Goal: Information Seeking & Learning: Learn about a topic

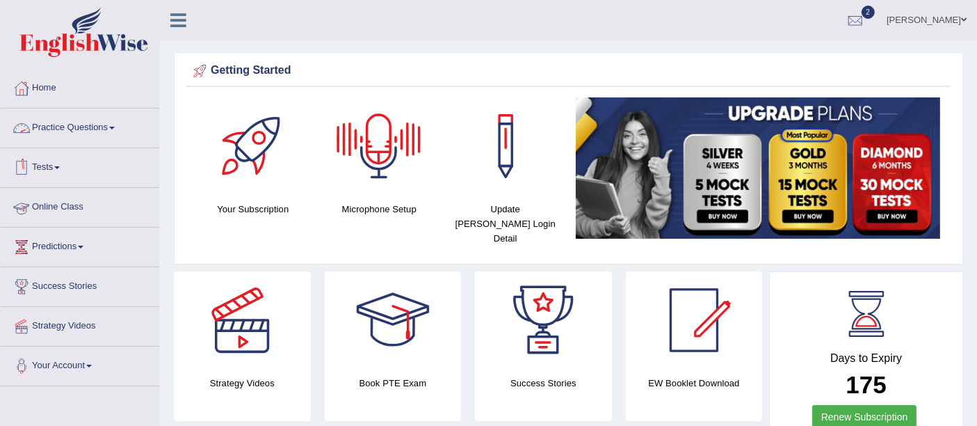
click at [77, 122] on link "Practice Questions" at bounding box center [80, 126] width 159 height 35
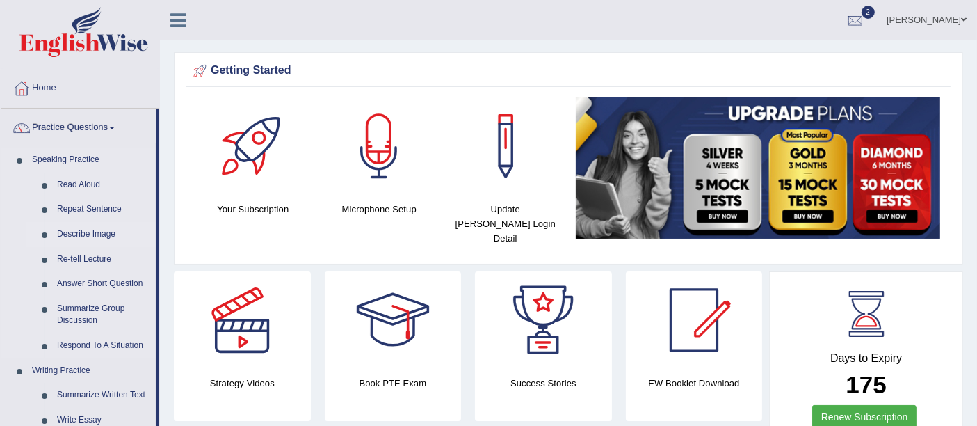
click at [75, 241] on link "Describe Image" at bounding box center [103, 234] width 105 height 25
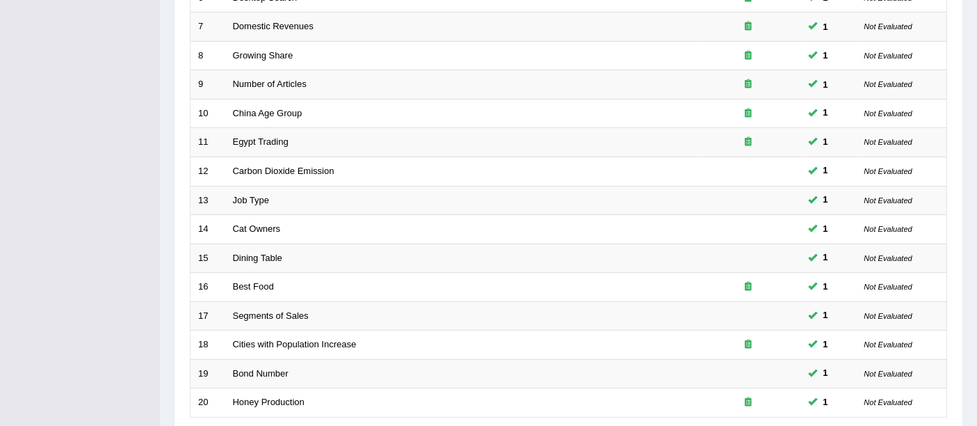
scroll to position [490, 0]
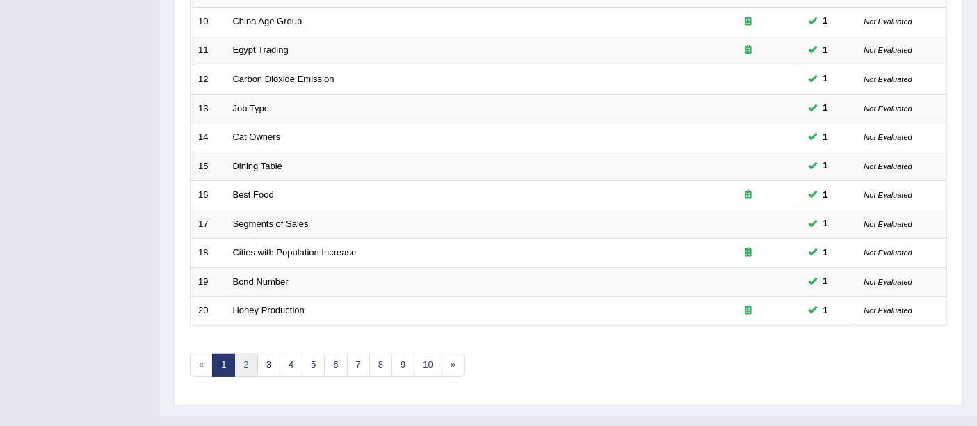
click at [252, 353] on link "2" at bounding box center [245, 364] width 23 height 23
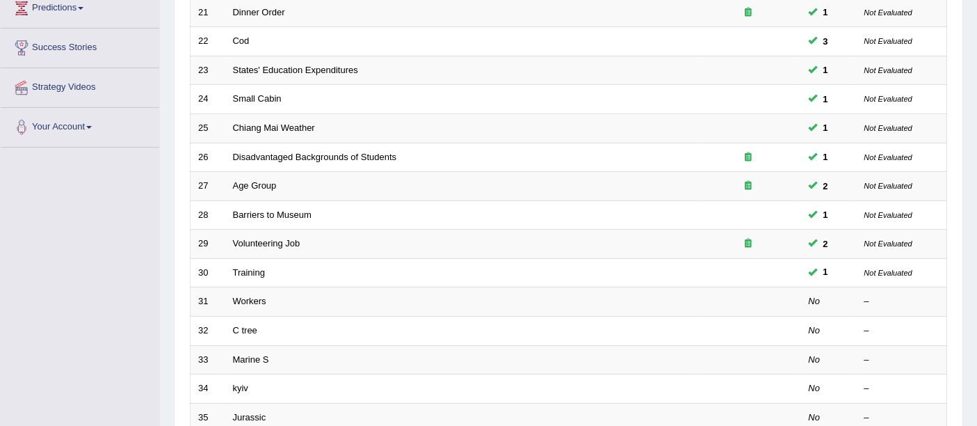
scroll to position [238, 0]
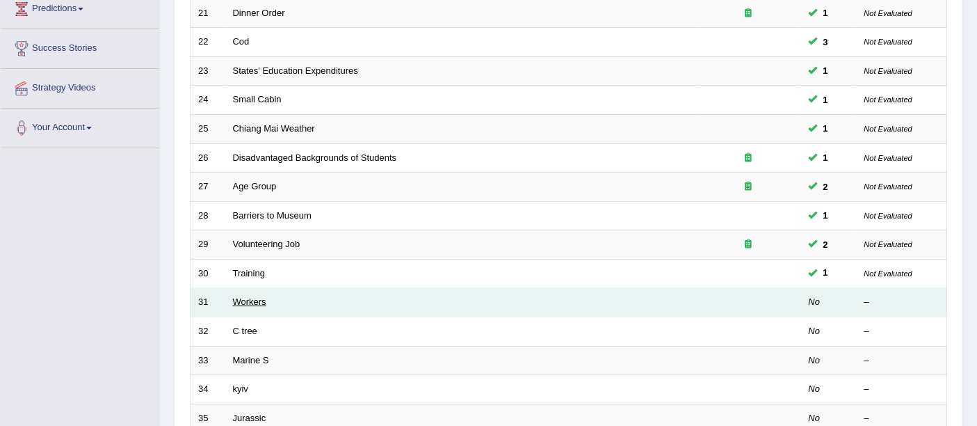
click at [240, 296] on link "Workers" at bounding box center [249, 301] width 33 height 10
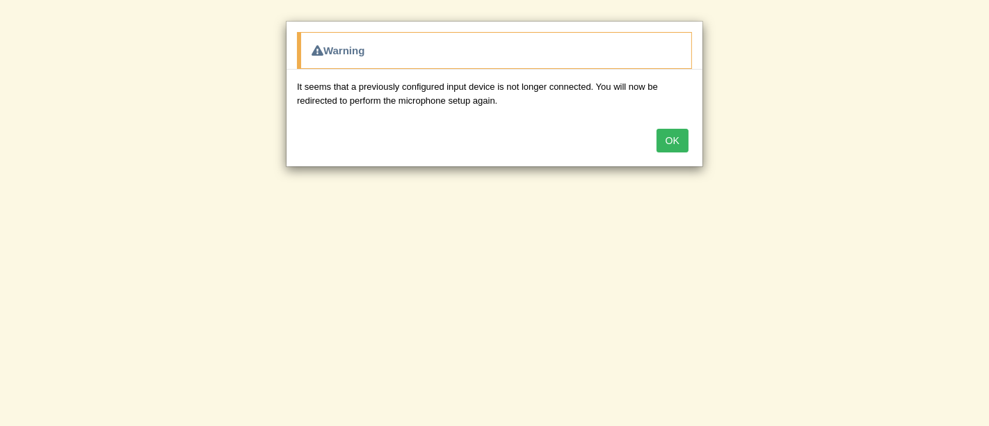
drag, startPoint x: 988, startPoint y: 165, endPoint x: 988, endPoint y: 269, distance: 104.3
click at [977, 269] on html "Toggle navigation Home Practice Questions Speaking Practice Read Aloud Repeat S…" at bounding box center [494, 213] width 989 height 426
click at [666, 132] on button "OK" at bounding box center [673, 141] width 32 height 24
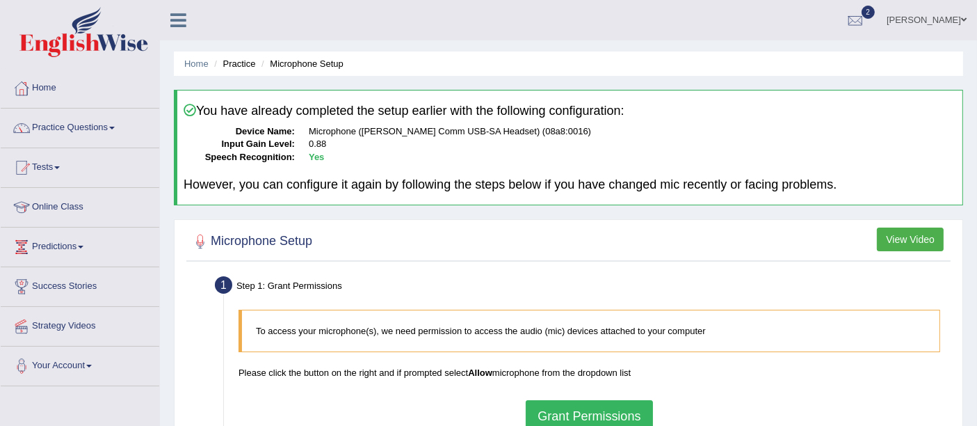
click at [598, 420] on button "Grant Permissions" at bounding box center [589, 416] width 127 height 32
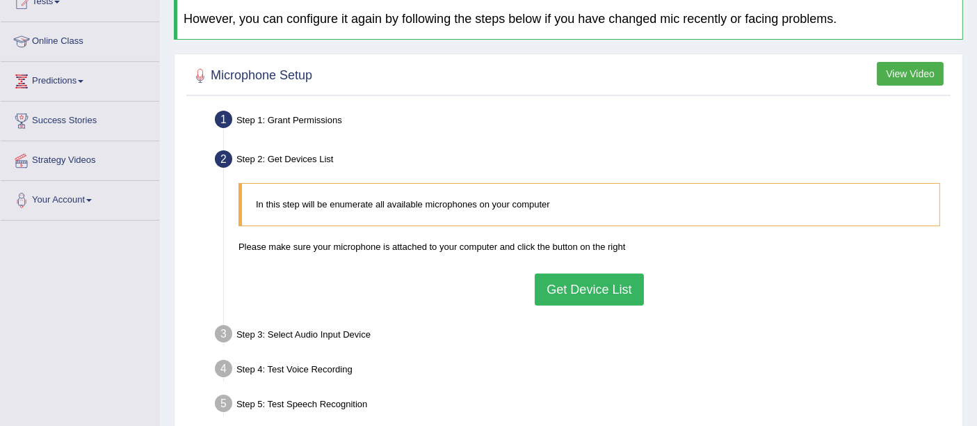
scroll to position [167, 0]
click at [613, 290] on button "Get Device List" at bounding box center [589, 288] width 109 height 32
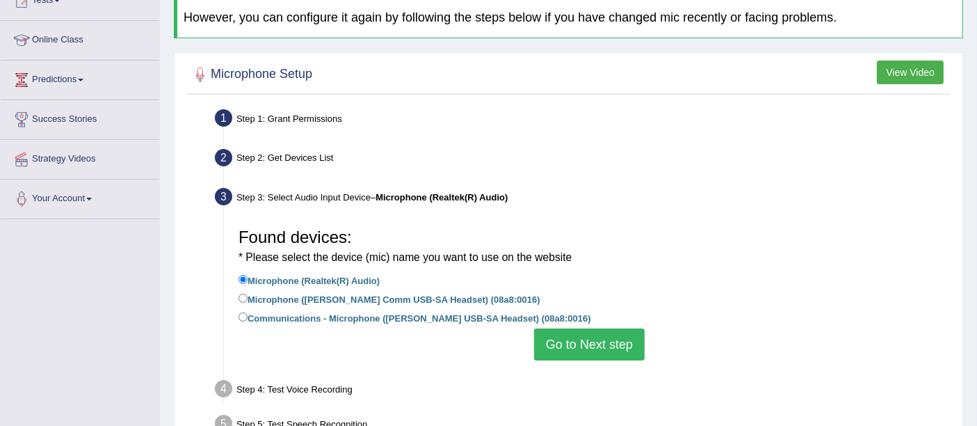
click at [447, 300] on label "Microphone ([PERSON_NAME] Comm USB-SA Headset) (08a8:0016)" at bounding box center [390, 298] width 302 height 15
click at [248, 300] on input "Microphone ([PERSON_NAME] Comm USB-SA Headset) (08a8:0016)" at bounding box center [243, 298] width 9 height 9
radio input "true"
click at [567, 347] on button "Go to Next step" at bounding box center [589, 344] width 111 height 32
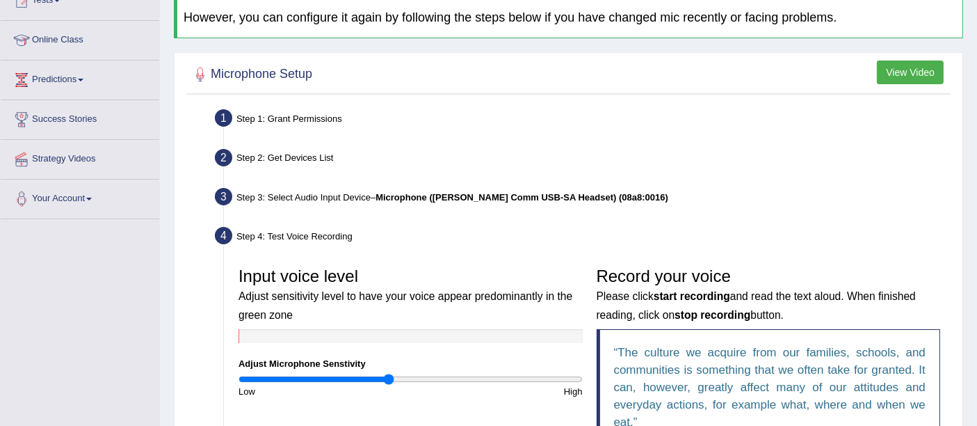
drag, startPoint x: 972, startPoint y: 173, endPoint x: 988, endPoint y: 191, distance: 24.6
click at [977, 191] on html "Toggle navigation Home Practice Questions Speaking Practice Read Aloud Repeat S…" at bounding box center [488, 46] width 977 height 426
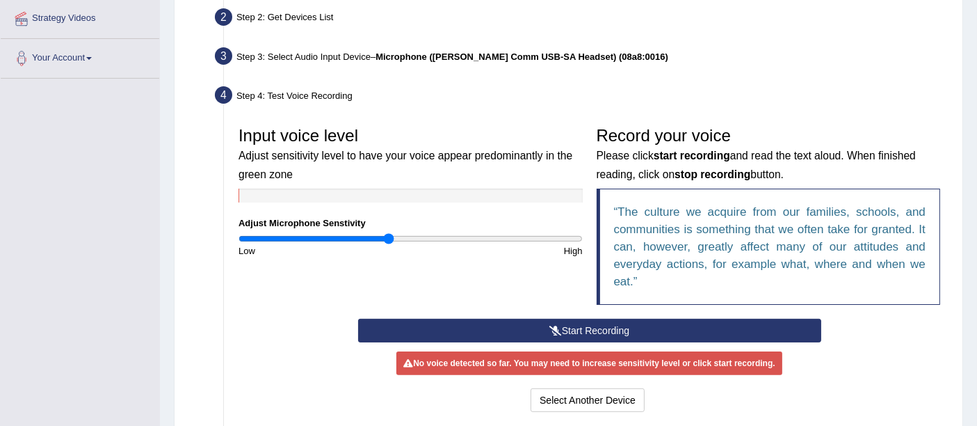
scroll to position [319, 0]
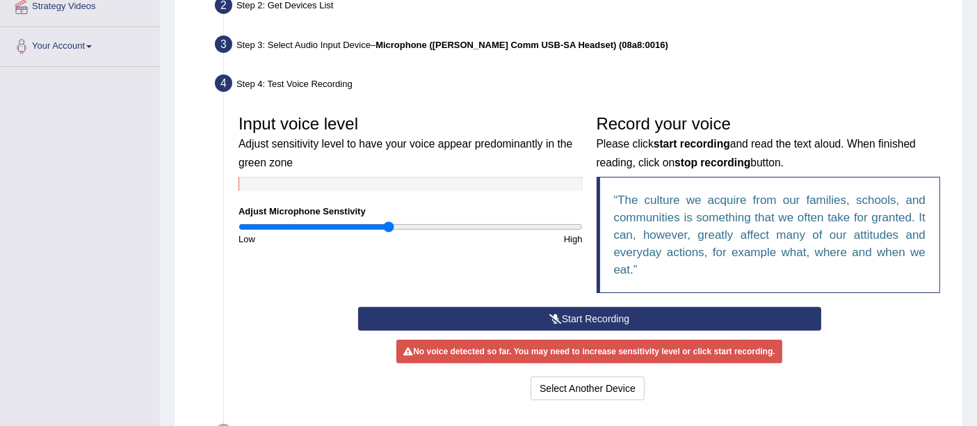
click at [673, 312] on button "Start Recording" at bounding box center [589, 319] width 463 height 24
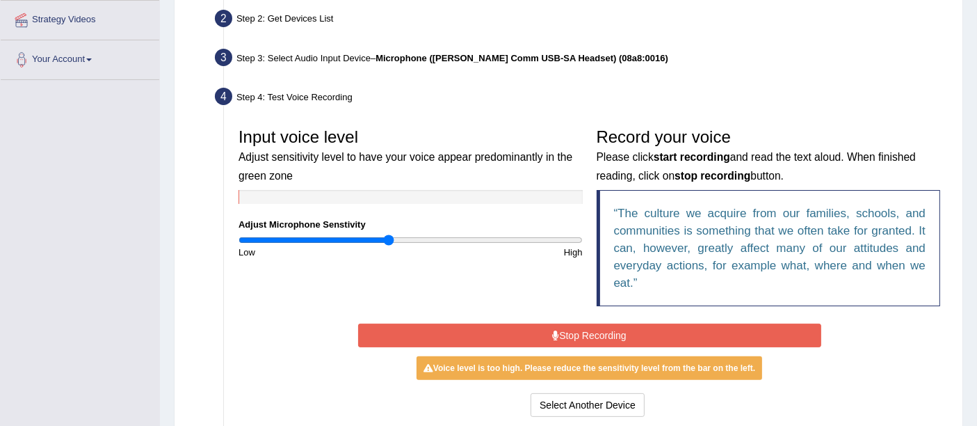
scroll to position [302, 0]
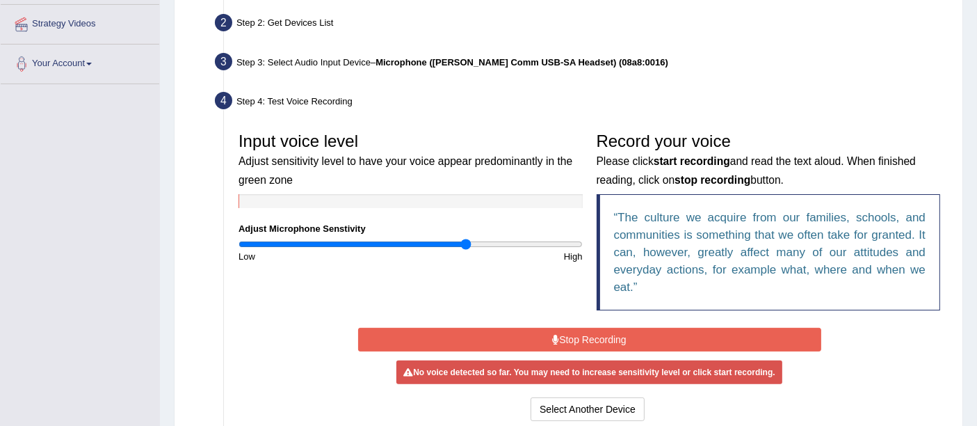
drag, startPoint x: 383, startPoint y: 241, endPoint x: 467, endPoint y: 236, distance: 83.6
type input "1.34"
click at [467, 239] on input "range" at bounding box center [411, 244] width 344 height 11
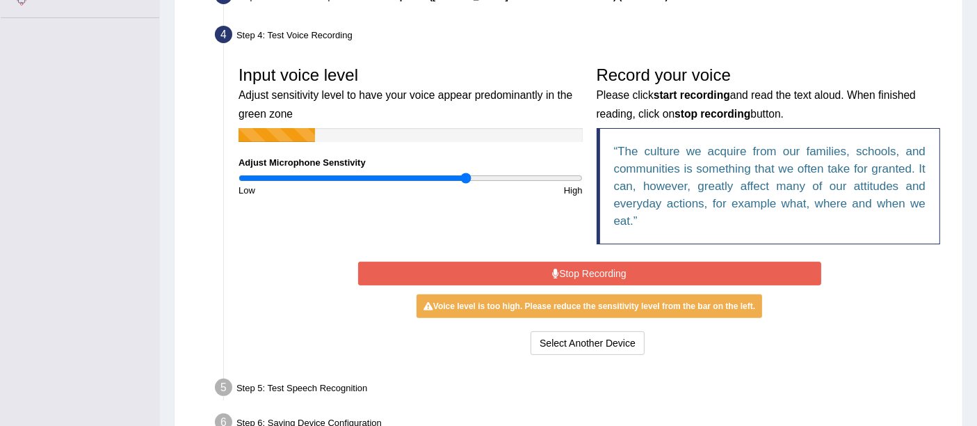
scroll to position [376, 0]
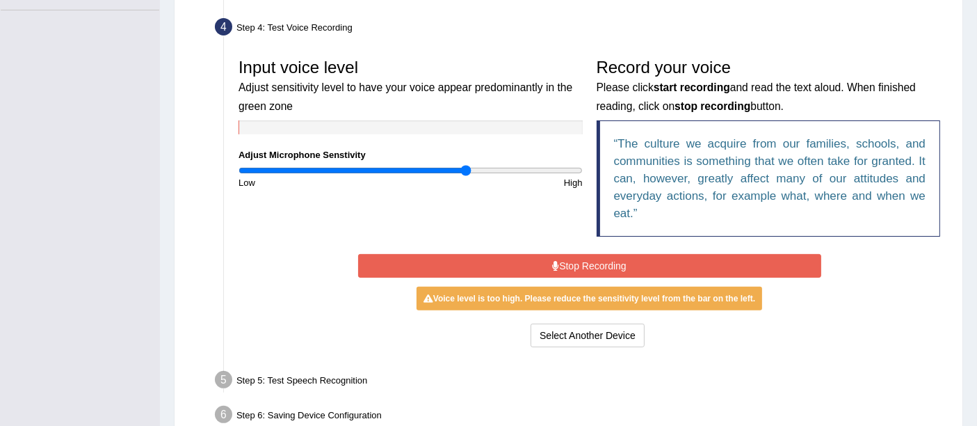
click at [552, 254] on button "Stop Recording" at bounding box center [589, 266] width 463 height 24
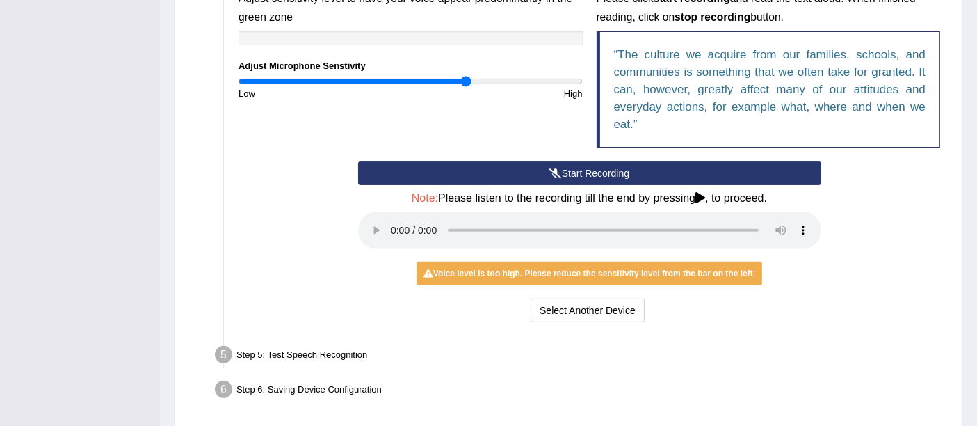
scroll to position [513, 0]
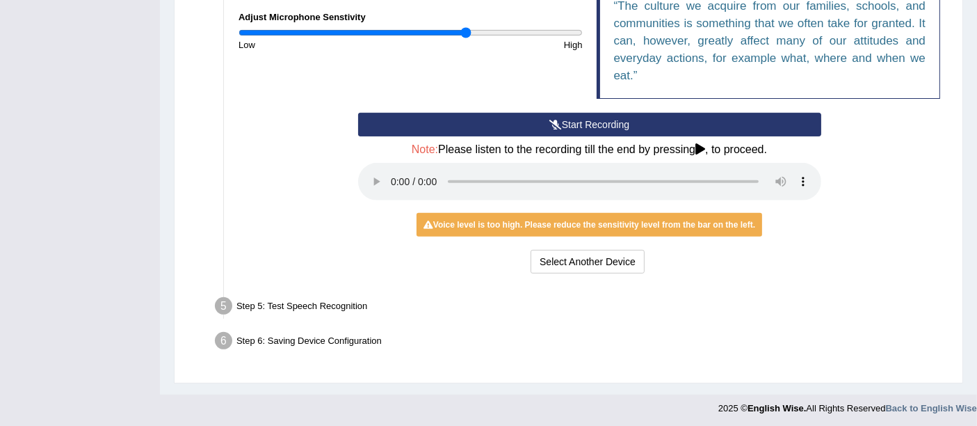
click at [600, 124] on button "Start Recording" at bounding box center [589, 125] width 463 height 24
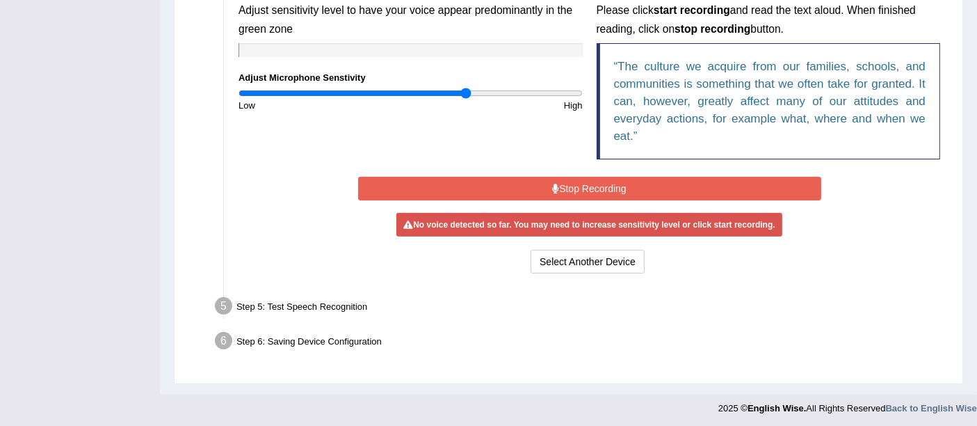
scroll to position [449, 0]
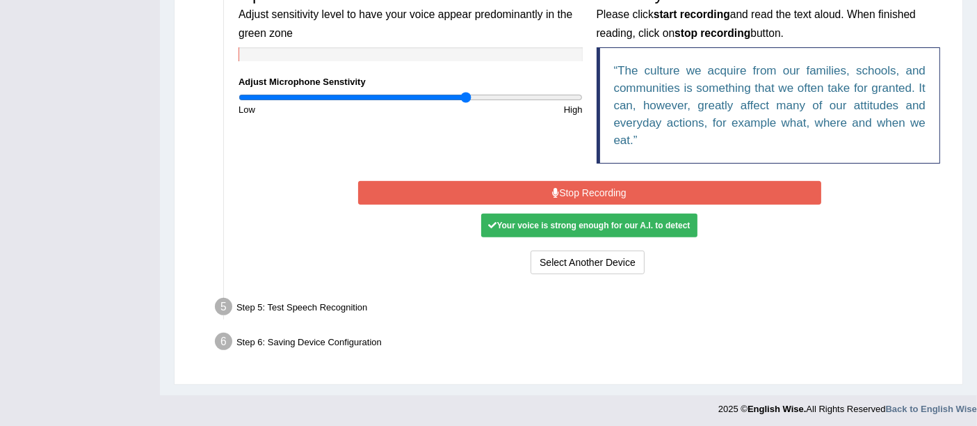
click at [598, 194] on button "Stop Recording" at bounding box center [589, 193] width 463 height 24
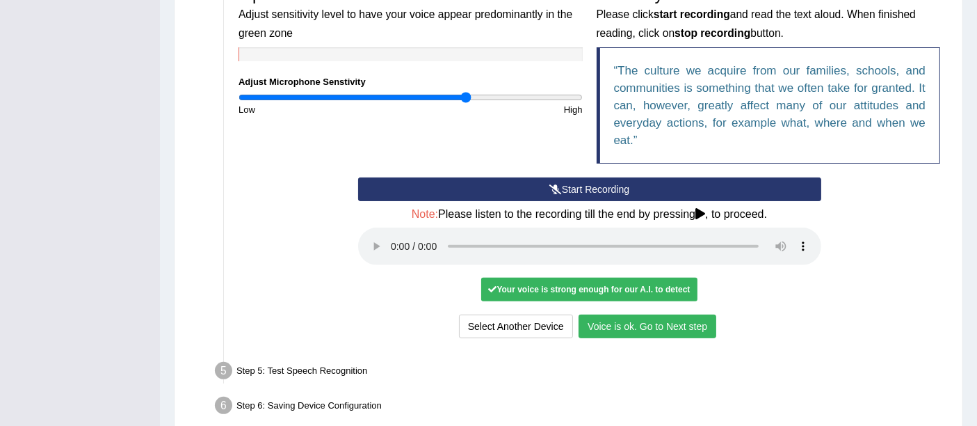
click at [648, 321] on button "Voice is ok. Go to Next step" at bounding box center [648, 326] width 138 height 24
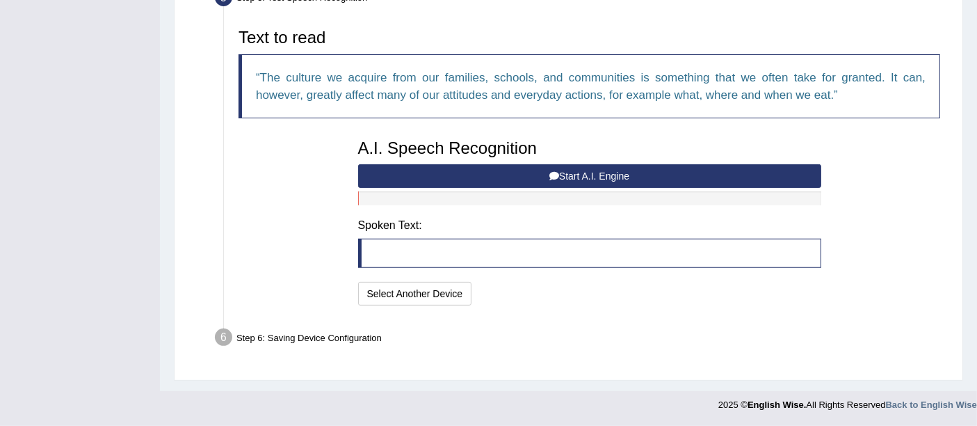
scroll to position [435, 0]
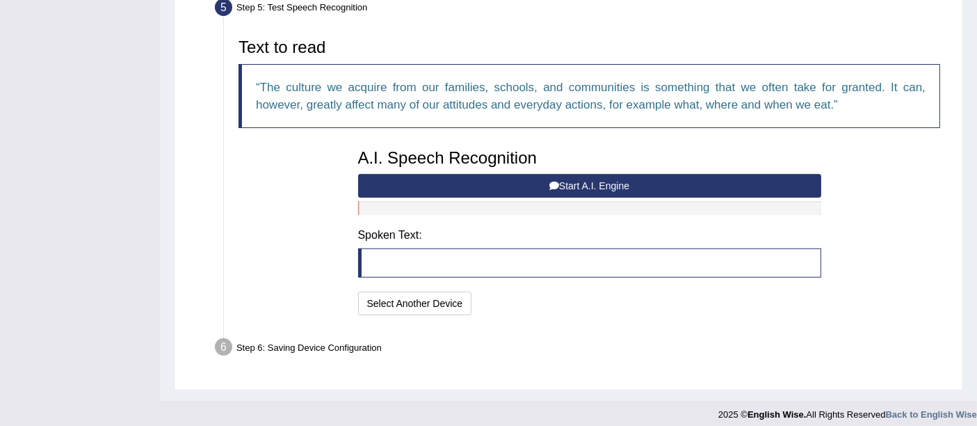
click at [568, 188] on button "Start A.I. Engine" at bounding box center [589, 186] width 463 height 24
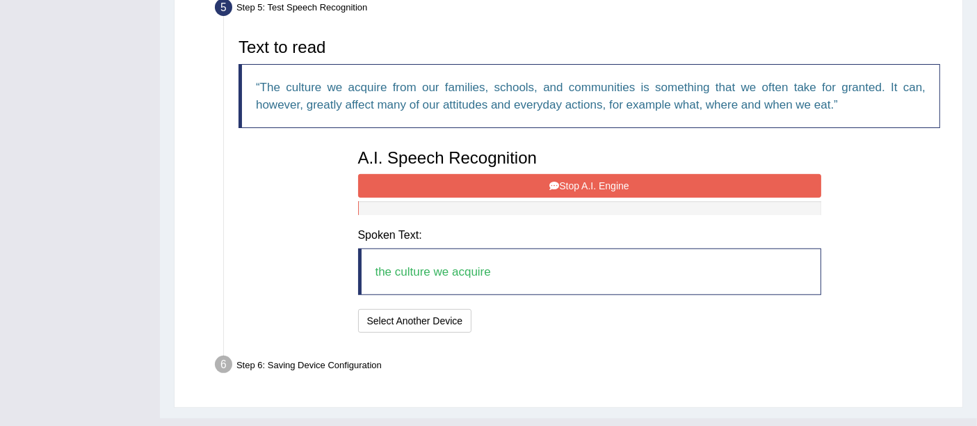
click at [585, 182] on button "Stop A.I. Engine" at bounding box center [589, 186] width 463 height 24
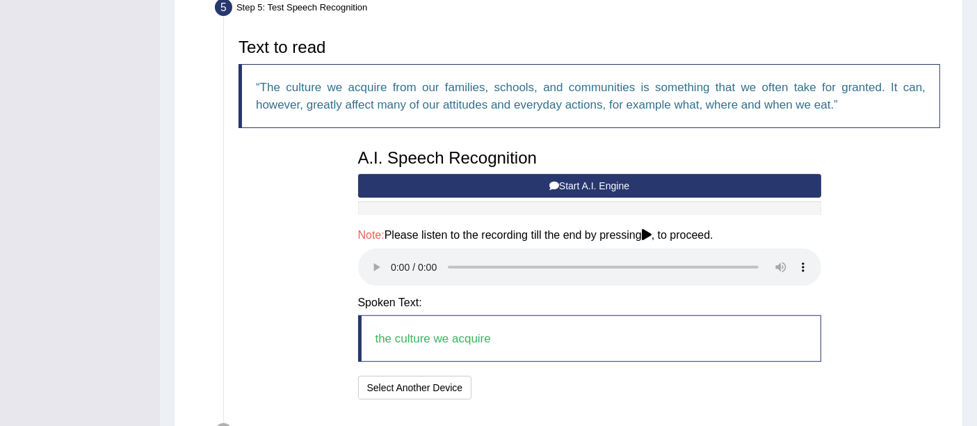
scroll to position [526, 0]
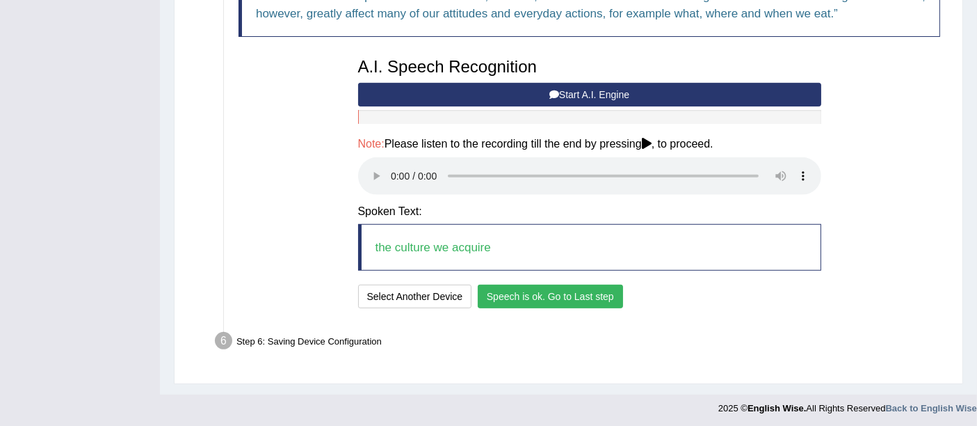
click at [570, 286] on button "Speech is ok. Go to Last step" at bounding box center [550, 296] width 145 height 24
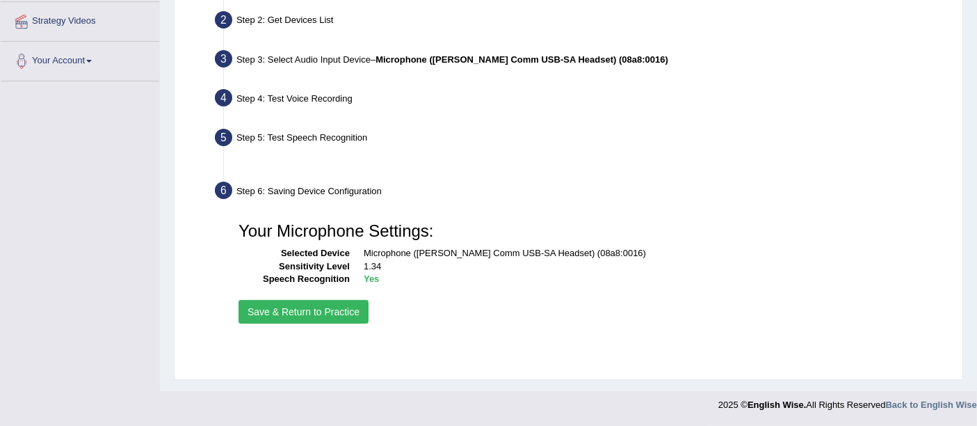
scroll to position [304, 0]
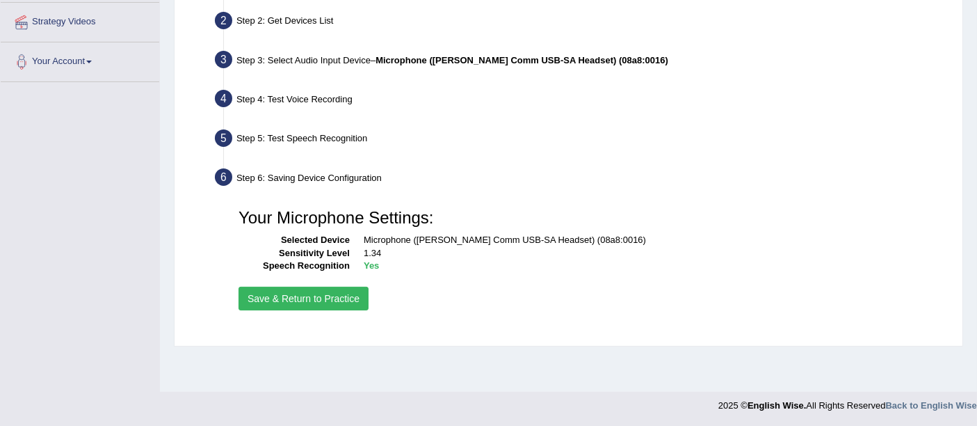
click at [339, 295] on button "Save & Return to Practice" at bounding box center [304, 299] width 130 height 24
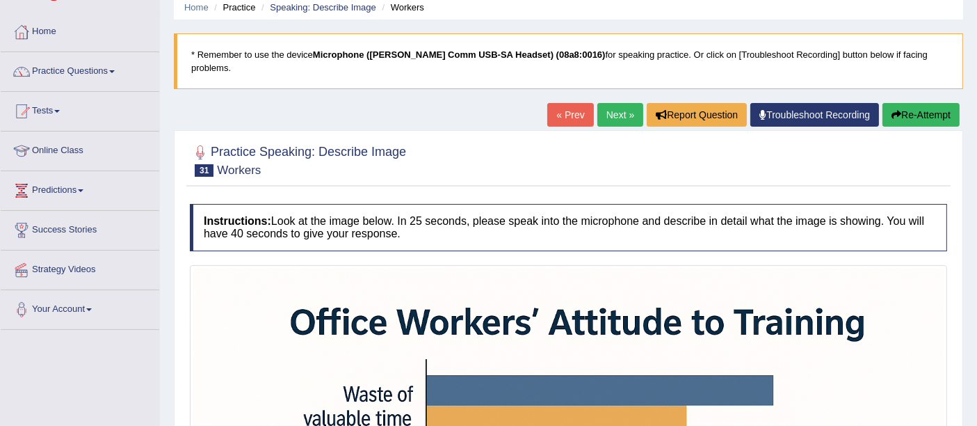
scroll to position [495, 0]
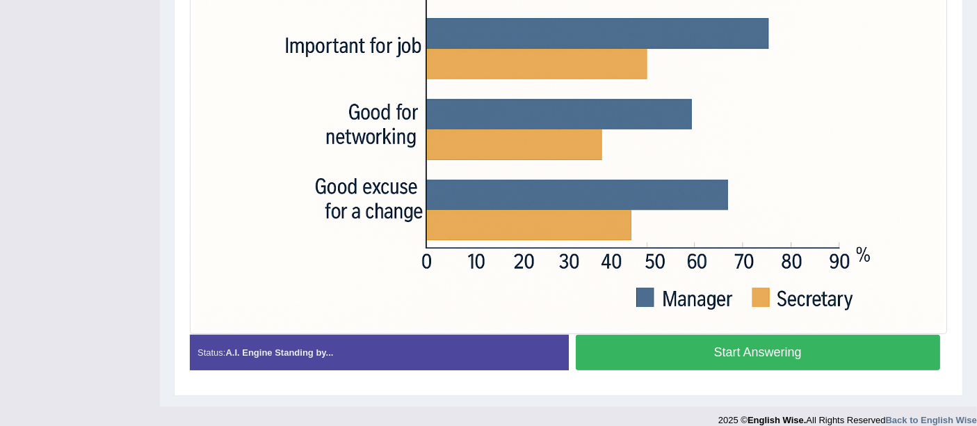
click at [748, 335] on button "Start Answering" at bounding box center [758, 352] width 365 height 35
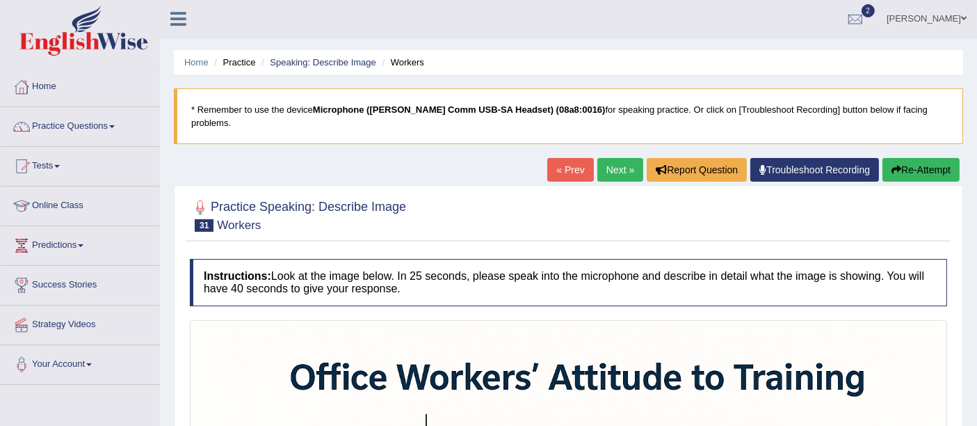
scroll to position [3, 0]
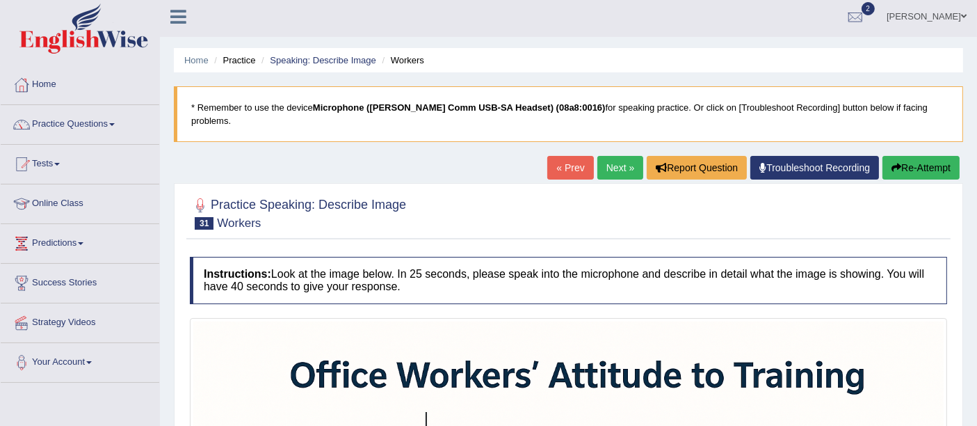
click at [943, 160] on button "Re-Attempt" at bounding box center [921, 168] width 77 height 24
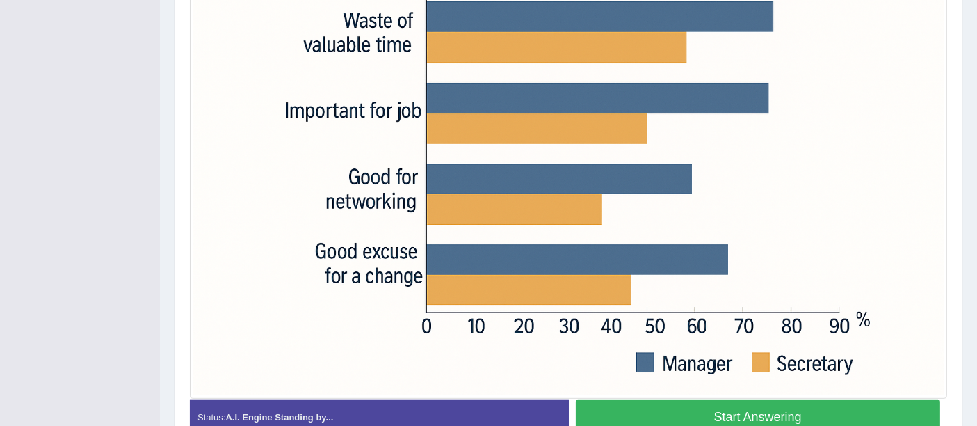
scroll to position [495, 0]
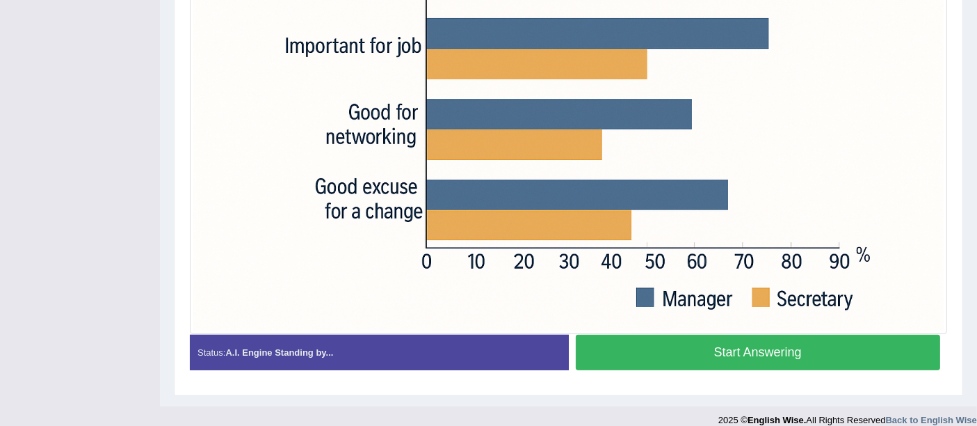
click at [850, 335] on button "Start Answering" at bounding box center [758, 352] width 365 height 35
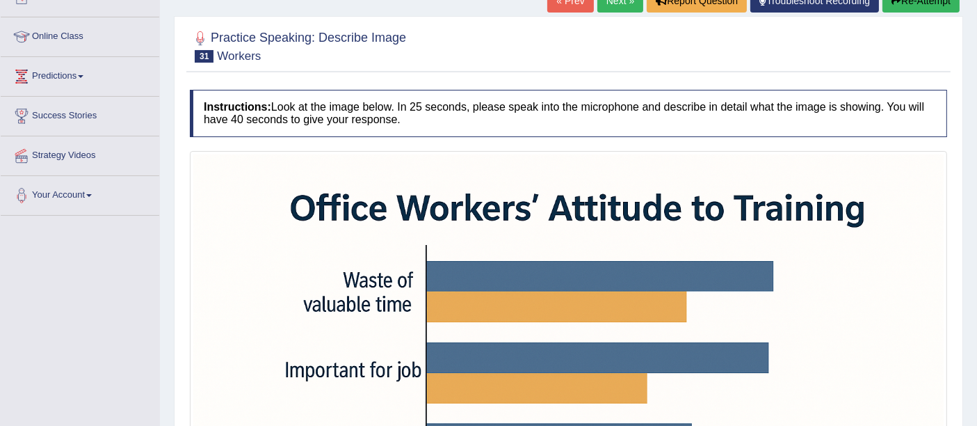
scroll to position [177, 0]
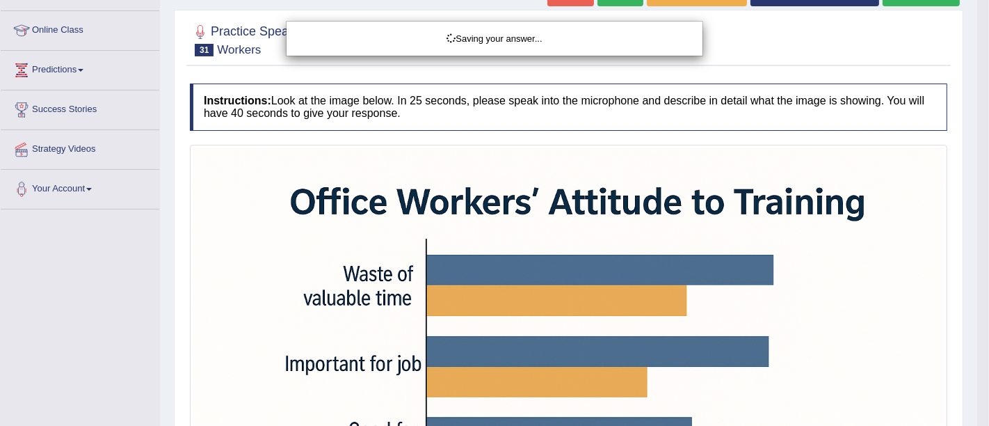
drag, startPoint x: 988, startPoint y: 293, endPoint x: 988, endPoint y: 77, distance: 216.3
click at [977, 77] on html "Toggle navigation Home Practice Questions Speaking Practice Read Aloud Repeat S…" at bounding box center [494, 36] width 989 height 426
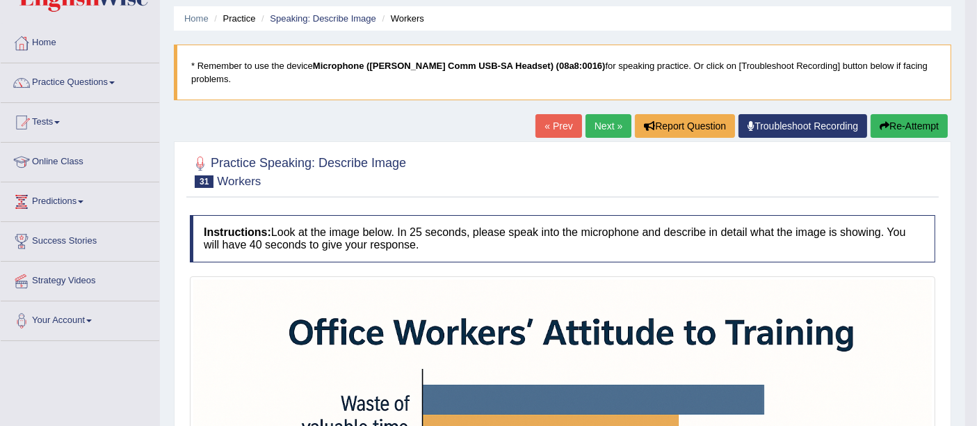
scroll to position [0, 0]
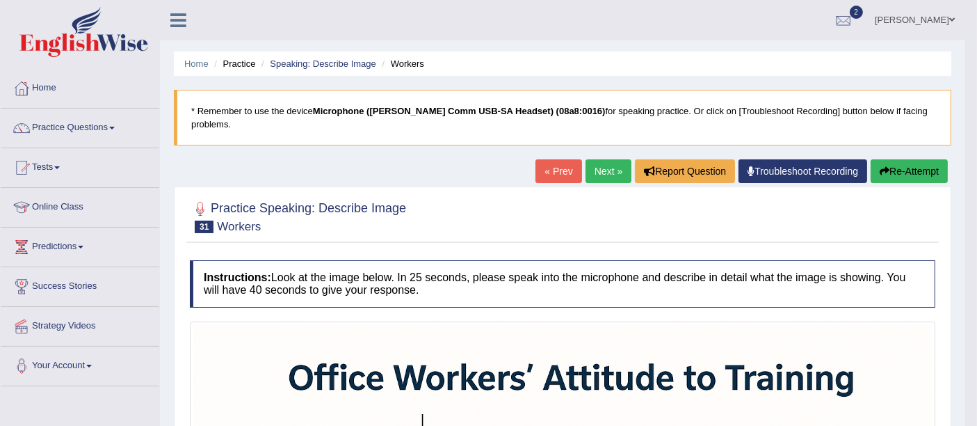
drag, startPoint x: 988, startPoint y: 119, endPoint x: 988, endPoint y: 225, distance: 105.7
click at [919, 166] on button "Re-Attempt" at bounding box center [909, 171] width 77 height 24
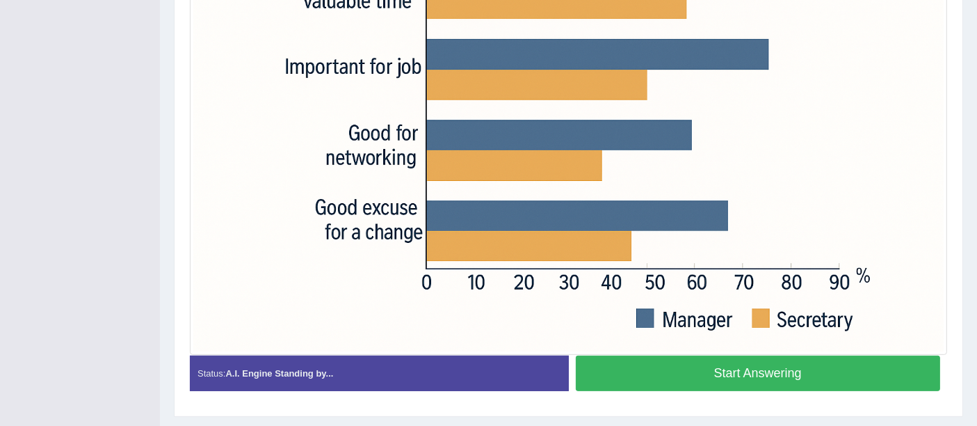
scroll to position [511, 0]
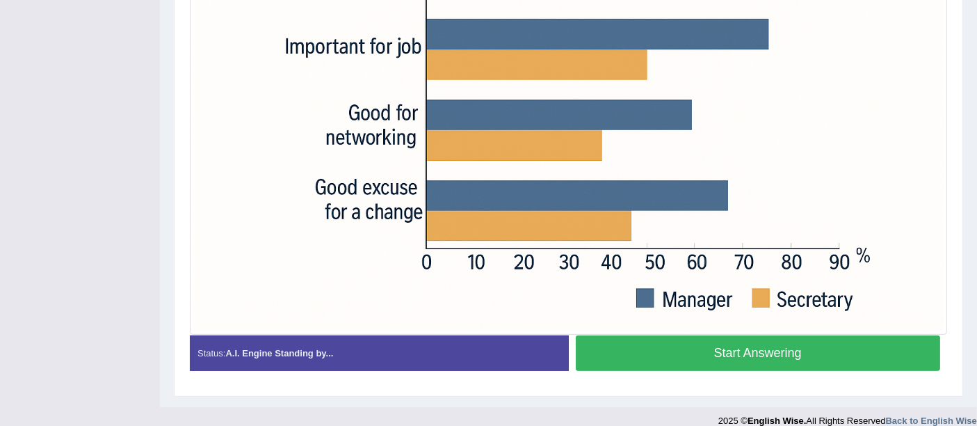
click at [813, 342] on button "Start Answering" at bounding box center [758, 352] width 365 height 35
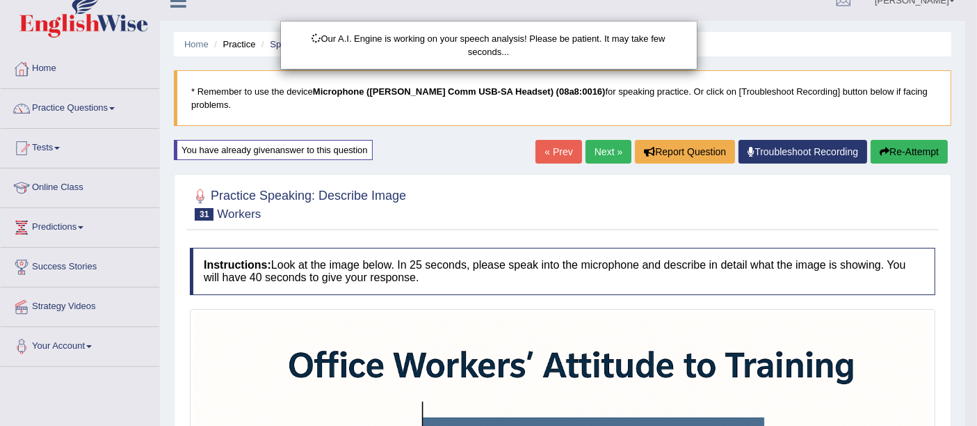
scroll to position [0, 0]
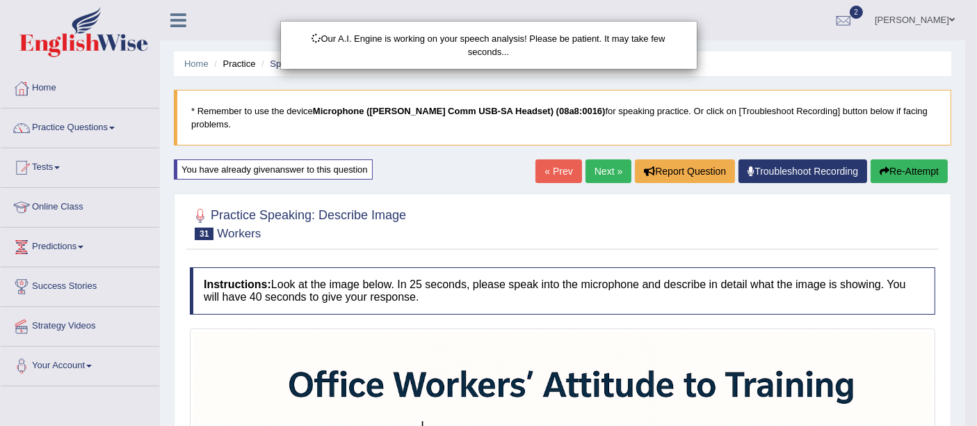
drag, startPoint x: 977, startPoint y: 268, endPoint x: 988, endPoint y: 147, distance: 120.9
click at [977, 147] on html "Toggle navigation Home Practice Questions Speaking Practice Read Aloud Repeat S…" at bounding box center [488, 213] width 977 height 426
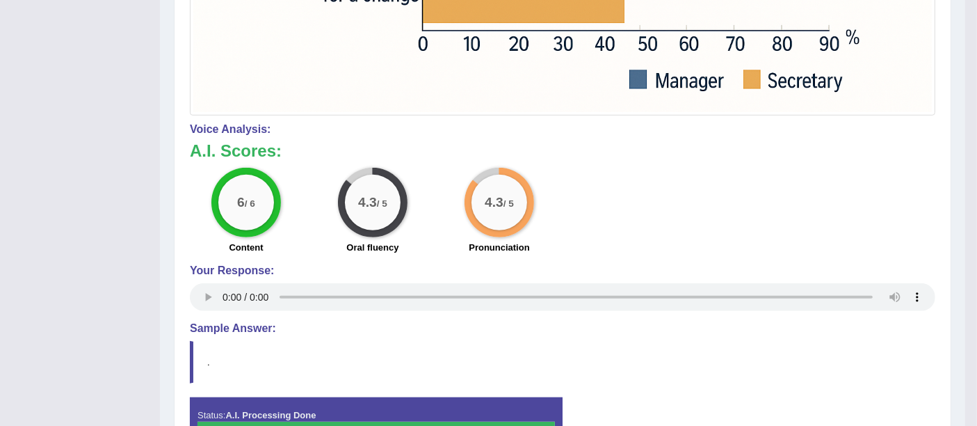
scroll to position [721, 0]
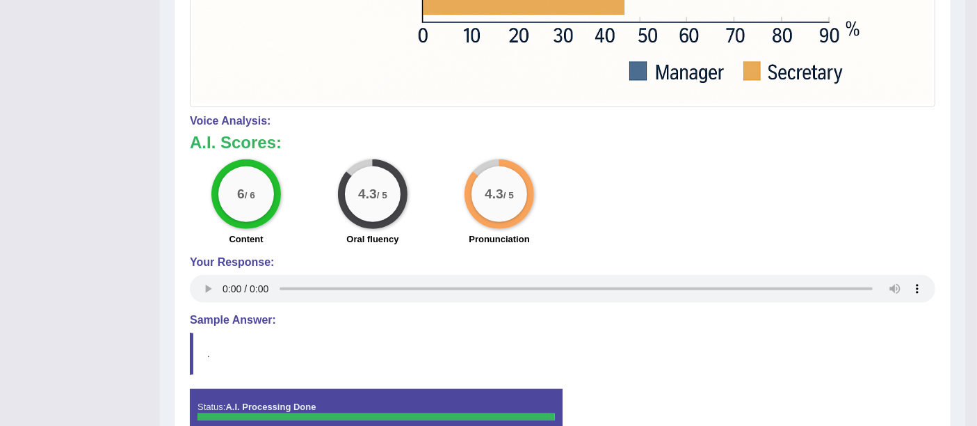
drag, startPoint x: 988, startPoint y: 147, endPoint x: 935, endPoint y: 462, distance: 318.8
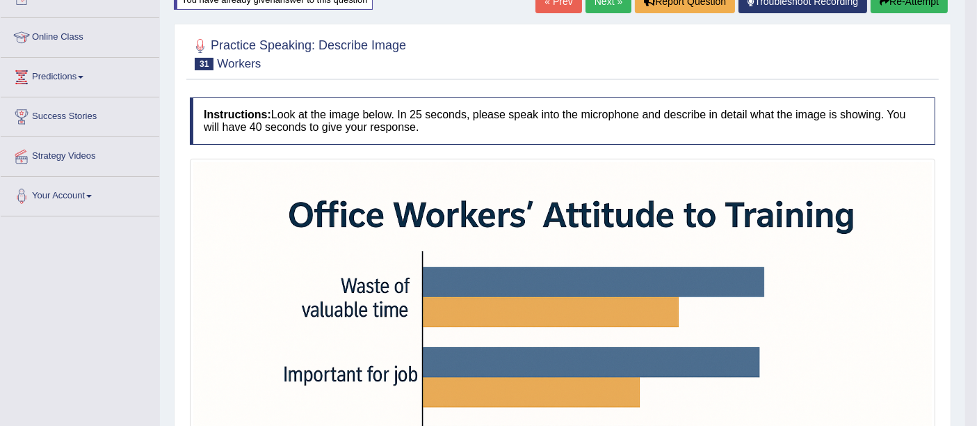
scroll to position [0, 0]
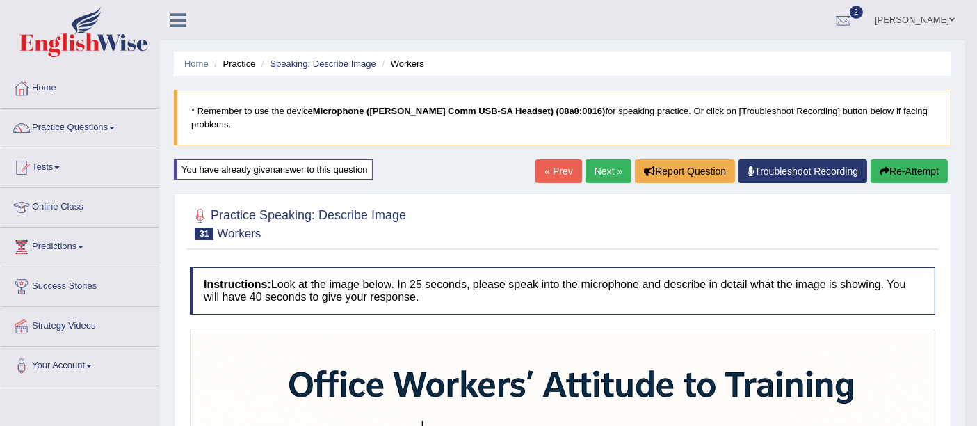
click at [905, 159] on button "Re-Attempt" at bounding box center [909, 171] width 77 height 24
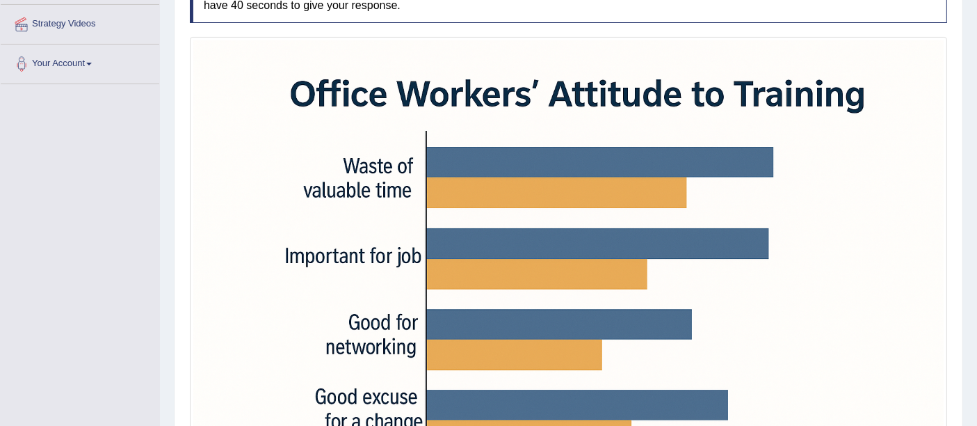
scroll to position [511, 0]
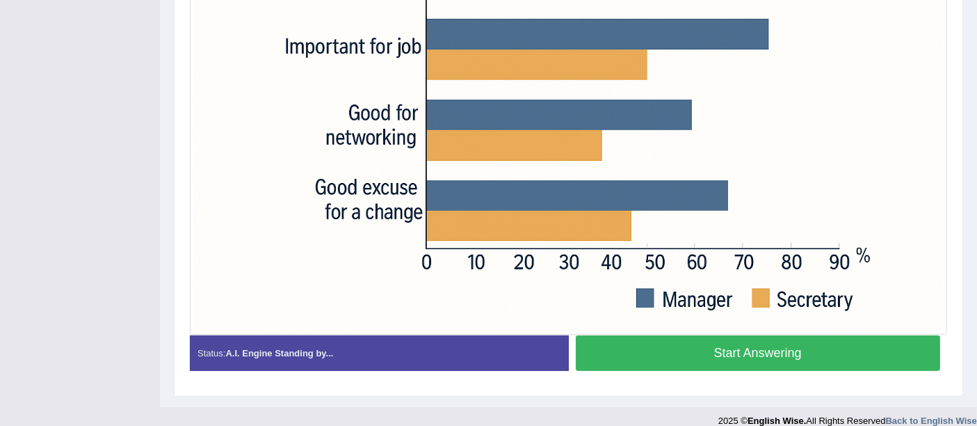
click at [771, 335] on button "Start Answering" at bounding box center [758, 352] width 365 height 35
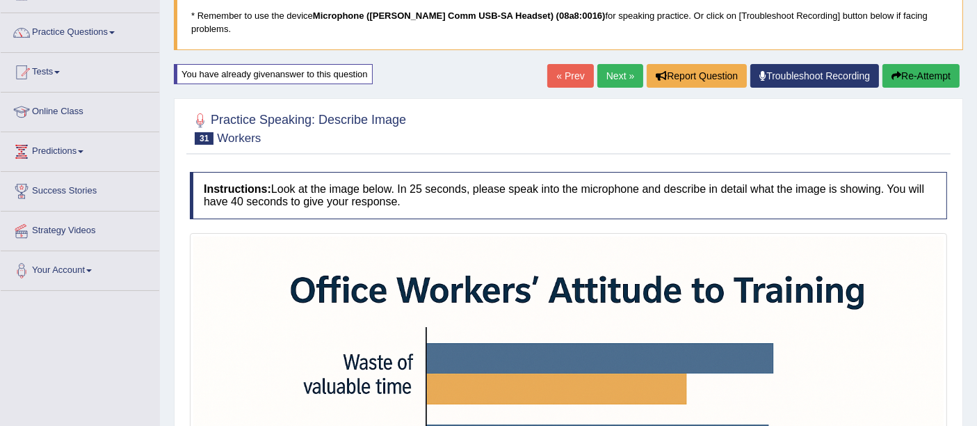
scroll to position [93, 0]
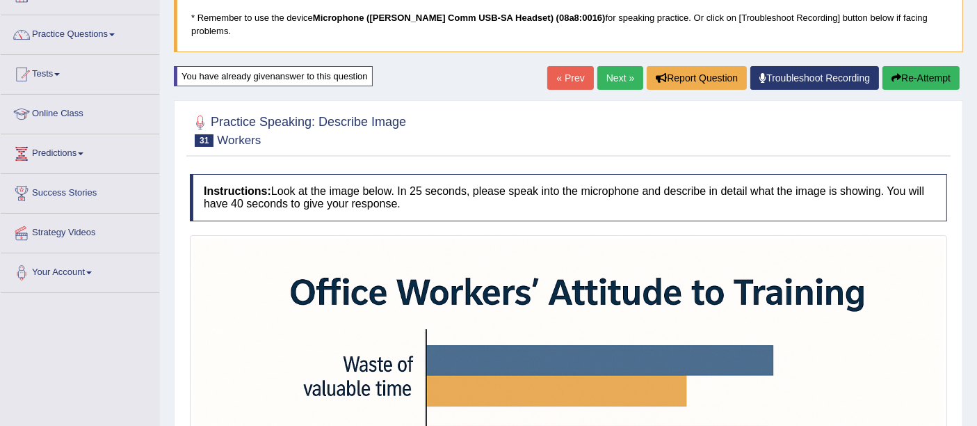
click at [909, 66] on button "Re-Attempt" at bounding box center [921, 78] width 77 height 24
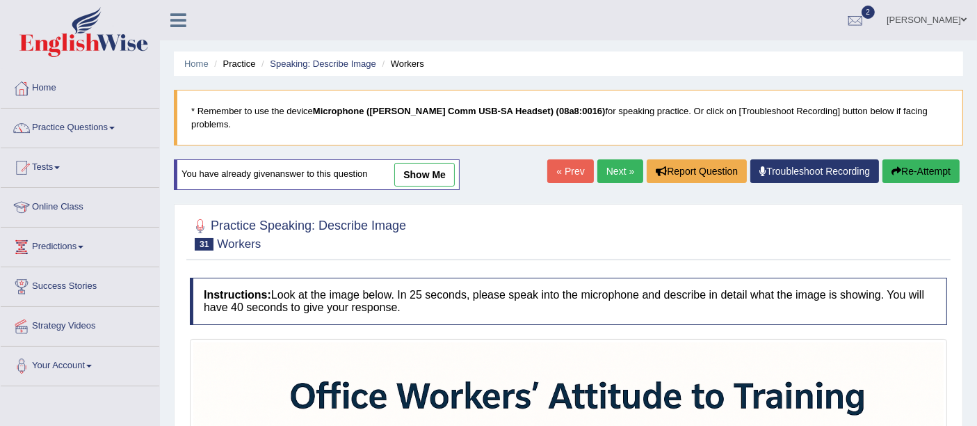
click at [597, 159] on link "Next »" at bounding box center [620, 171] width 46 height 24
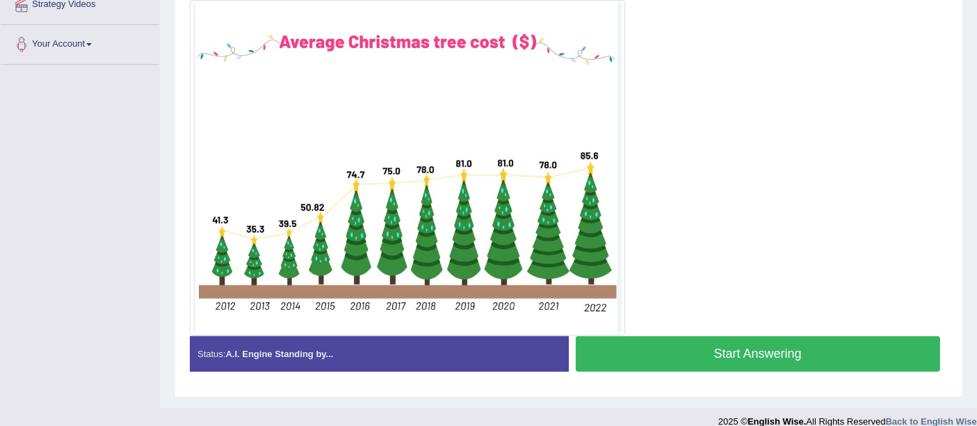
scroll to position [256, 0]
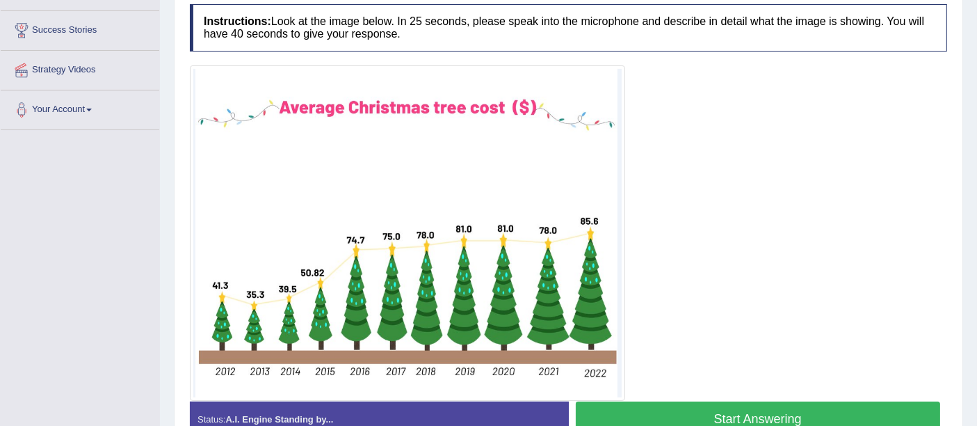
click at [755, 401] on button "Start Answering" at bounding box center [758, 418] width 365 height 35
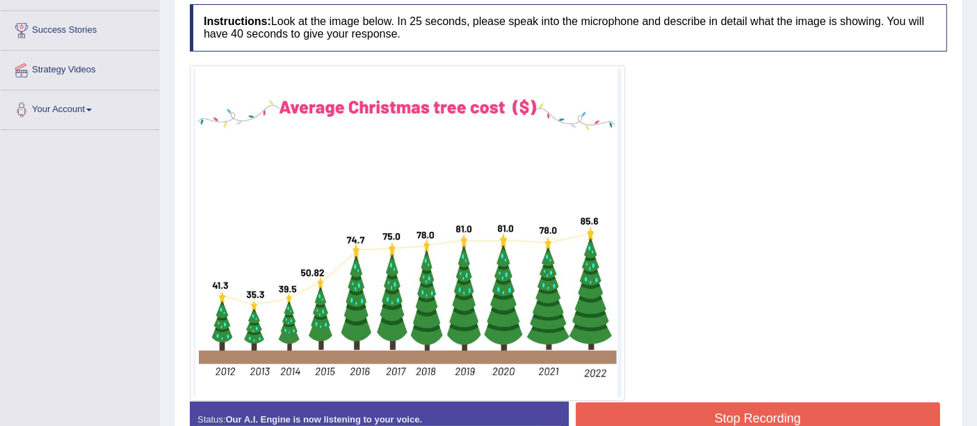
click at [712, 402] on button "Stop Recording" at bounding box center [758, 418] width 365 height 32
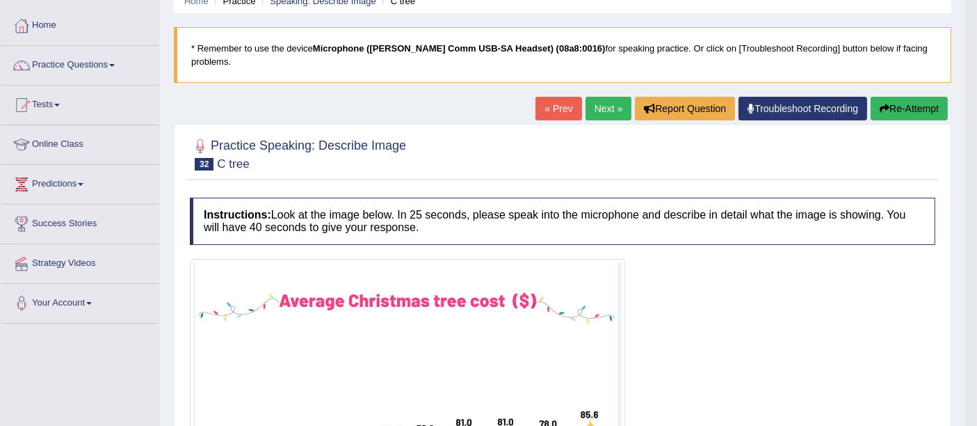
scroll to position [80, 0]
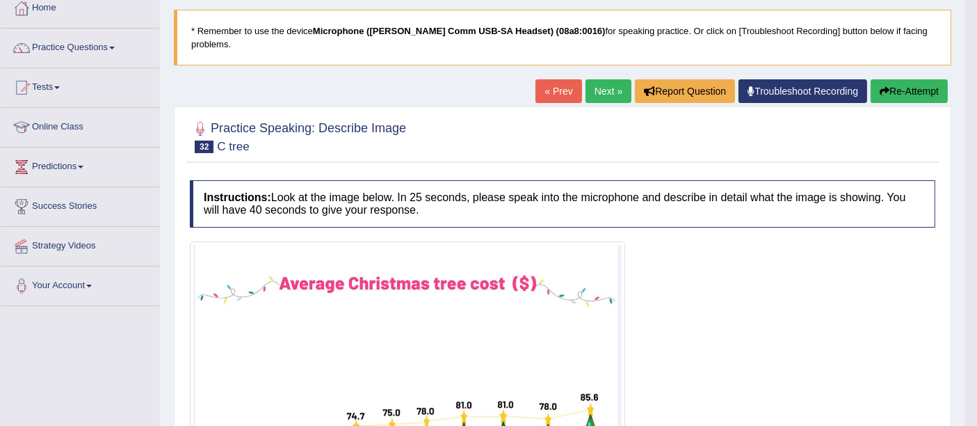
click at [592, 79] on link "Next »" at bounding box center [609, 91] width 46 height 24
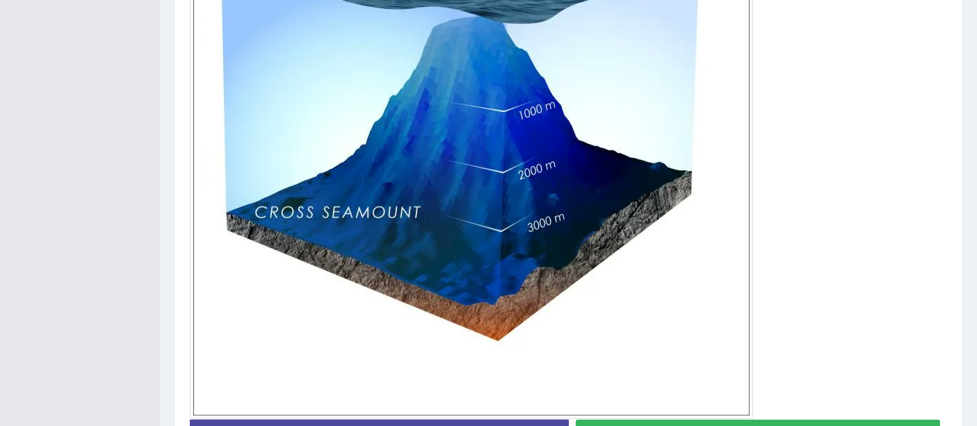
scroll to position [476, 0]
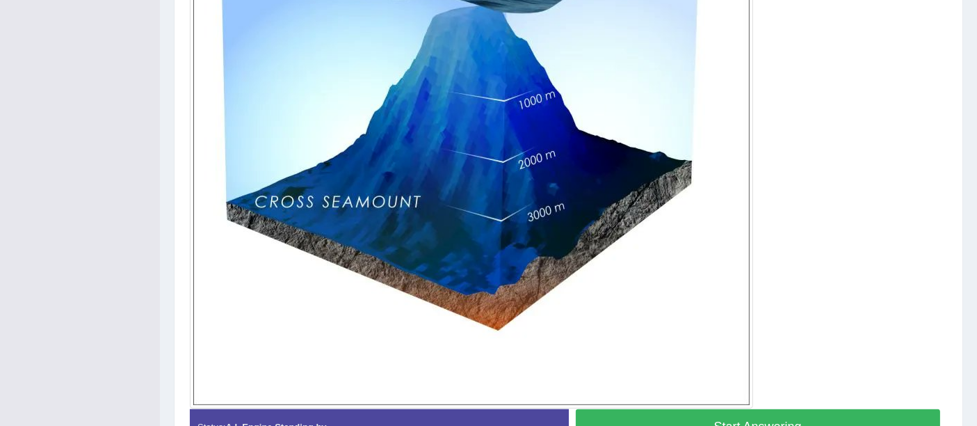
drag, startPoint x: 0, startPoint y: 0, endPoint x: 983, endPoint y: 293, distance: 1025.5
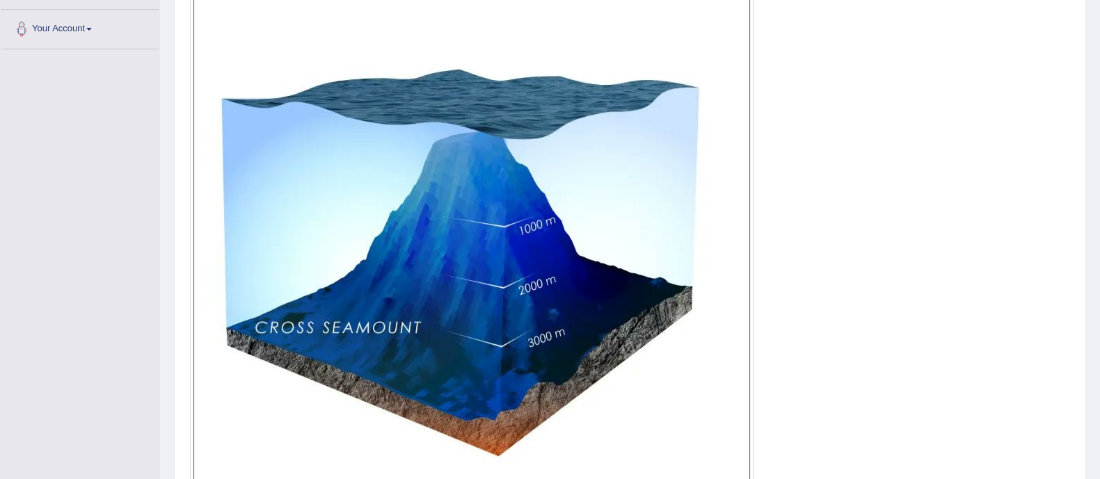
scroll to position [498, 0]
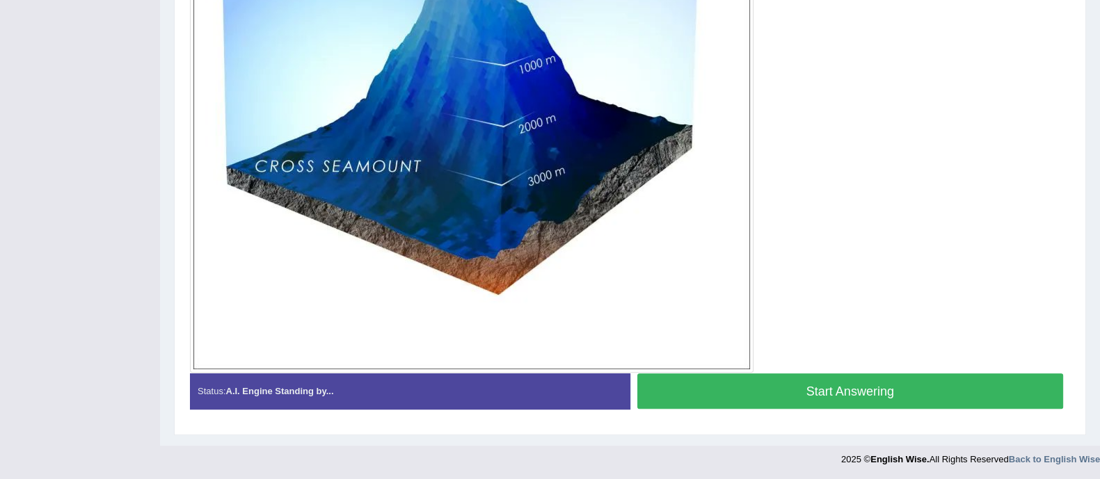
click at [835, 388] on button "Start Answering" at bounding box center [850, 390] width 426 height 35
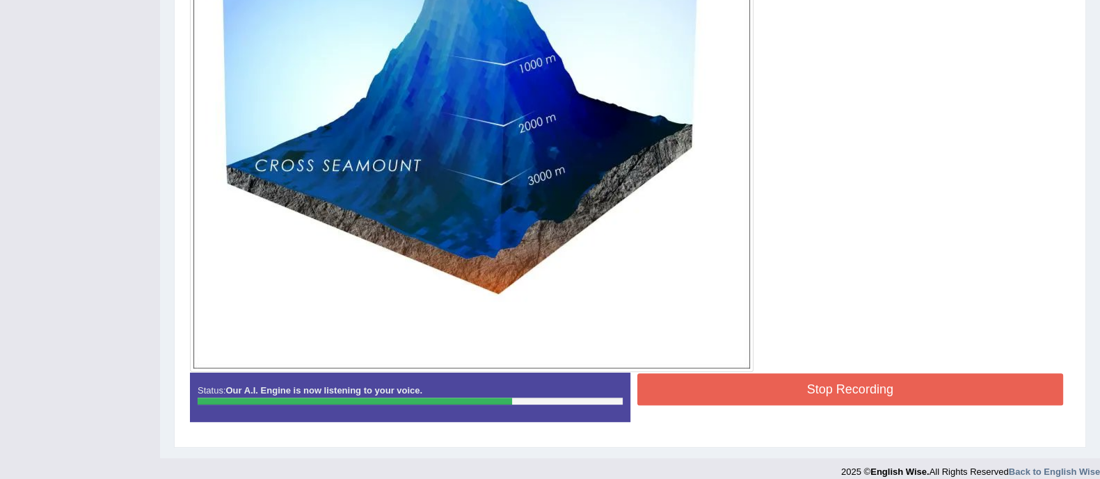
scroll to position [511, 0]
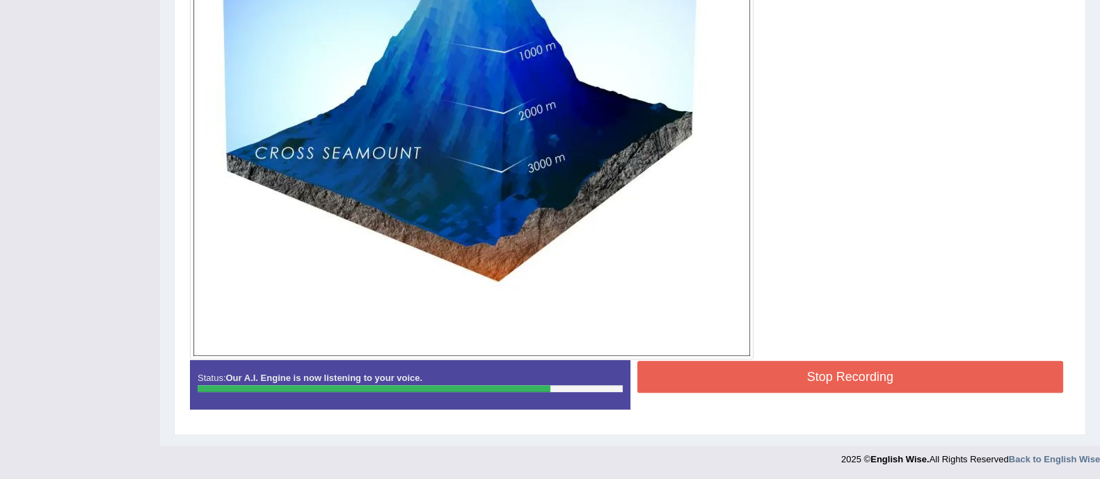
click at [848, 380] on button "Stop Recording" at bounding box center [850, 377] width 426 height 32
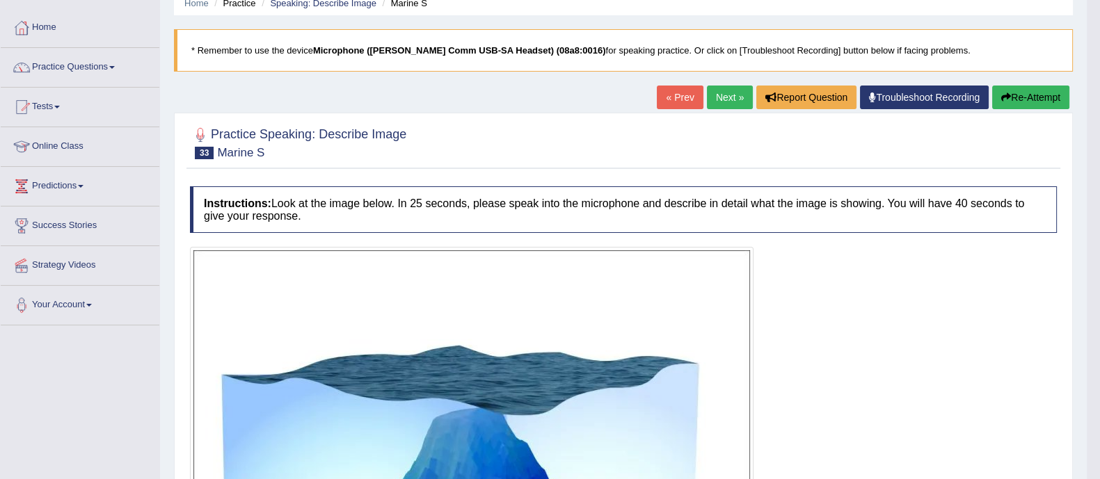
scroll to position [0, 0]
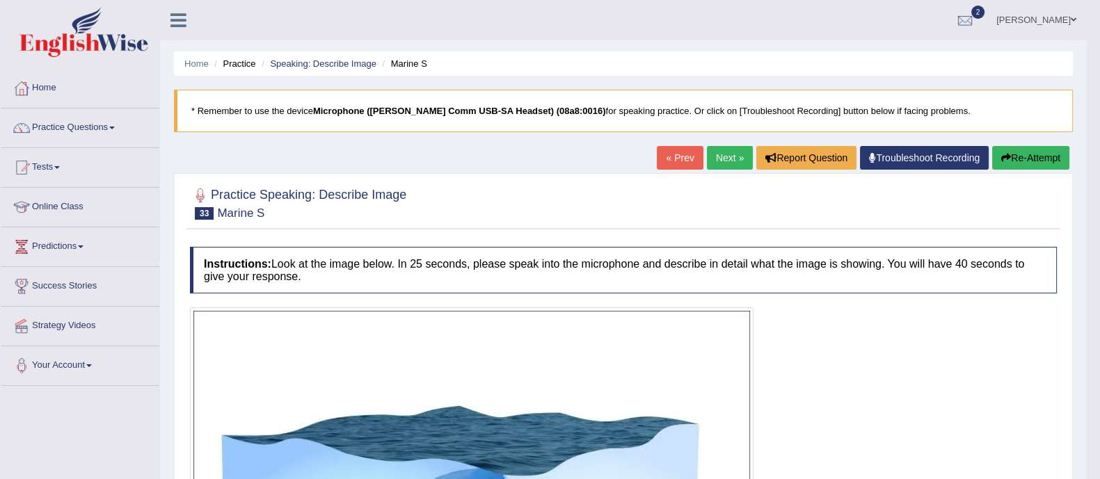
click at [728, 150] on link "Next »" at bounding box center [730, 158] width 46 height 24
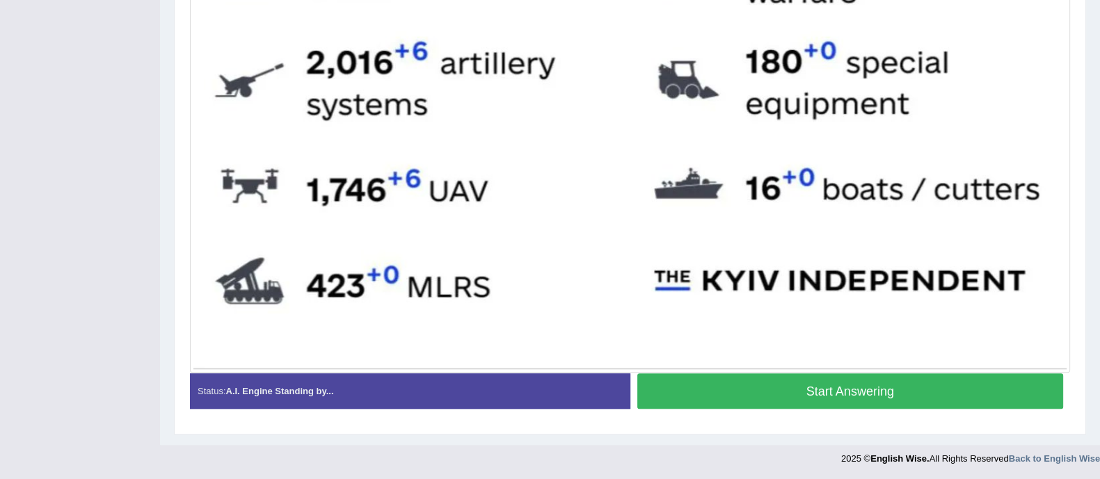
scroll to position [800, 0]
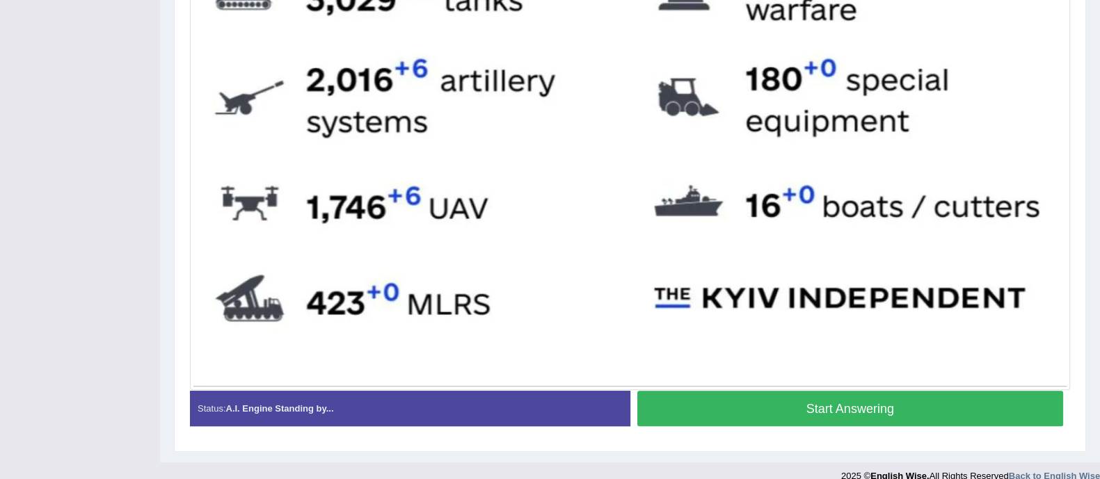
drag, startPoint x: 0, startPoint y: 0, endPoint x: 1062, endPoint y: 383, distance: 1129.1
click at [972, 398] on button "Start Answering" at bounding box center [850, 408] width 426 height 35
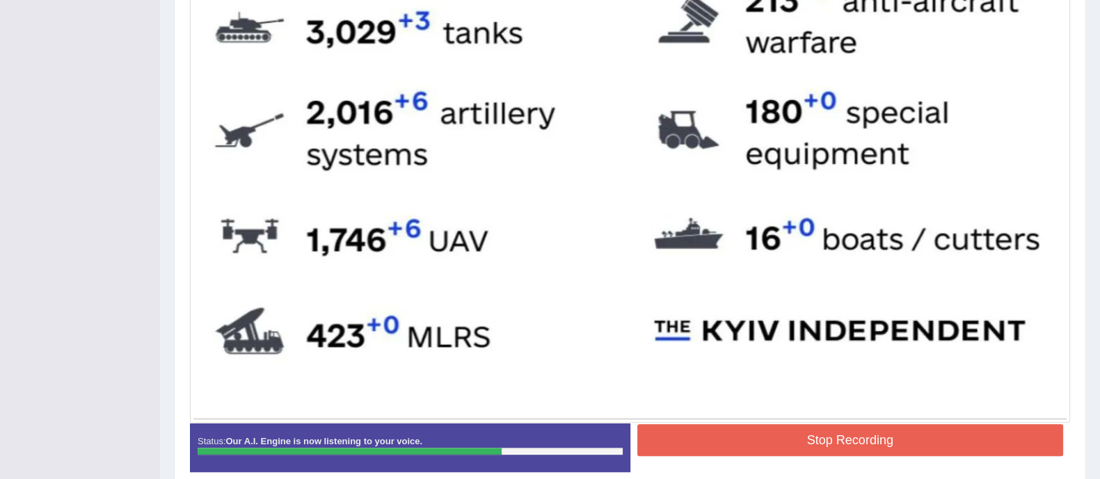
scroll to position [797, 0]
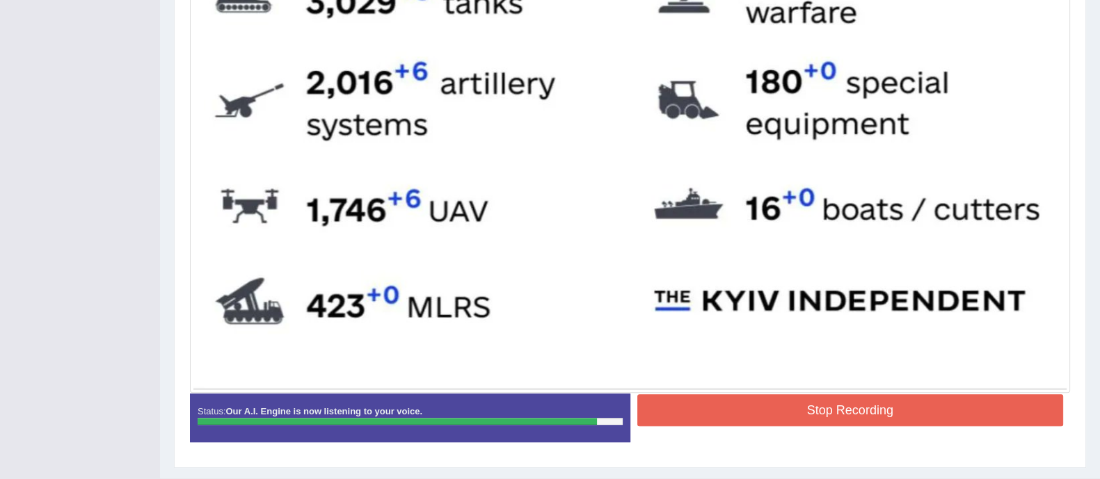
click at [855, 403] on button "Stop Recording" at bounding box center [850, 410] width 426 height 32
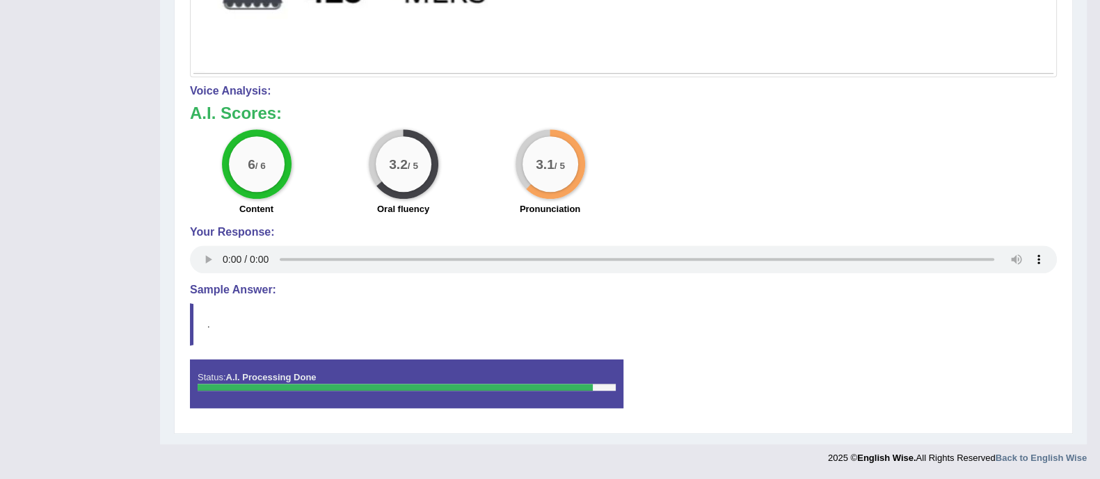
scroll to position [0, 0]
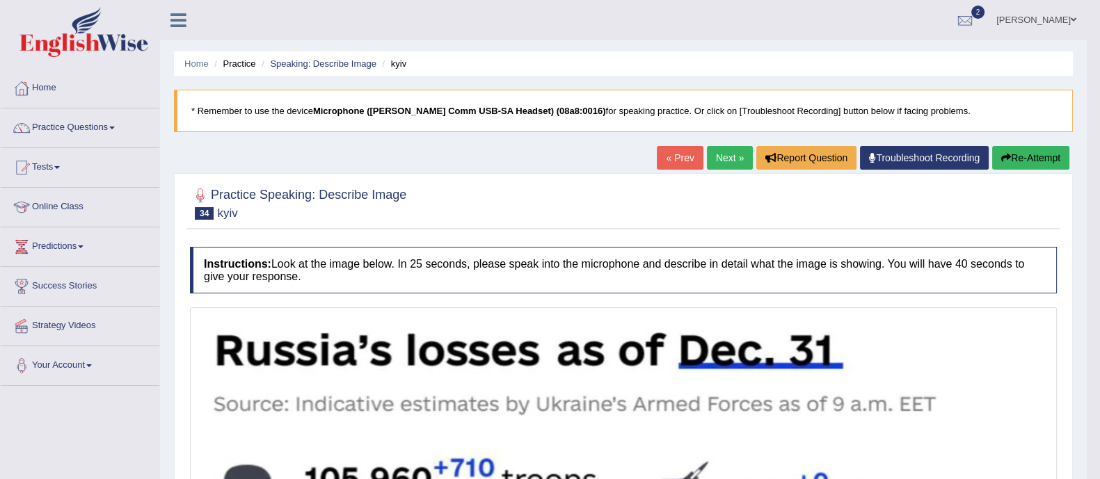
click at [720, 161] on link "Next »" at bounding box center [730, 158] width 46 height 24
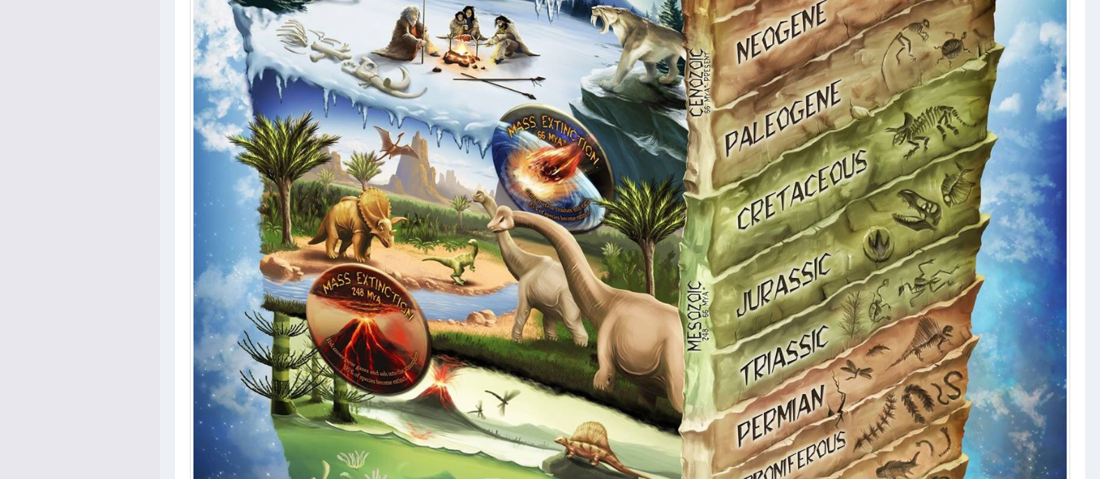
scroll to position [704, 0]
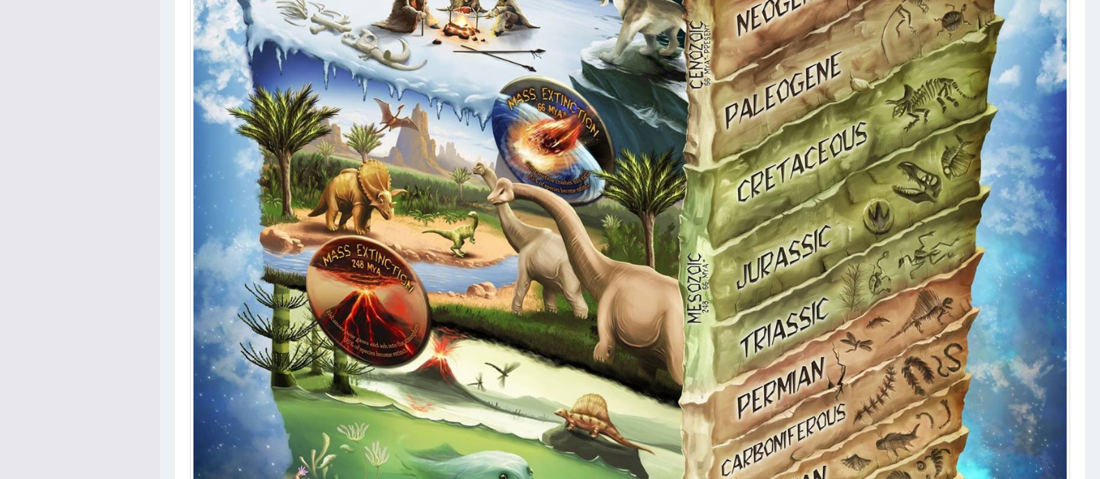
drag, startPoint x: 1098, startPoint y: 283, endPoint x: 1109, endPoint y: 296, distance: 16.8
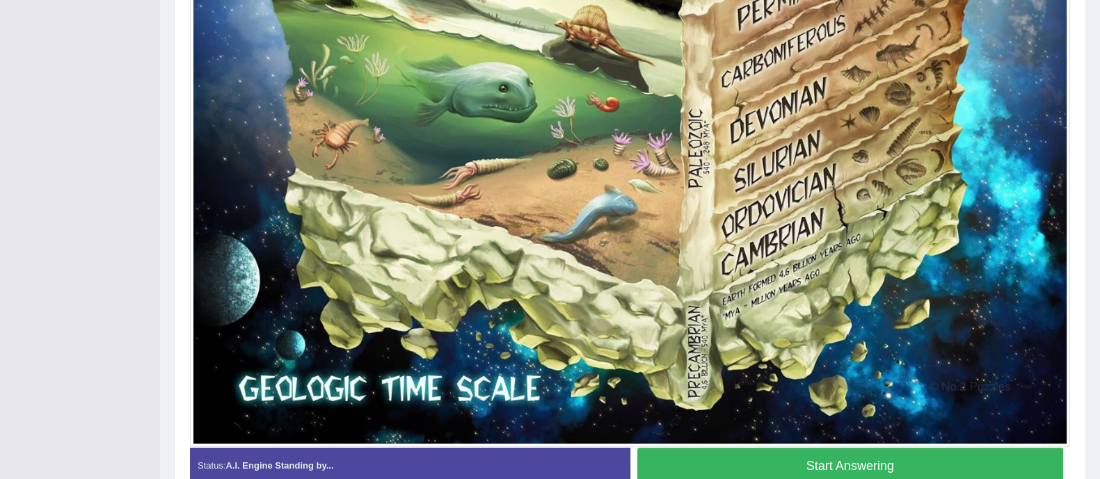
scroll to position [1168, 0]
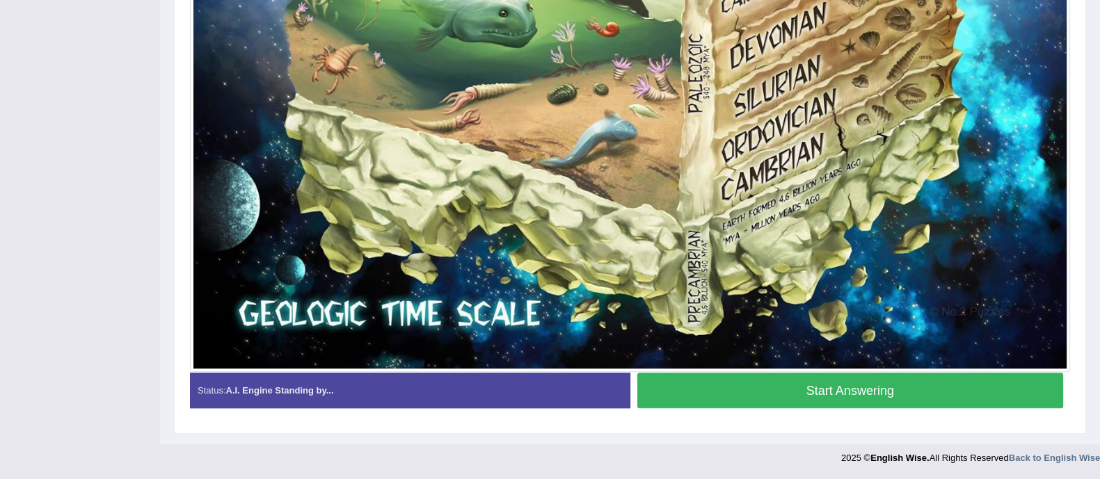
click at [893, 383] on button "Start Answering" at bounding box center [850, 390] width 426 height 35
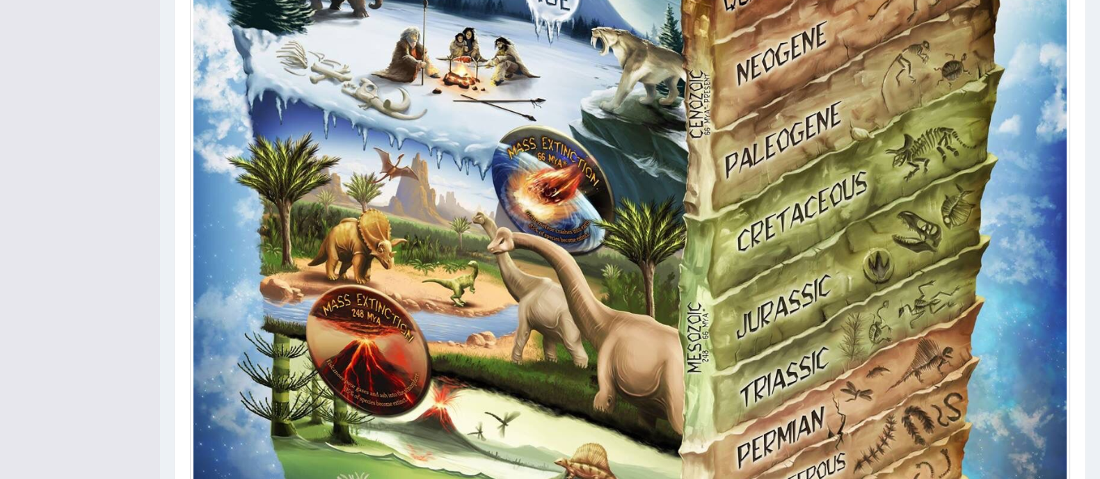
scroll to position [665, 0]
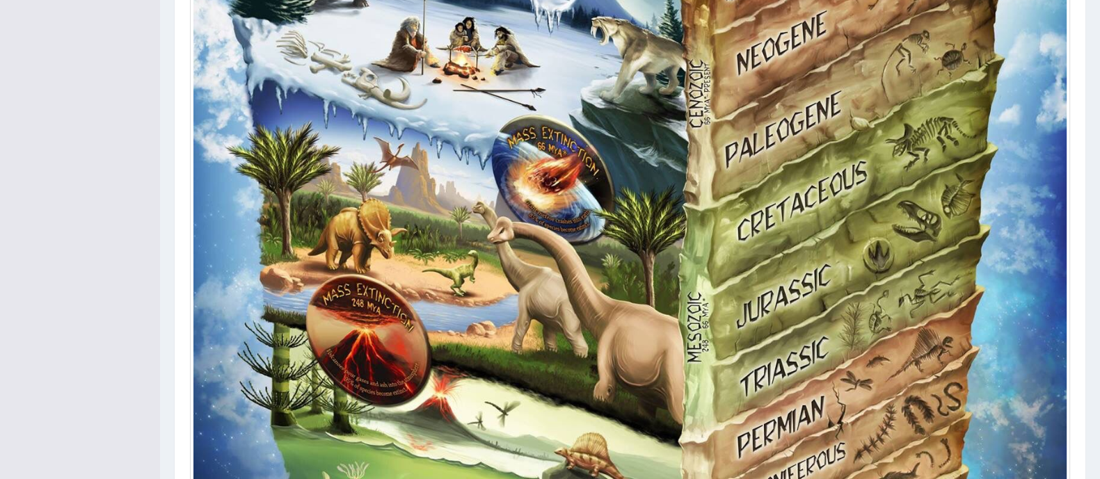
drag, startPoint x: 1090, startPoint y: 253, endPoint x: 1111, endPoint y: 279, distance: 33.6
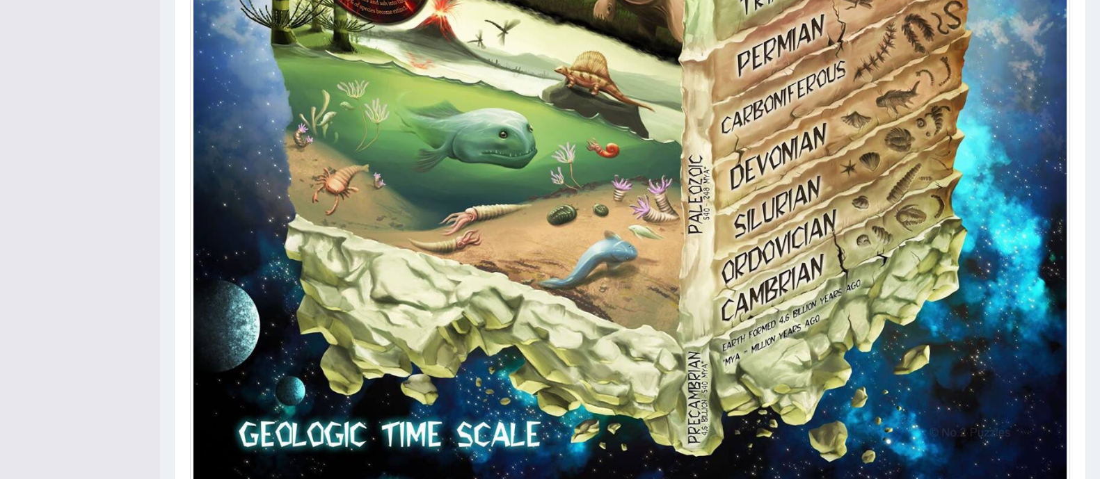
scroll to position [1180, 0]
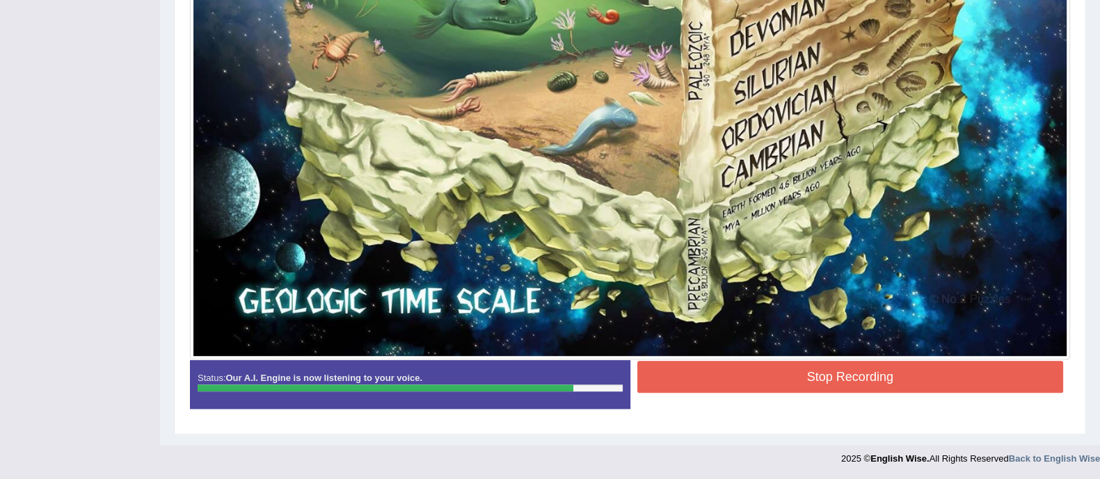
click at [833, 380] on button "Stop Recording" at bounding box center [850, 377] width 426 height 32
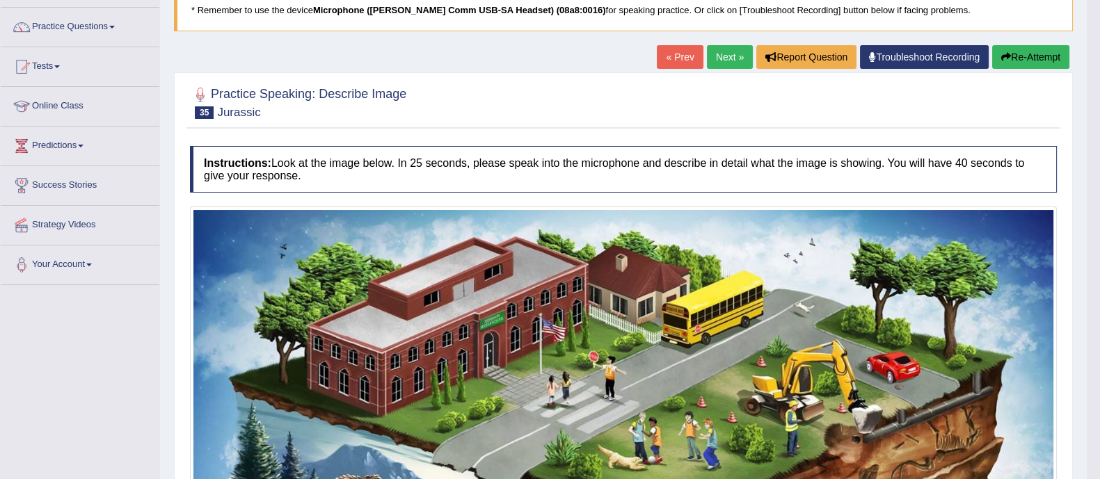
scroll to position [0, 0]
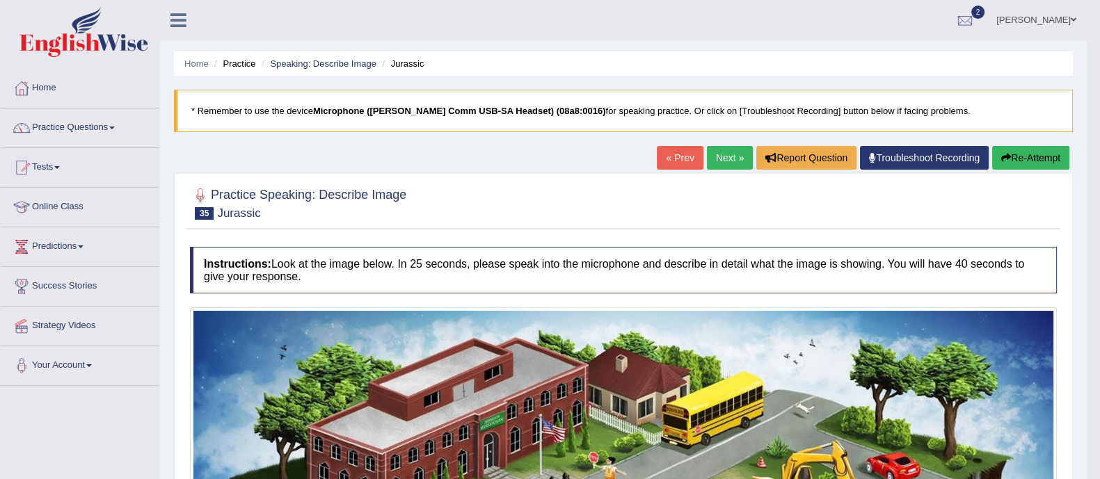
click at [718, 147] on link "Next »" at bounding box center [730, 158] width 46 height 24
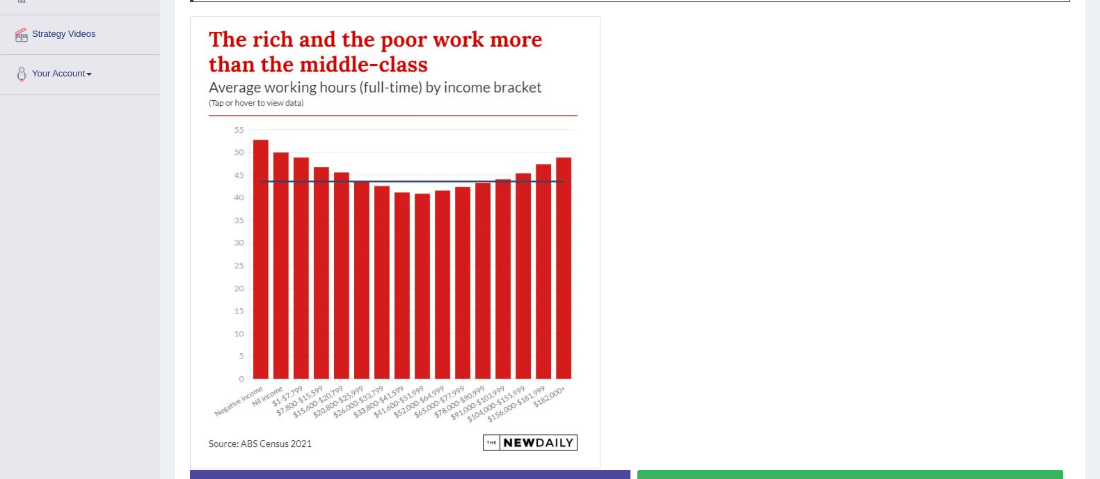
scroll to position [388, 0]
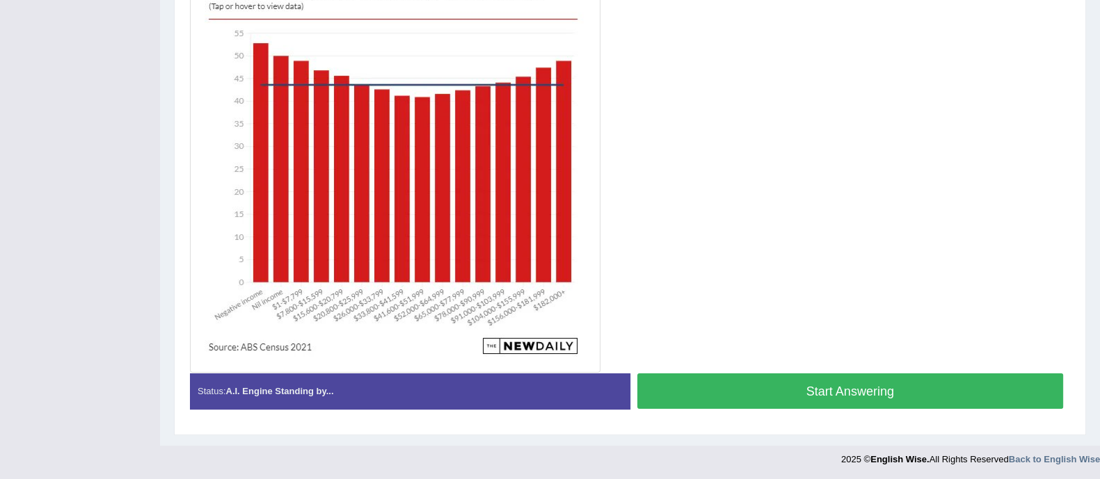
drag, startPoint x: 0, startPoint y: 0, endPoint x: 1092, endPoint y: 335, distance: 1142.3
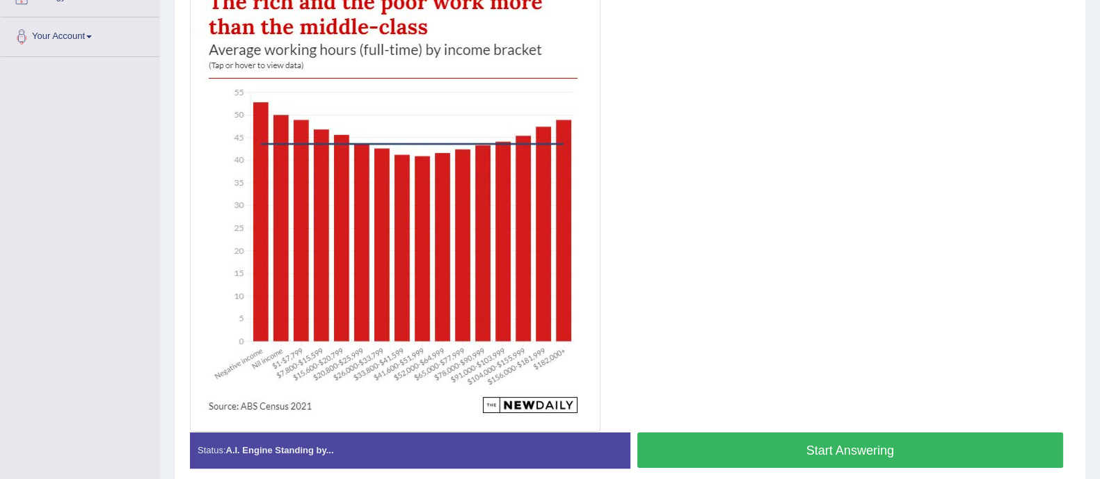
scroll to position [342, 0]
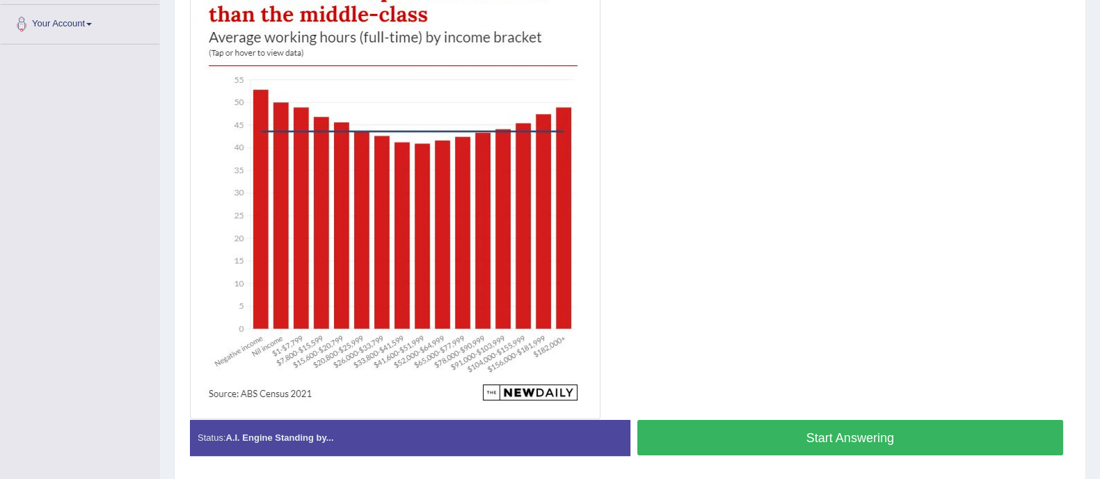
click at [826, 444] on button "Start Answering" at bounding box center [850, 437] width 426 height 35
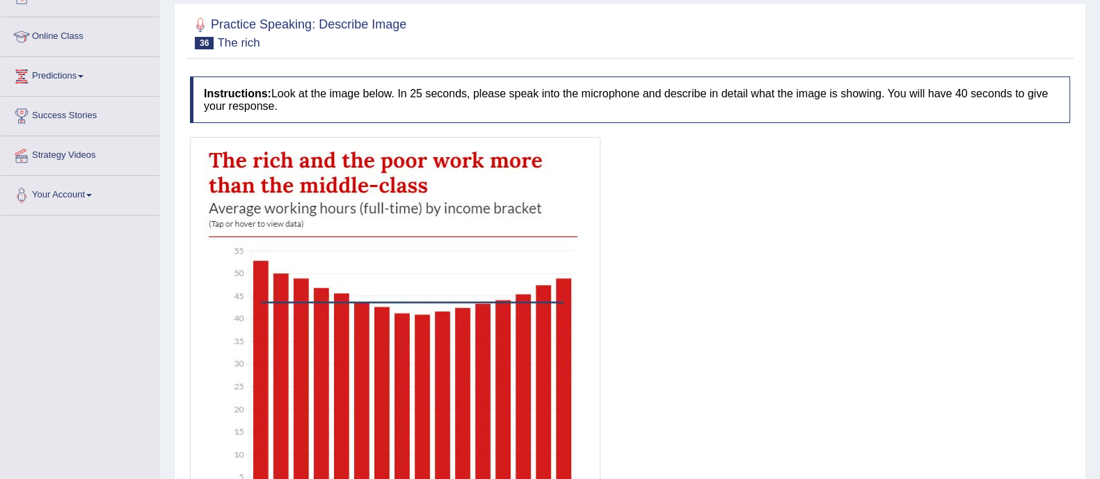
scroll to position [67, 0]
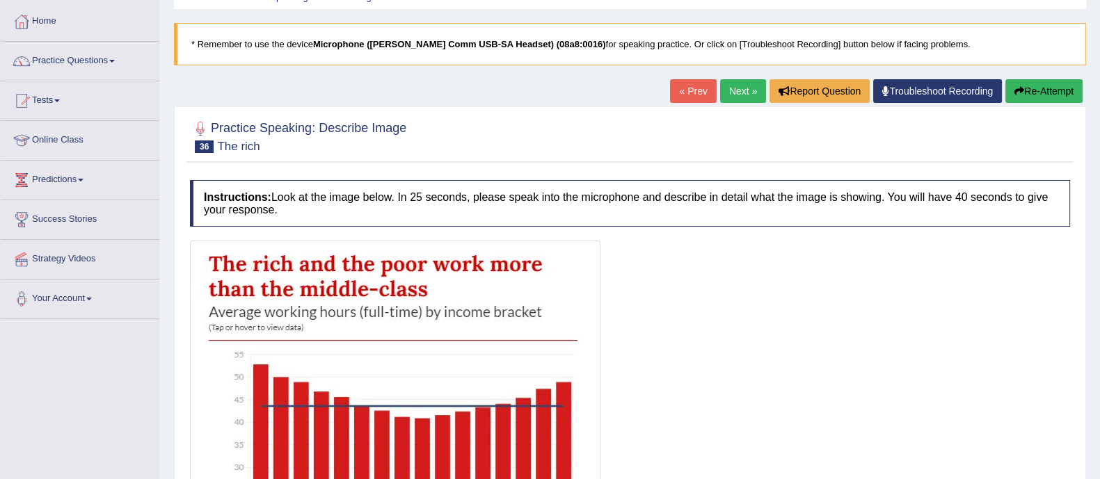
click at [1057, 83] on button "Re-Attempt" at bounding box center [1043, 91] width 77 height 24
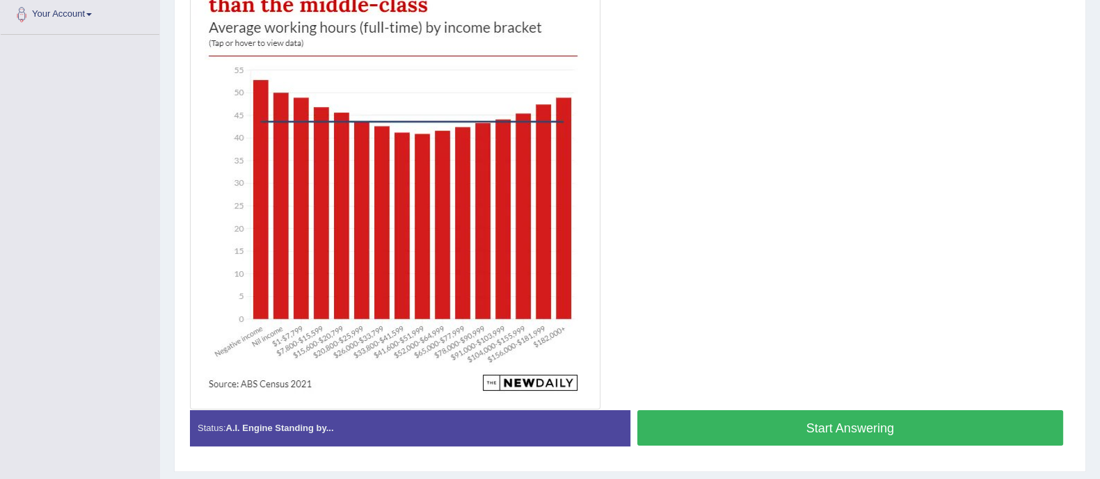
scroll to position [388, 0]
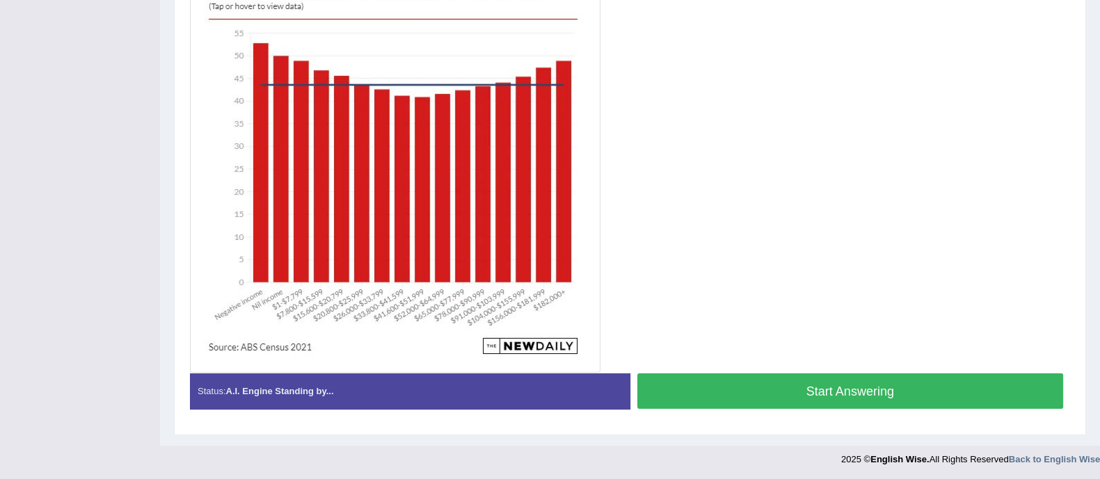
click at [878, 376] on button "Start Answering" at bounding box center [850, 390] width 426 height 35
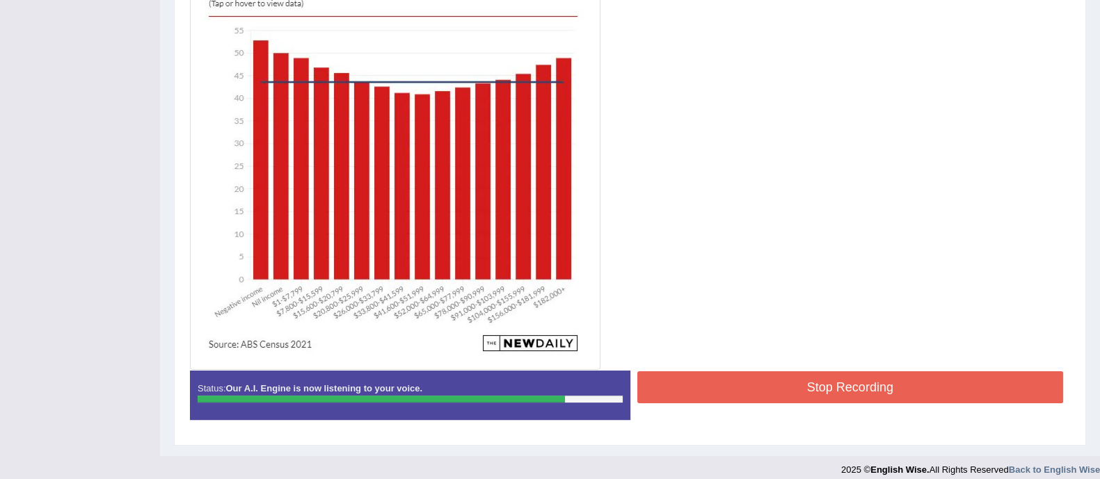
scroll to position [401, 0]
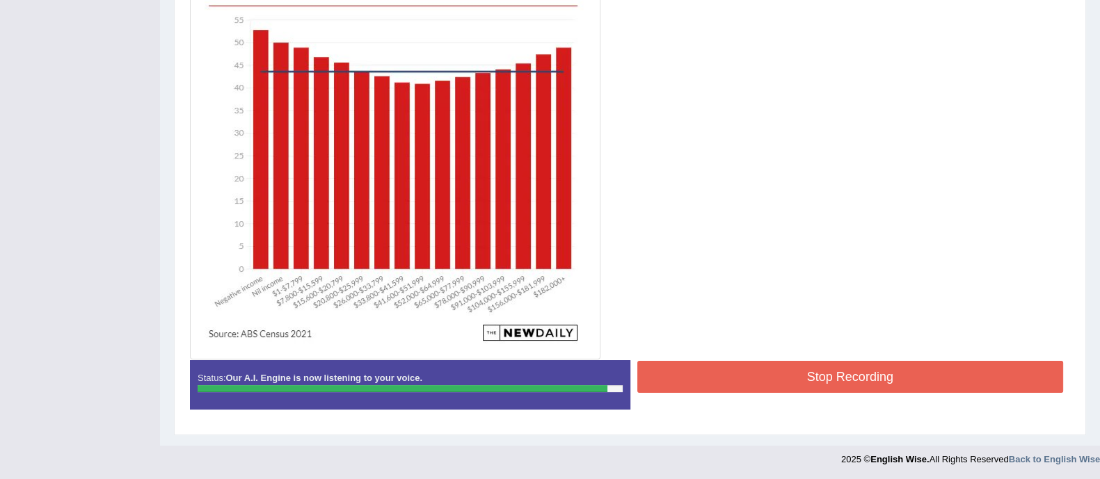
click at [862, 362] on button "Stop Recording" at bounding box center [850, 377] width 426 height 32
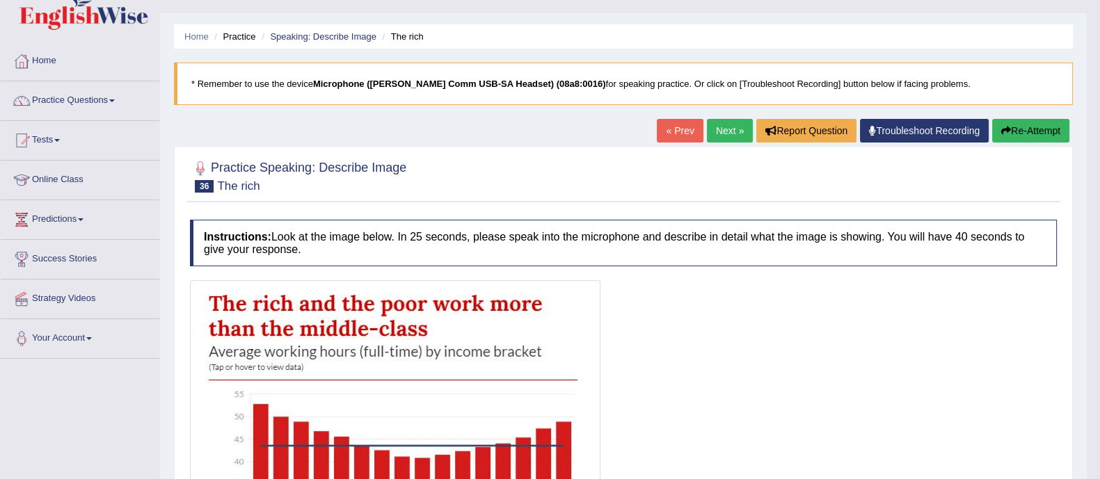
scroll to position [0, 0]
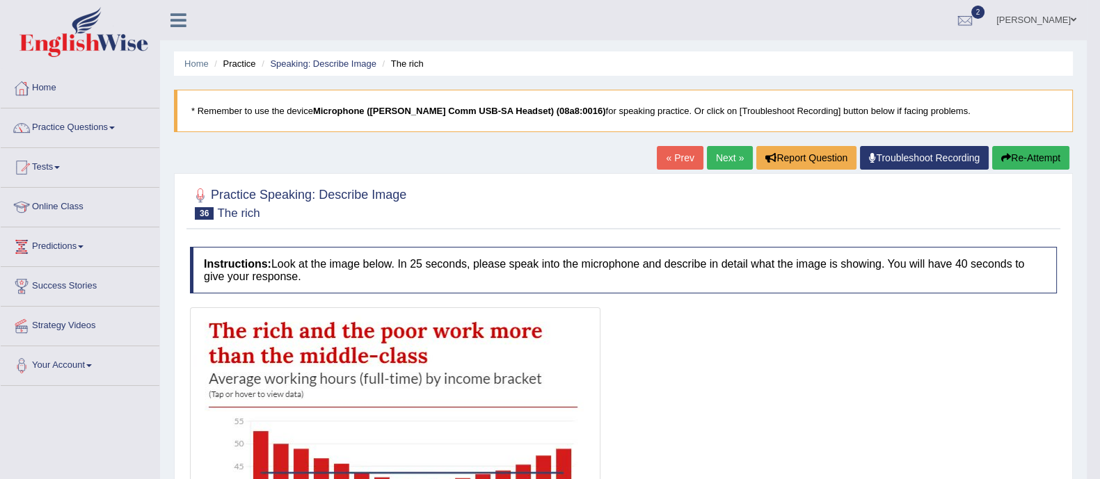
click at [734, 154] on link "Next »" at bounding box center [730, 158] width 46 height 24
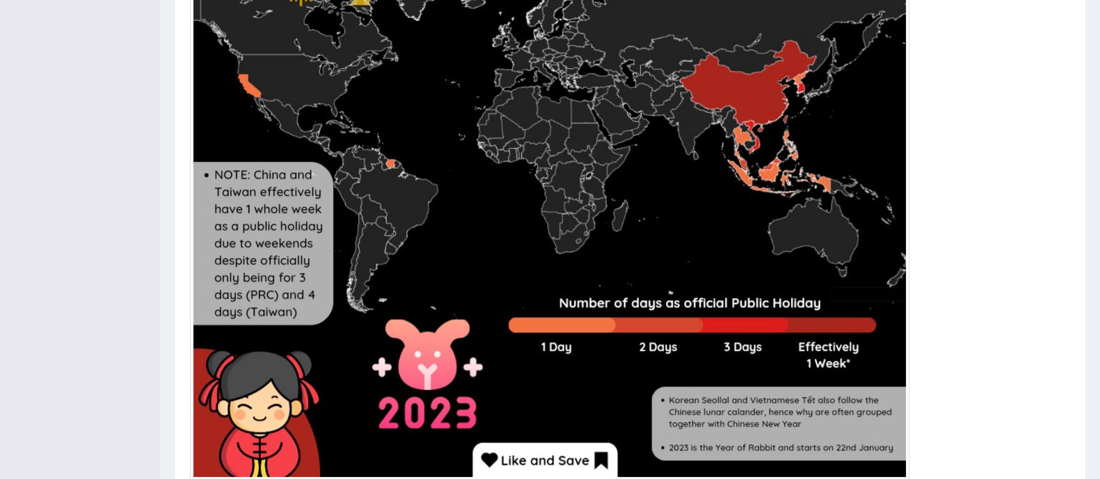
scroll to position [654, 0]
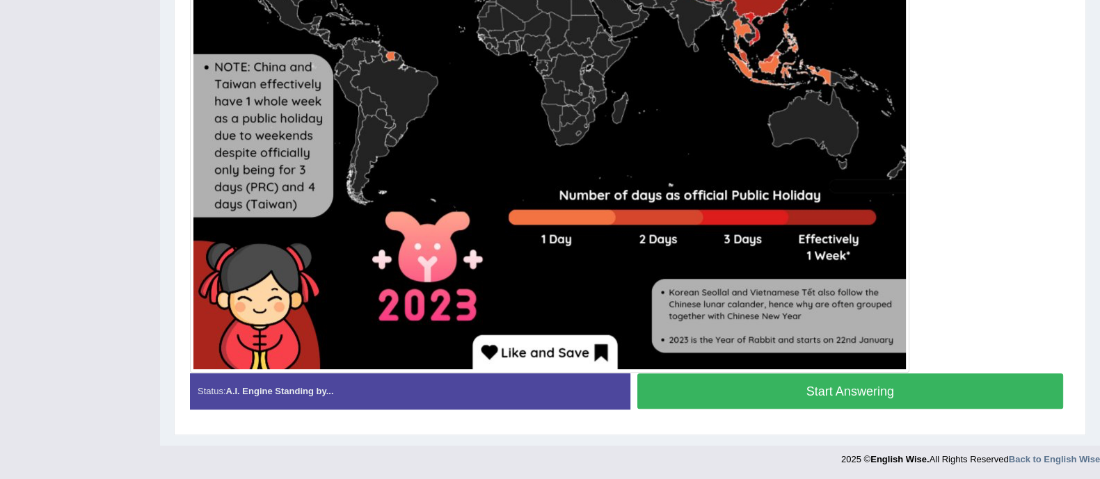
click at [915, 387] on button "Start Answering" at bounding box center [850, 390] width 426 height 35
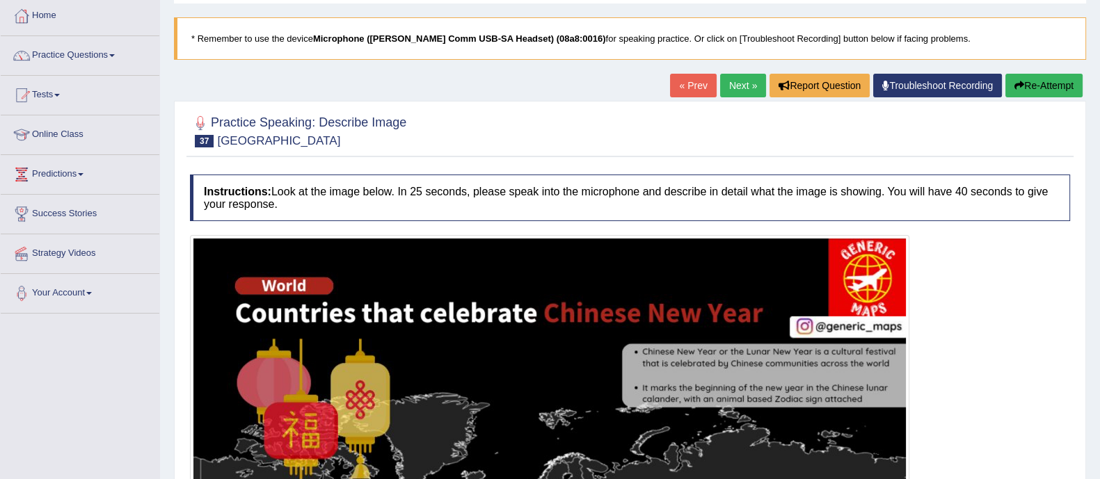
scroll to position [71, 0]
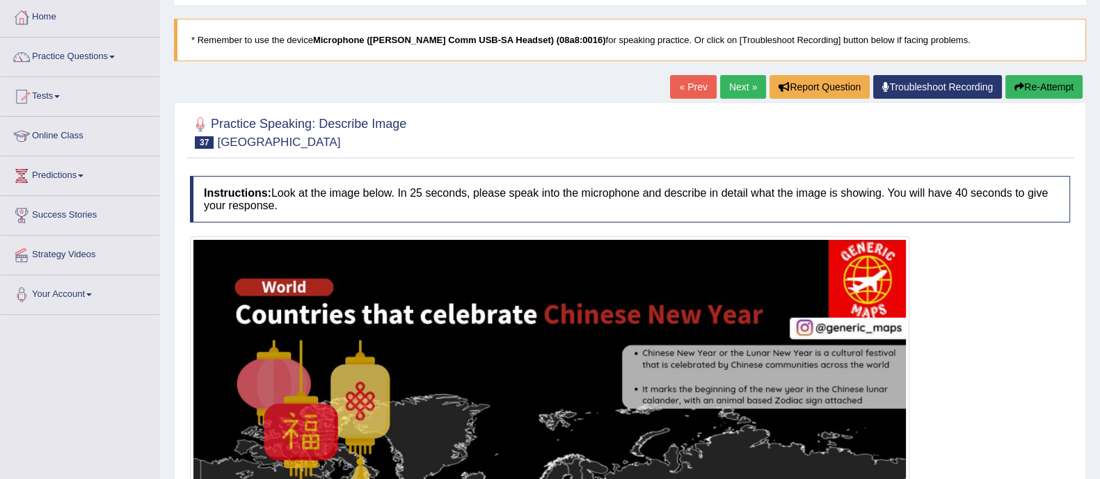
click at [1032, 78] on button "Re-Attempt" at bounding box center [1043, 87] width 77 height 24
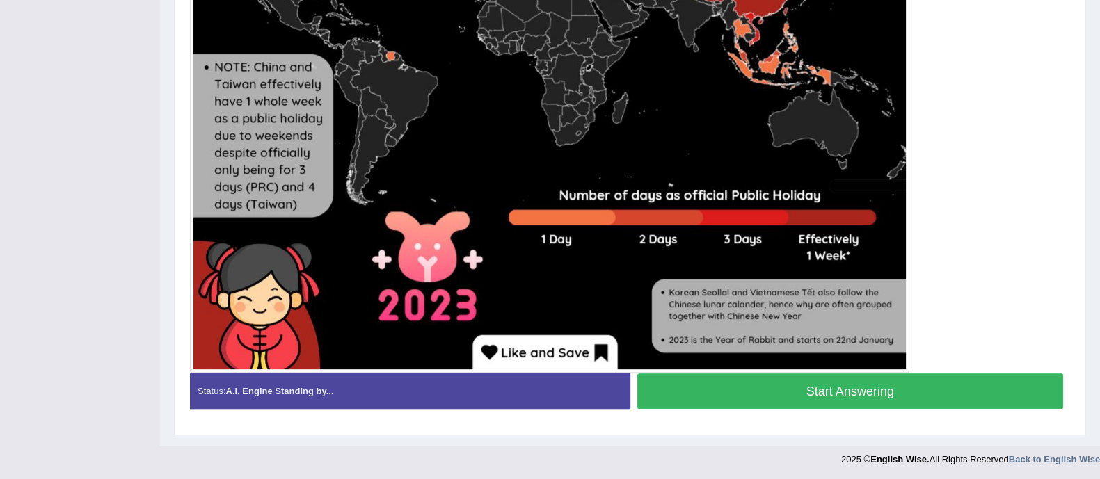
click at [835, 380] on button "Start Answering" at bounding box center [850, 390] width 426 height 35
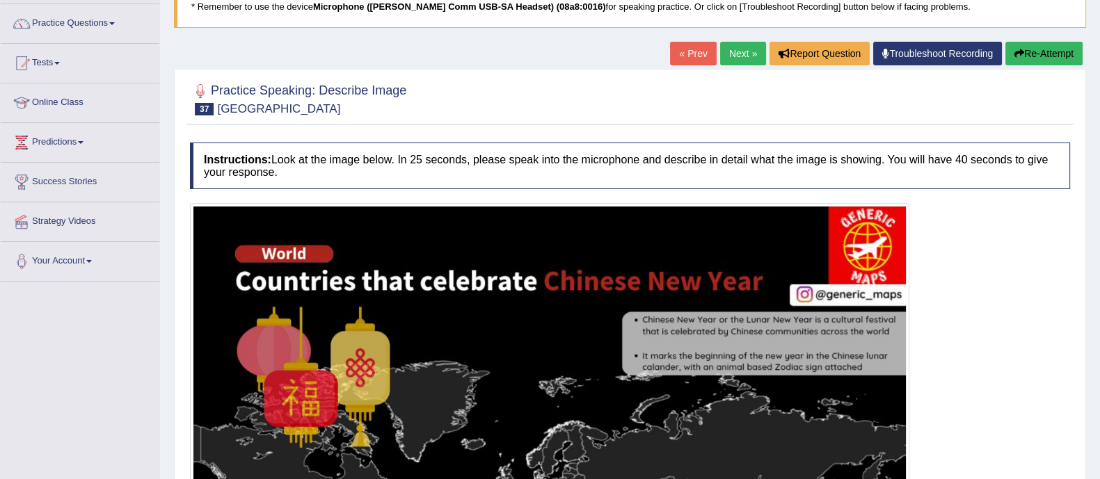
scroll to position [0, 0]
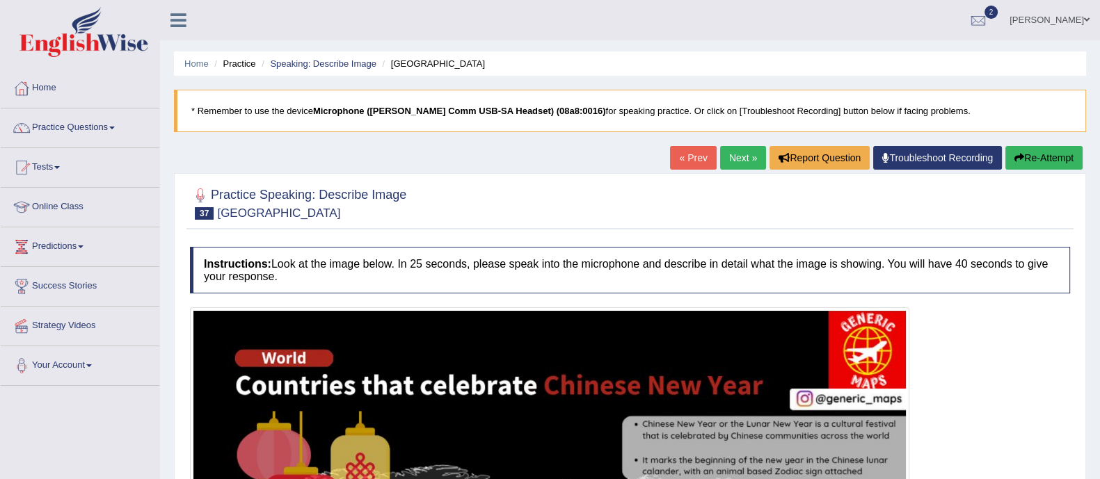
click at [1036, 155] on button "Re-Attempt" at bounding box center [1043, 158] width 77 height 24
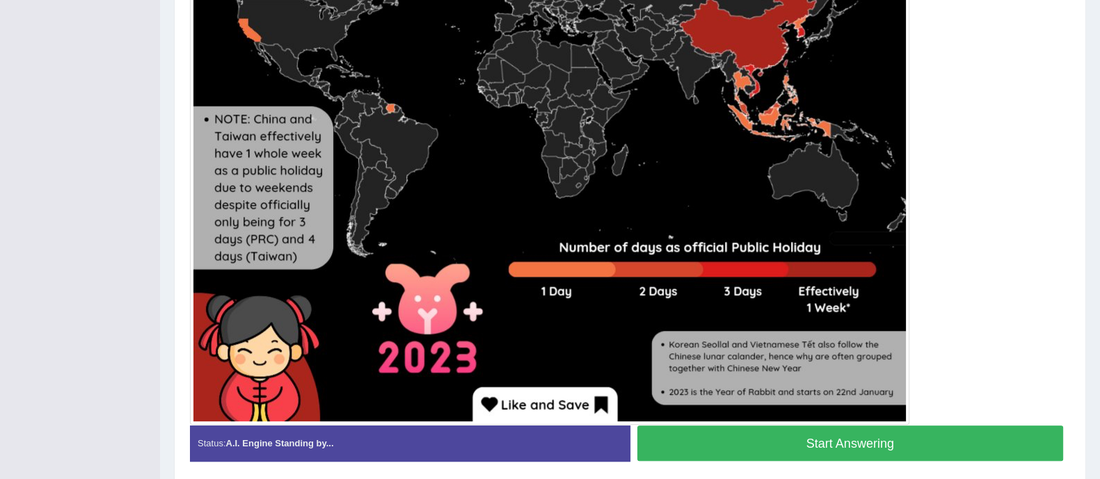
scroll to position [629, 0]
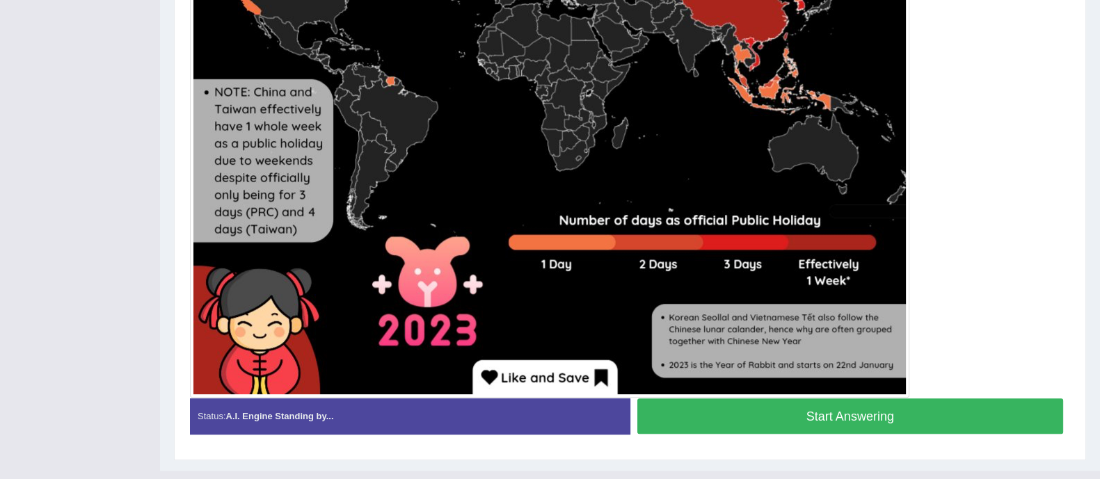
click at [913, 417] on button "Start Answering" at bounding box center [850, 416] width 426 height 35
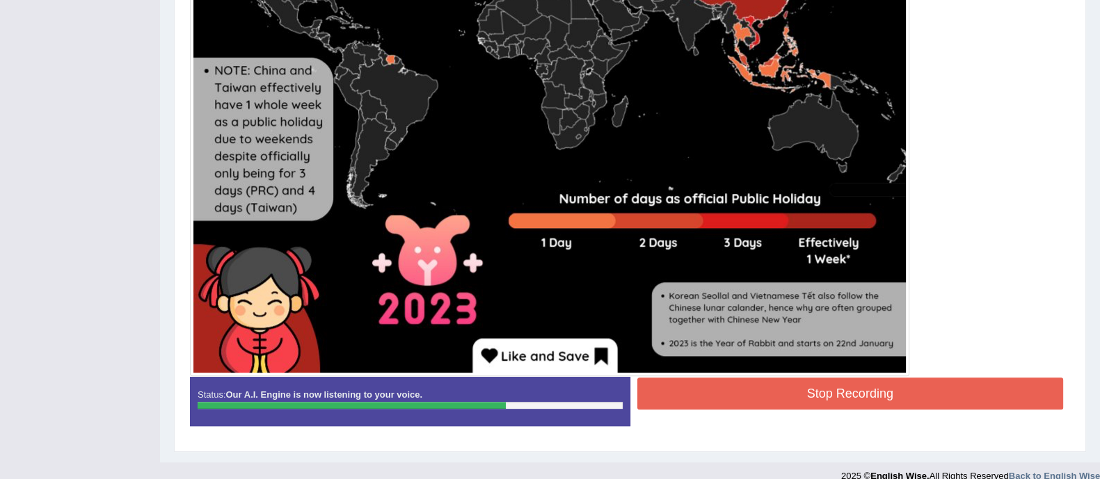
scroll to position [653, 0]
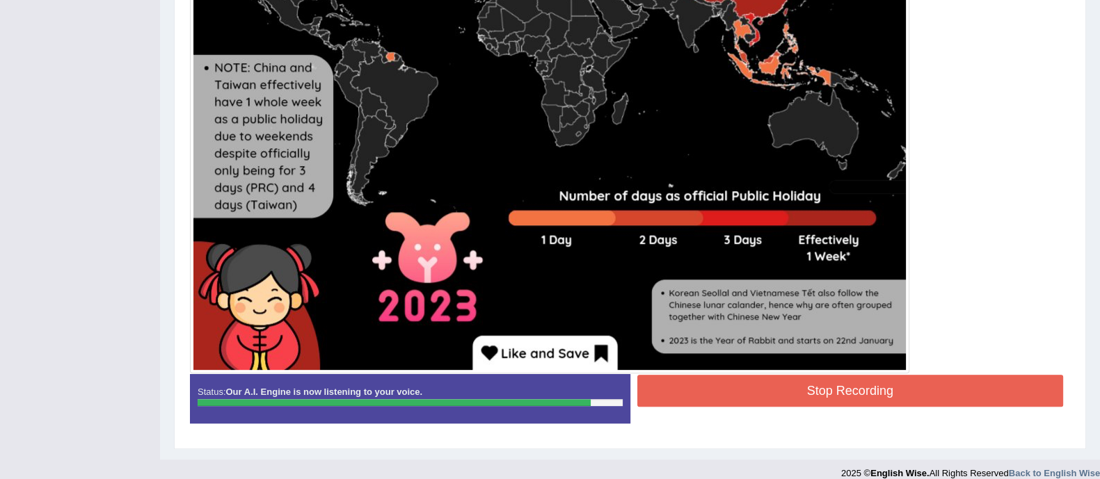
click at [885, 403] on button "Stop Recording" at bounding box center [850, 391] width 426 height 32
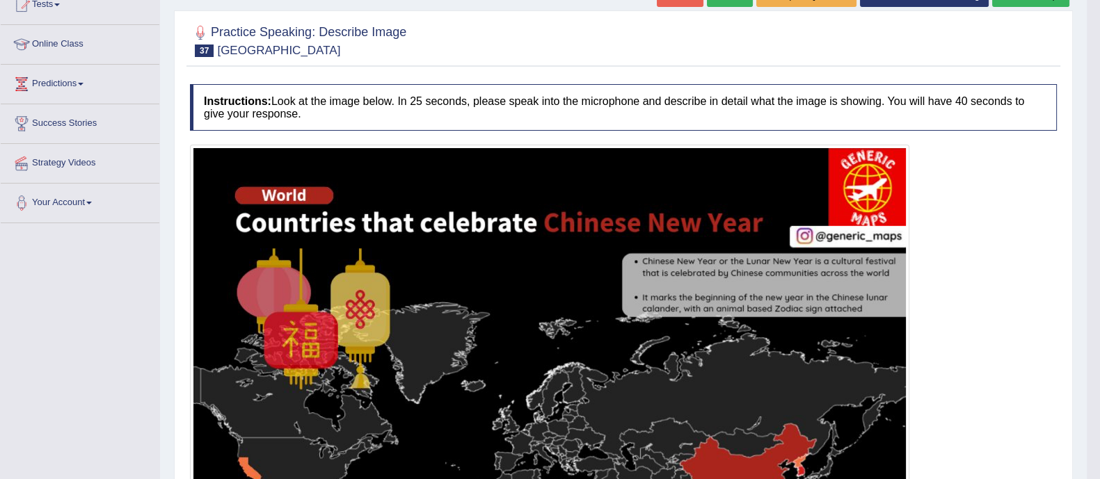
scroll to position [0, 0]
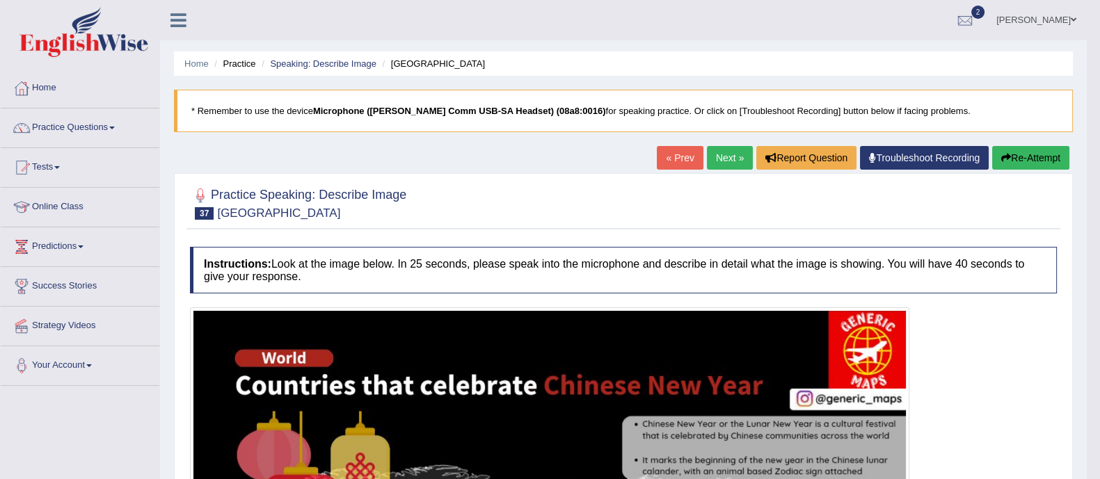
click at [731, 150] on link "Next »" at bounding box center [730, 158] width 46 height 24
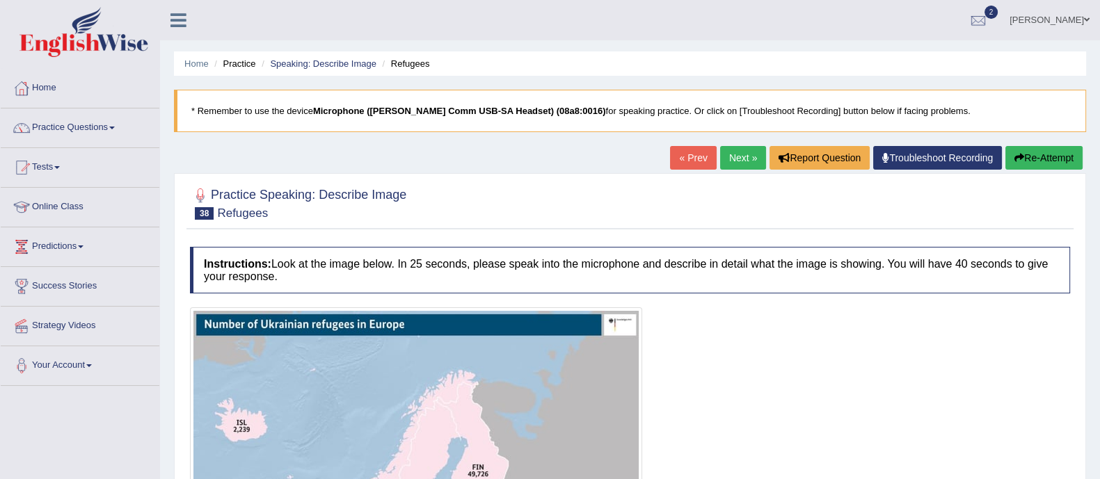
click at [1099, 63] on html "Toggle navigation Home Practice Questions Speaking Practice Read Aloud Repeat S…" at bounding box center [550, 239] width 1100 height 479
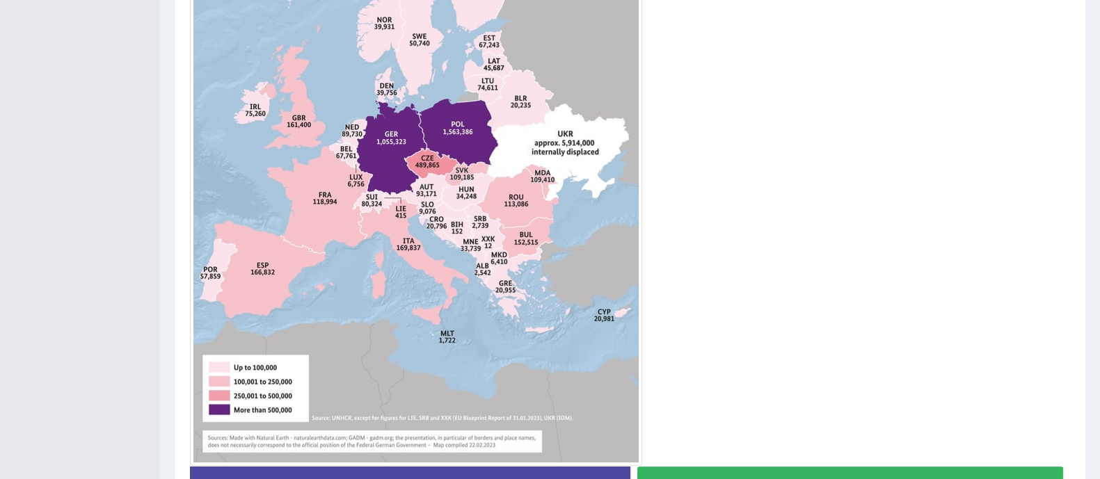
scroll to position [571, 0]
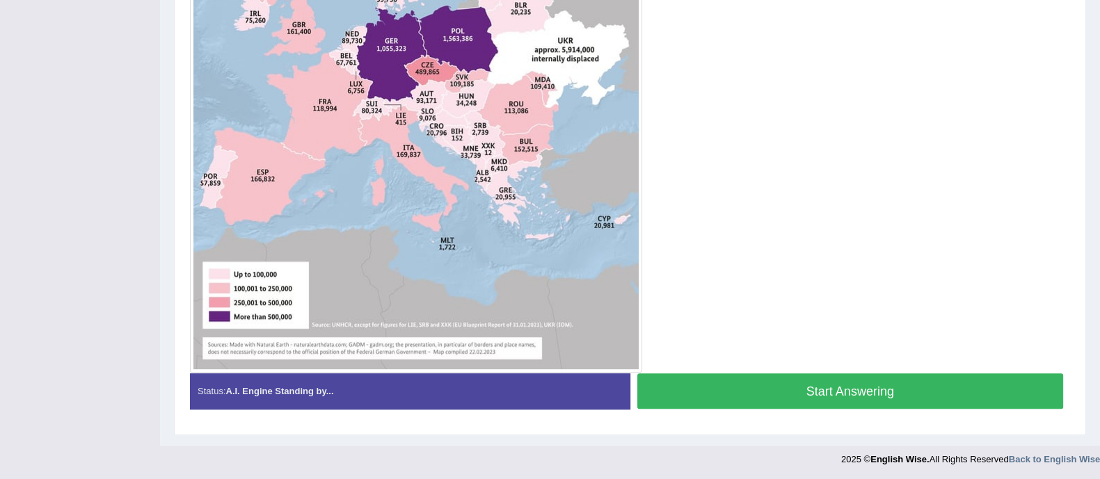
click at [845, 387] on button "Start Answering" at bounding box center [850, 390] width 426 height 35
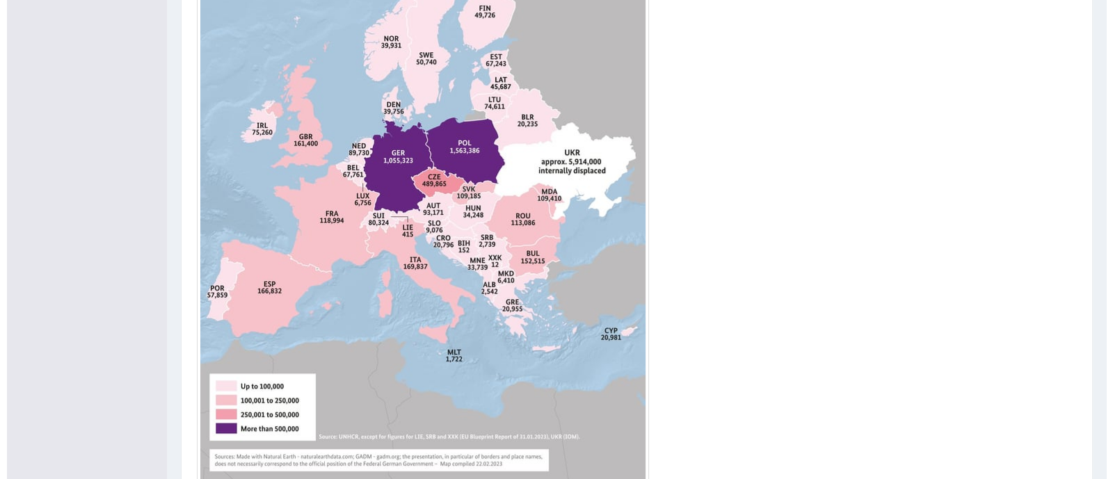
scroll to position [467, 0]
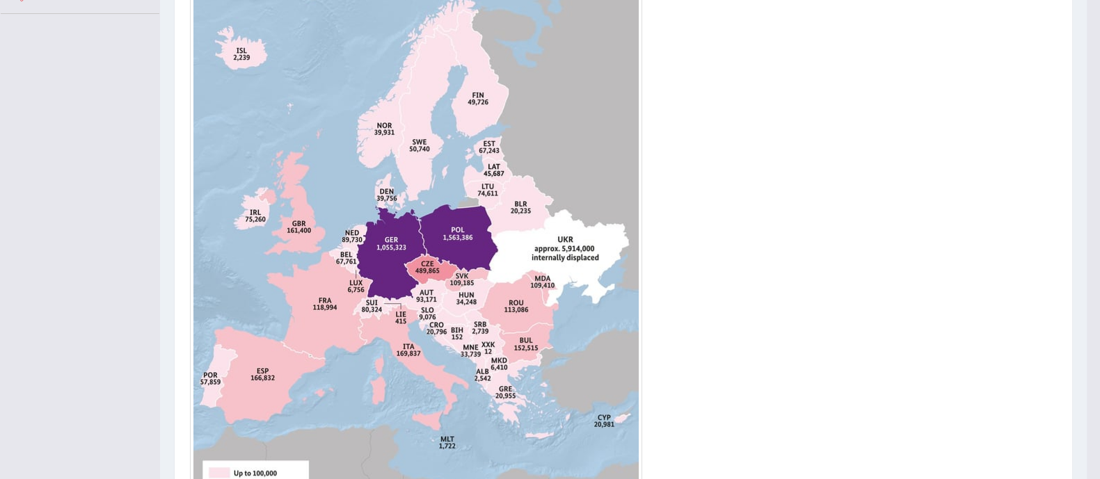
scroll to position [0, 0]
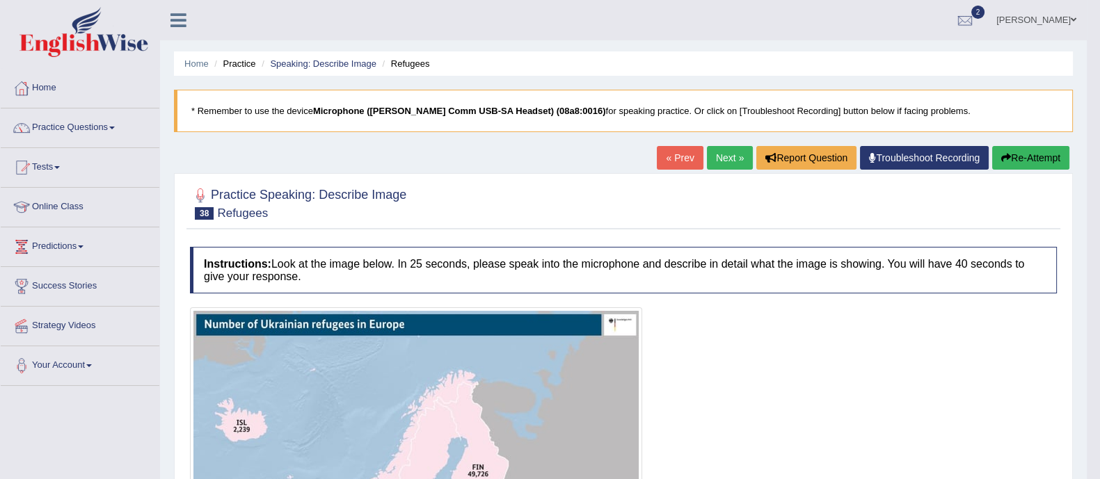
drag, startPoint x: 1102, startPoint y: 252, endPoint x: 1112, endPoint y: 192, distance: 61.3
click at [1099, 192] on html "Toggle navigation Home Practice Questions Speaking Practice Read Aloud Repeat S…" at bounding box center [550, 239] width 1100 height 479
click at [1025, 157] on button "Re-Attempt" at bounding box center [1030, 158] width 77 height 24
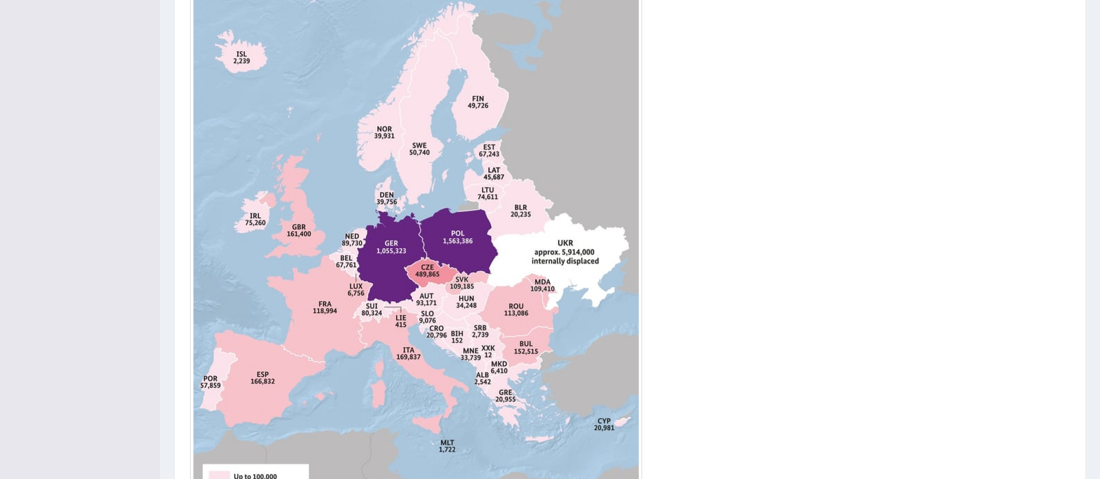
scroll to position [588, 0]
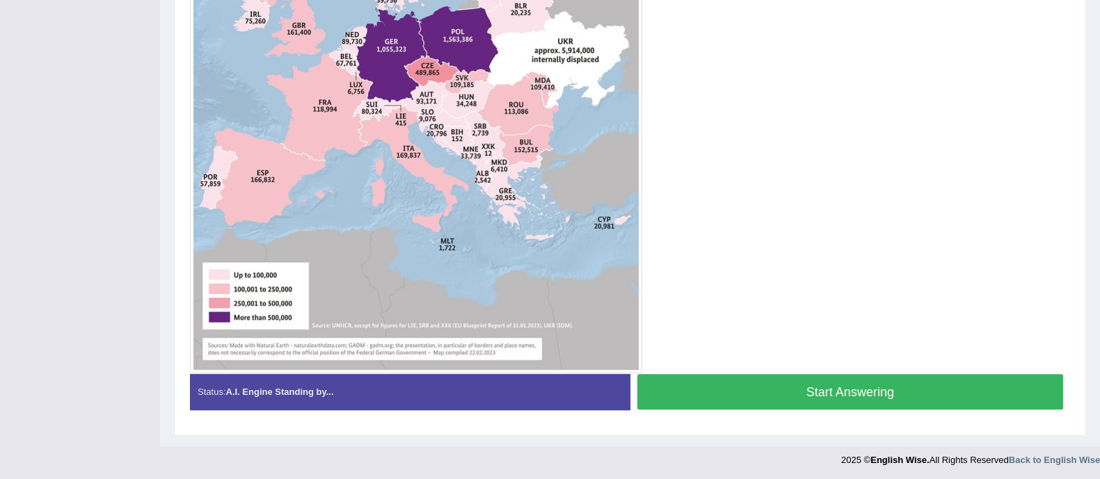
click at [885, 387] on button "Start Answering" at bounding box center [850, 391] width 426 height 35
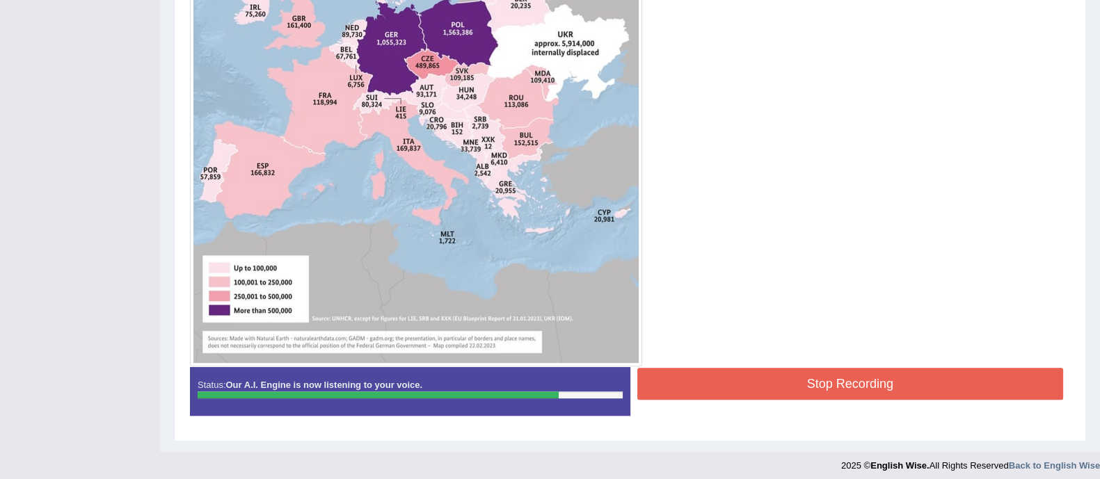
scroll to position [591, 0]
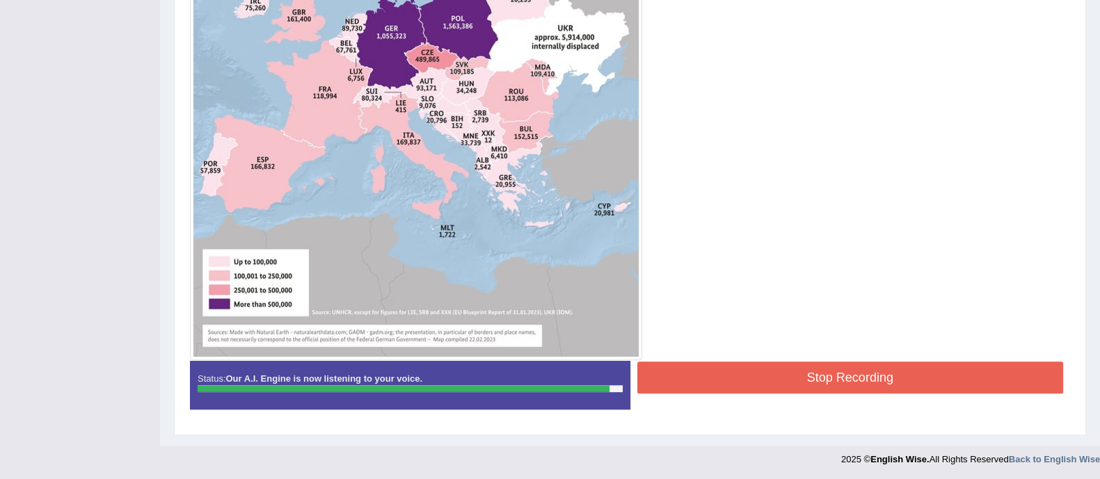
click at [856, 380] on button "Stop Recording" at bounding box center [850, 378] width 426 height 32
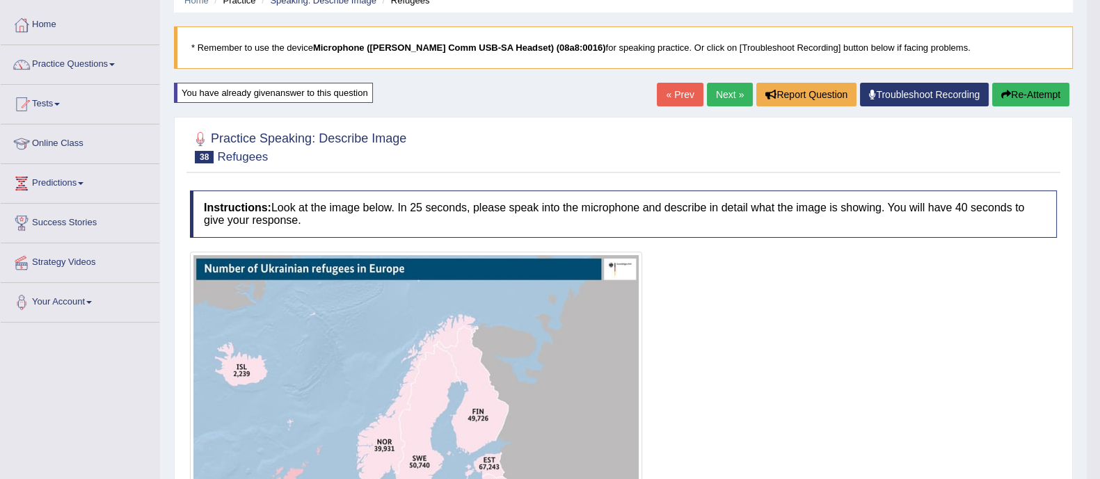
scroll to position [0, 0]
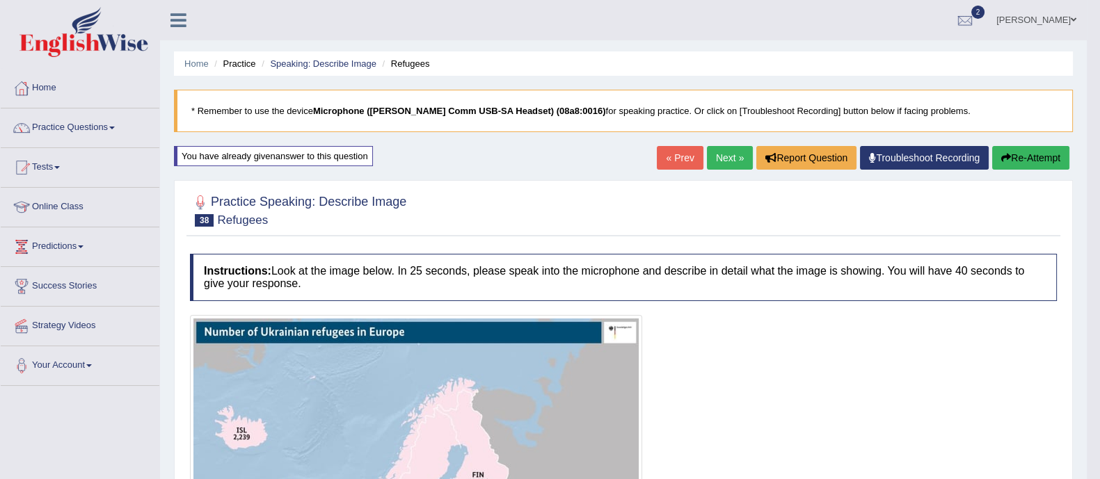
click at [707, 161] on link "Next »" at bounding box center [730, 158] width 46 height 24
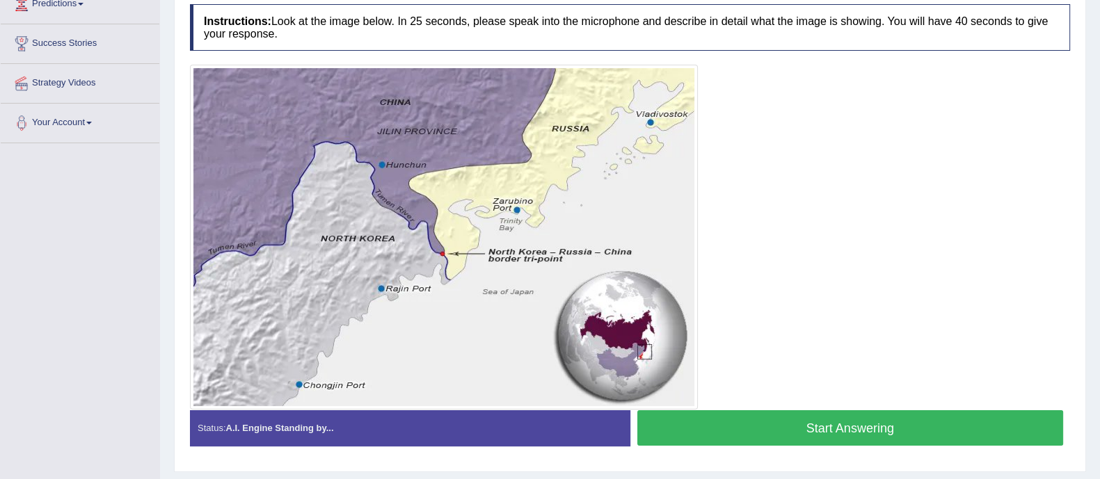
scroll to position [243, 0]
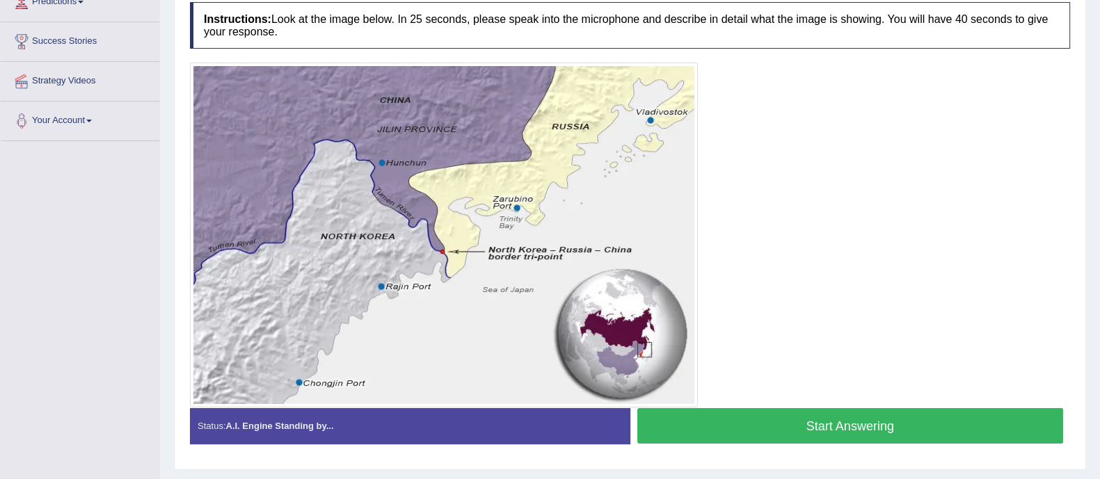
click at [730, 433] on button "Start Answering" at bounding box center [850, 425] width 426 height 35
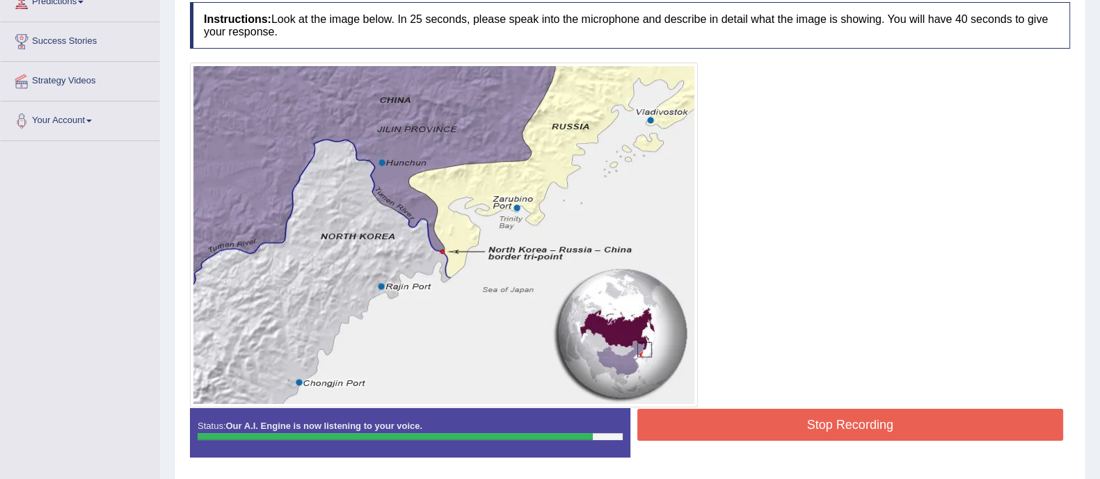
click at [726, 429] on button "Stop Recording" at bounding box center [850, 425] width 426 height 32
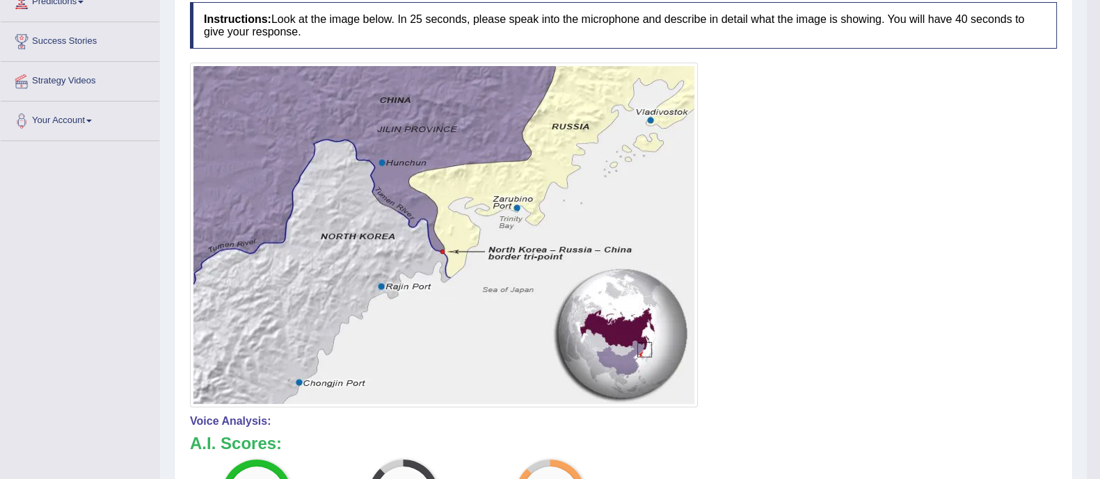
drag, startPoint x: 1108, startPoint y: 176, endPoint x: 1112, endPoint y: 249, distance: 73.1
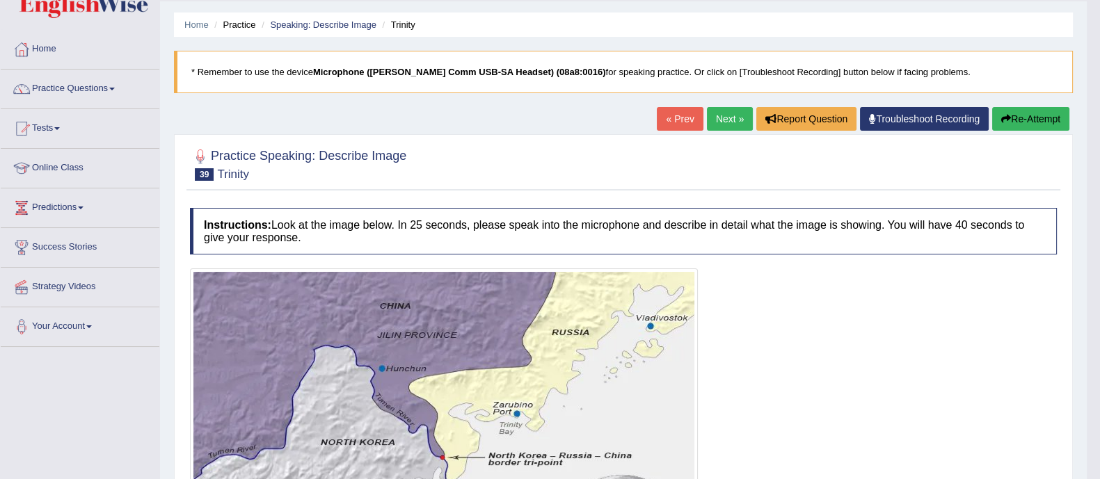
scroll to position [38, 0]
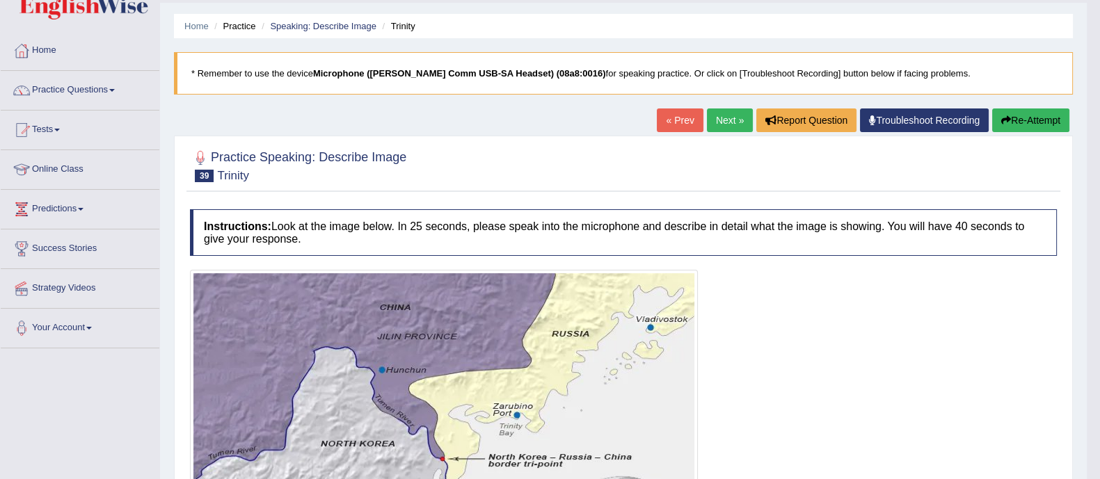
click at [707, 113] on link "Next »" at bounding box center [730, 121] width 46 height 24
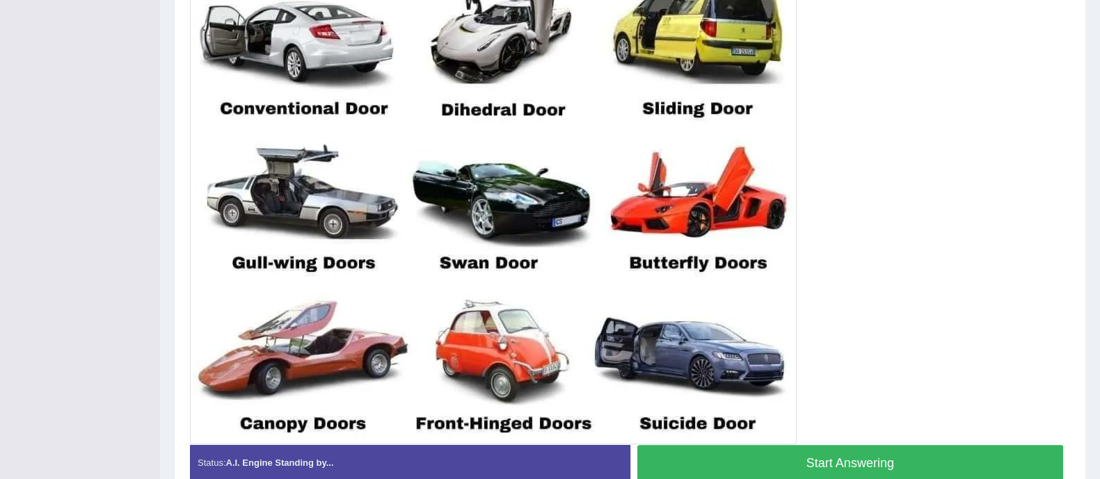
scroll to position [467, 0]
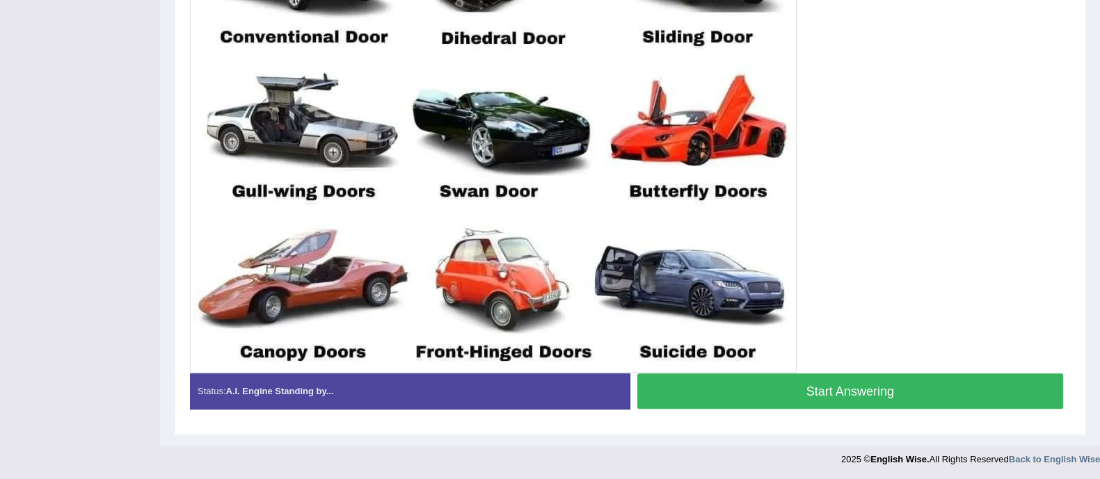
click at [867, 392] on button "Start Answering" at bounding box center [850, 390] width 426 height 35
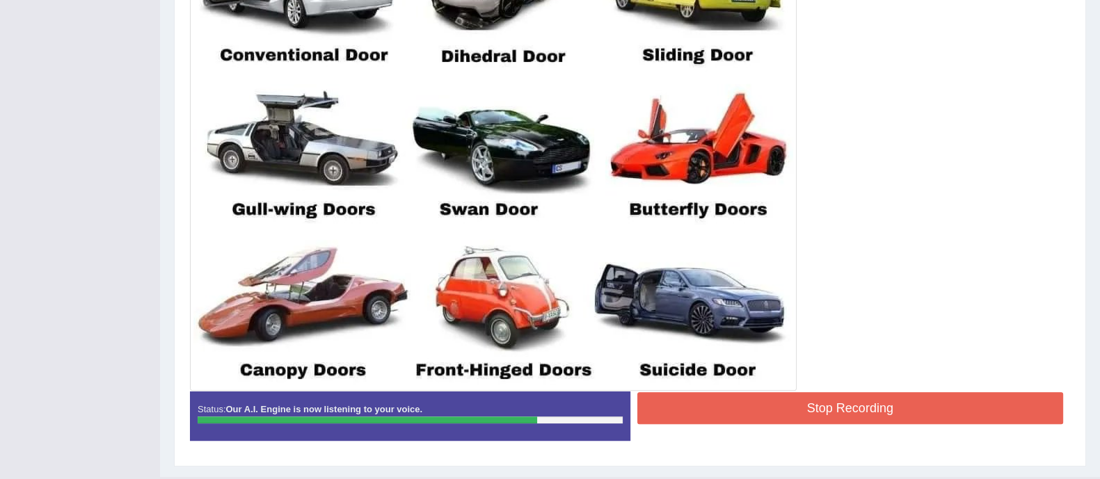
scroll to position [460, 0]
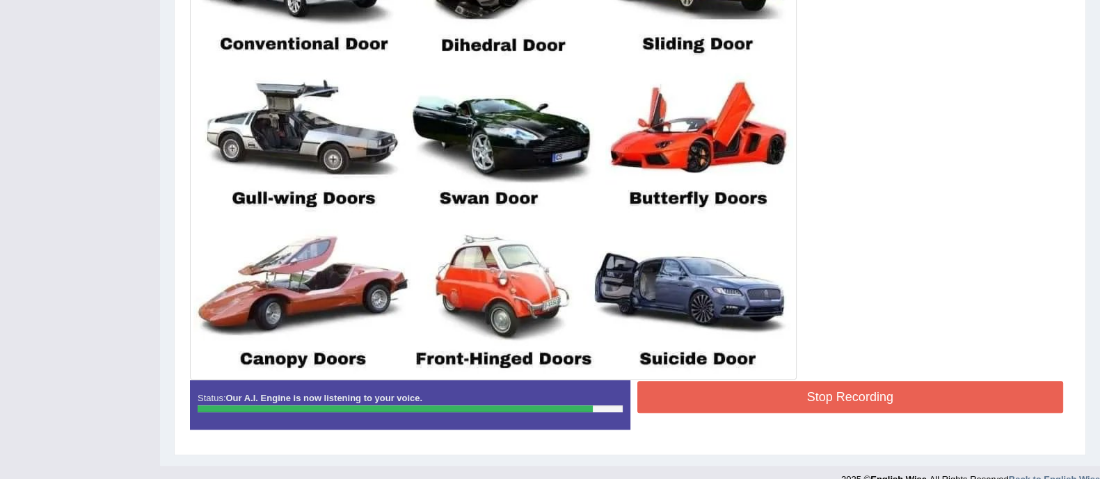
click at [813, 397] on button "Stop Recording" at bounding box center [850, 397] width 426 height 32
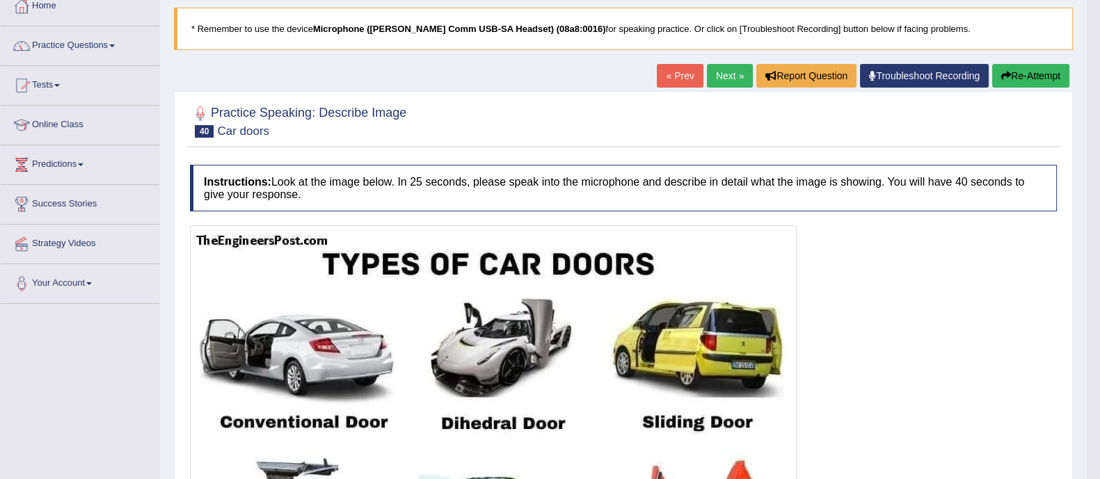
scroll to position [66, 0]
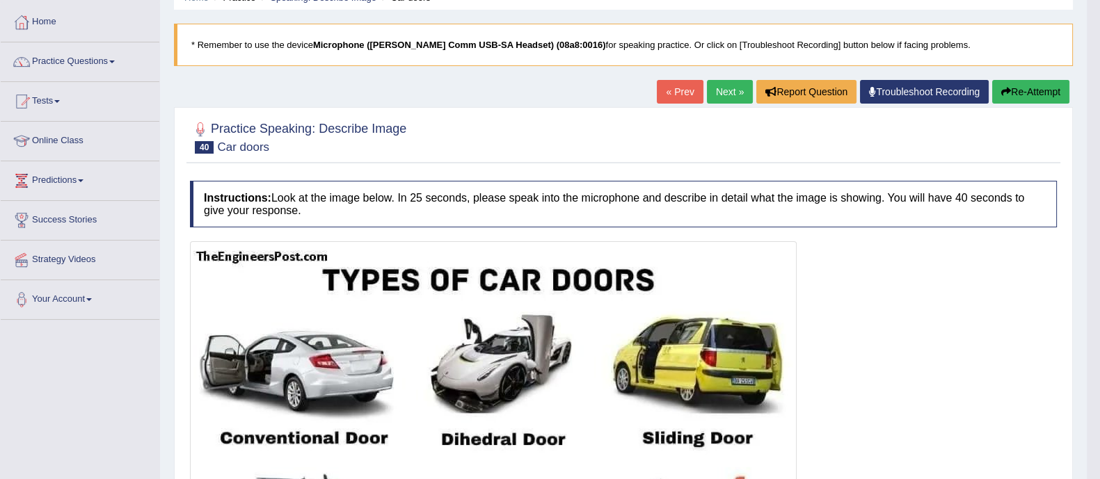
click at [716, 88] on link "Next »" at bounding box center [730, 92] width 46 height 24
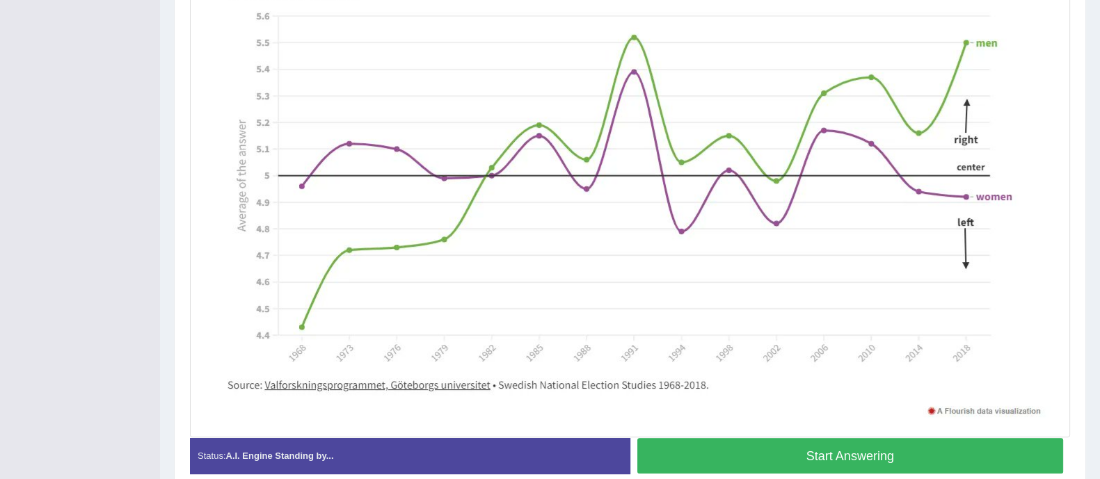
scroll to position [400, 0]
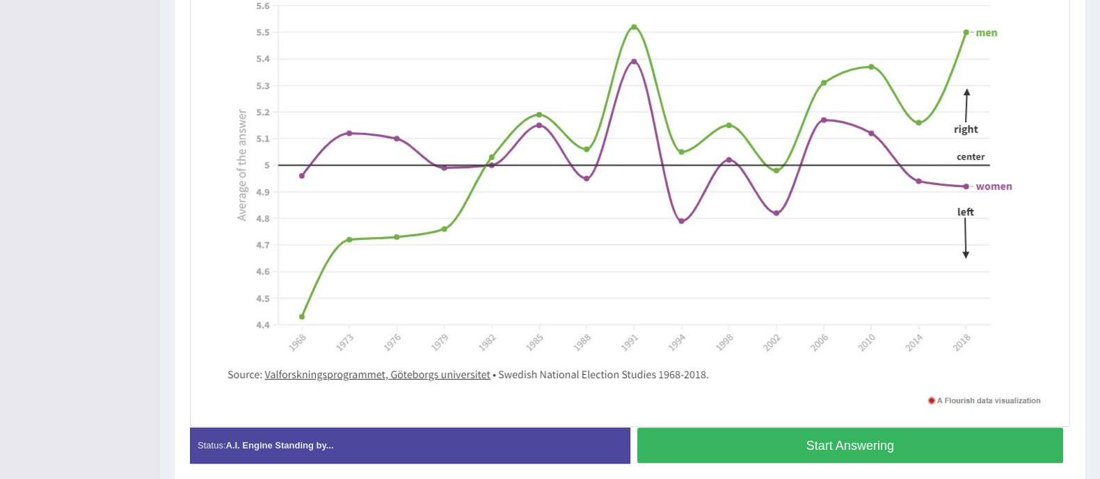
click at [903, 437] on button "Start Answering" at bounding box center [850, 445] width 426 height 35
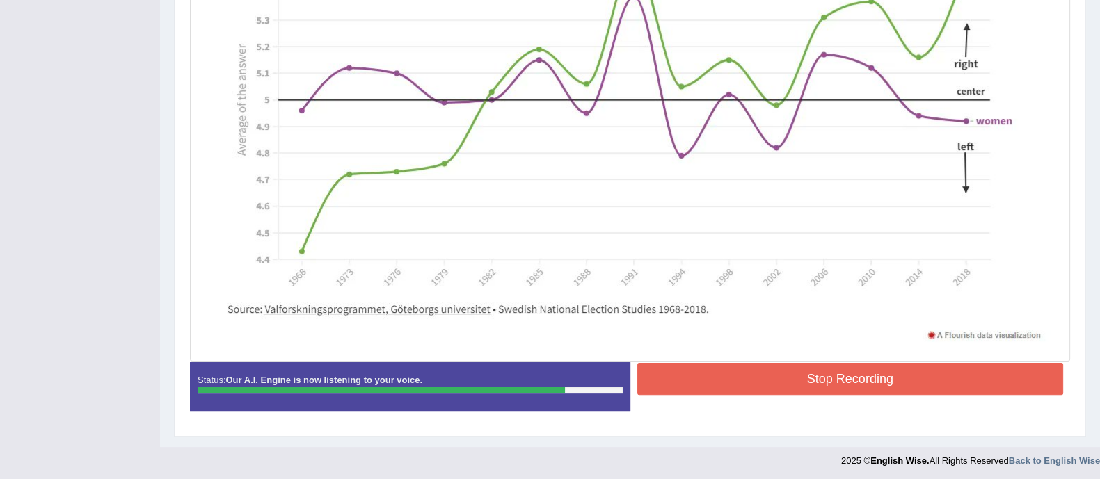
scroll to position [455, 0]
click at [862, 372] on button "Stop Recording" at bounding box center [850, 380] width 426 height 32
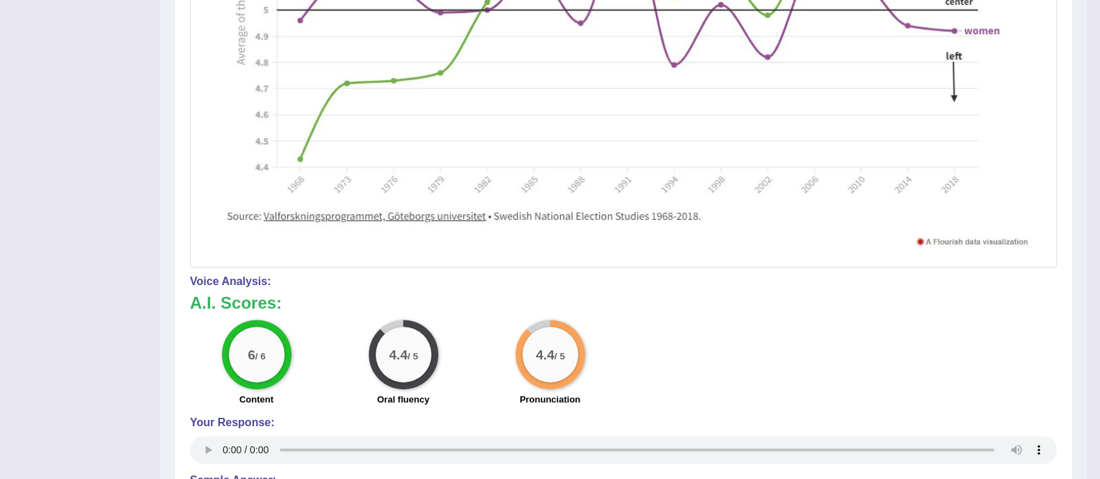
scroll to position [114, 0]
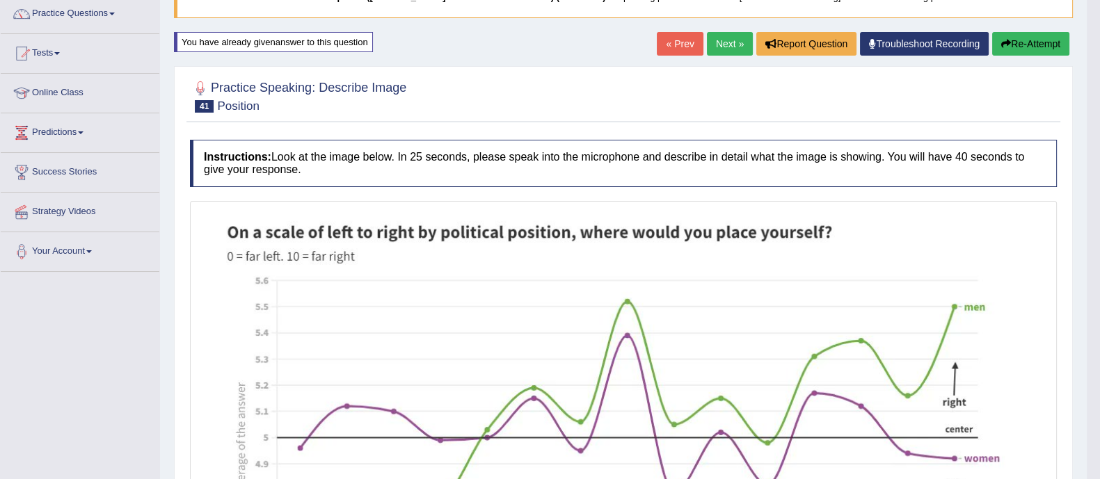
click at [714, 43] on link "Next »" at bounding box center [730, 44] width 46 height 24
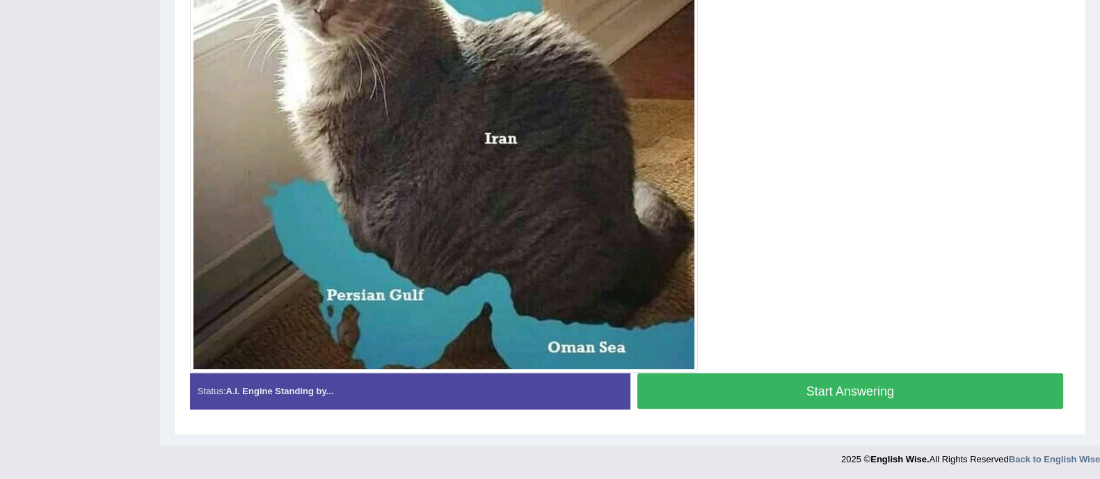
scroll to position [442, 0]
click at [863, 394] on button "Start Answering" at bounding box center [850, 391] width 426 height 35
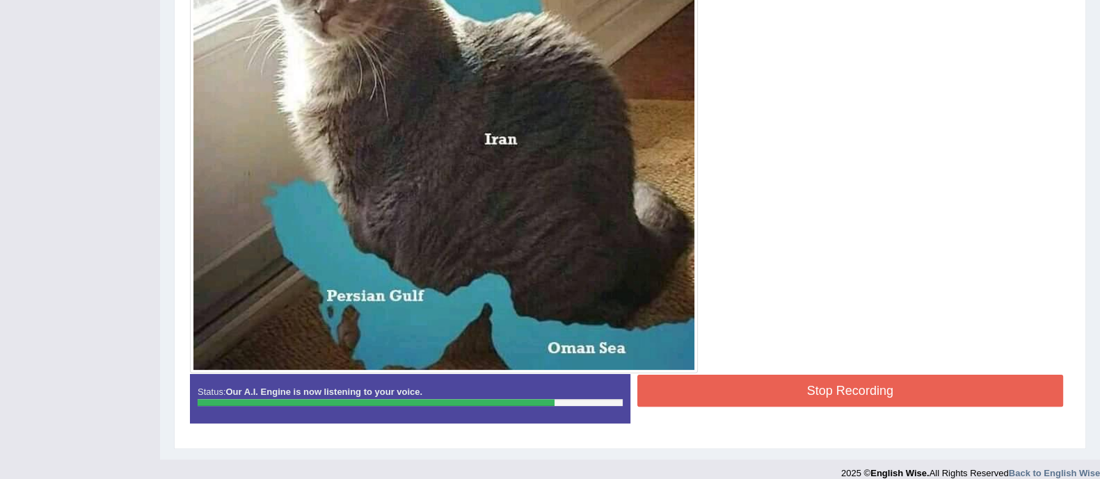
click at [814, 391] on button "Stop Recording" at bounding box center [850, 391] width 426 height 32
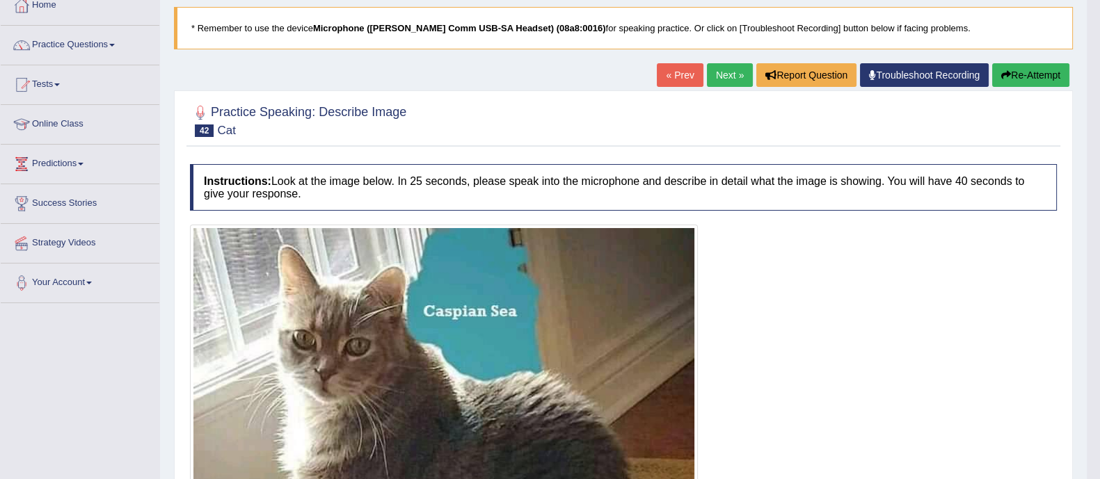
scroll to position [17, 0]
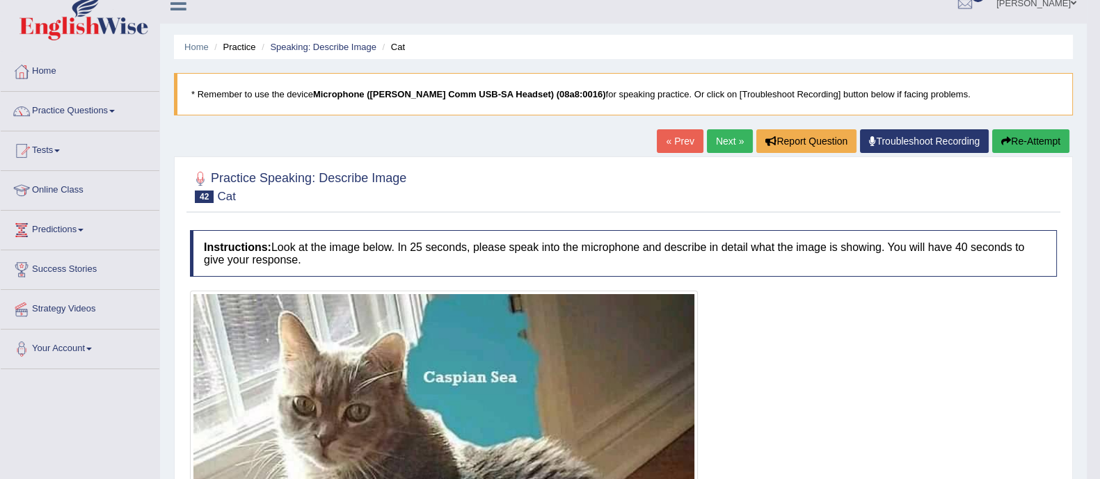
click at [715, 140] on link "Next »" at bounding box center [730, 141] width 46 height 24
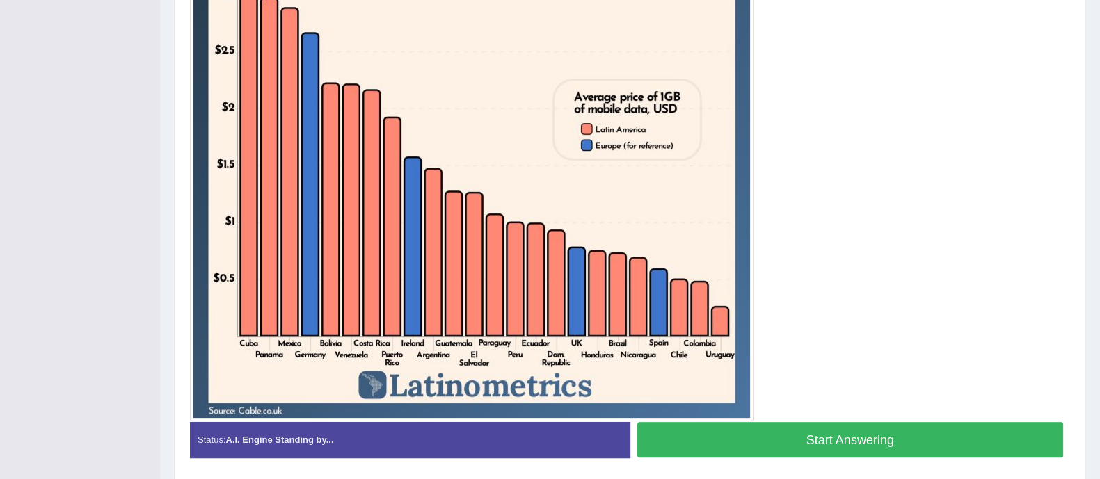
scroll to position [466, 0]
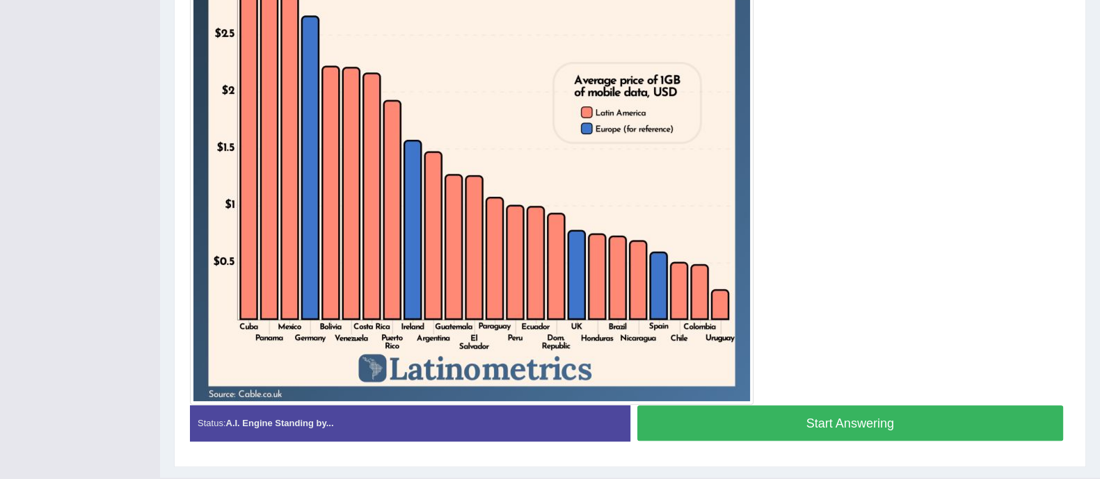
drag, startPoint x: 0, startPoint y: 0, endPoint x: 1096, endPoint y: 283, distance: 1132.1
click at [849, 414] on button "Start Answering" at bounding box center [850, 422] width 426 height 35
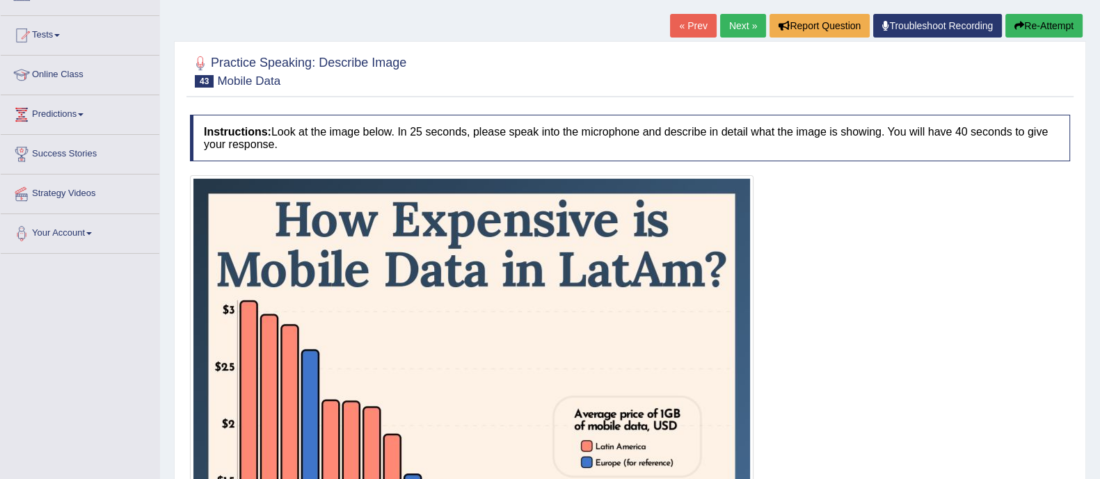
scroll to position [99, 0]
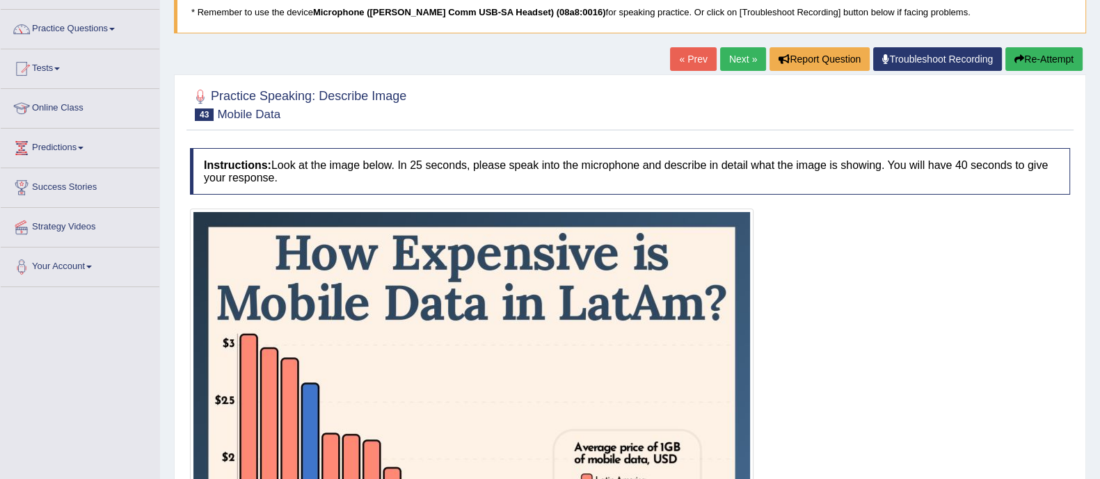
click at [1025, 64] on button "Re-Attempt" at bounding box center [1043, 59] width 77 height 24
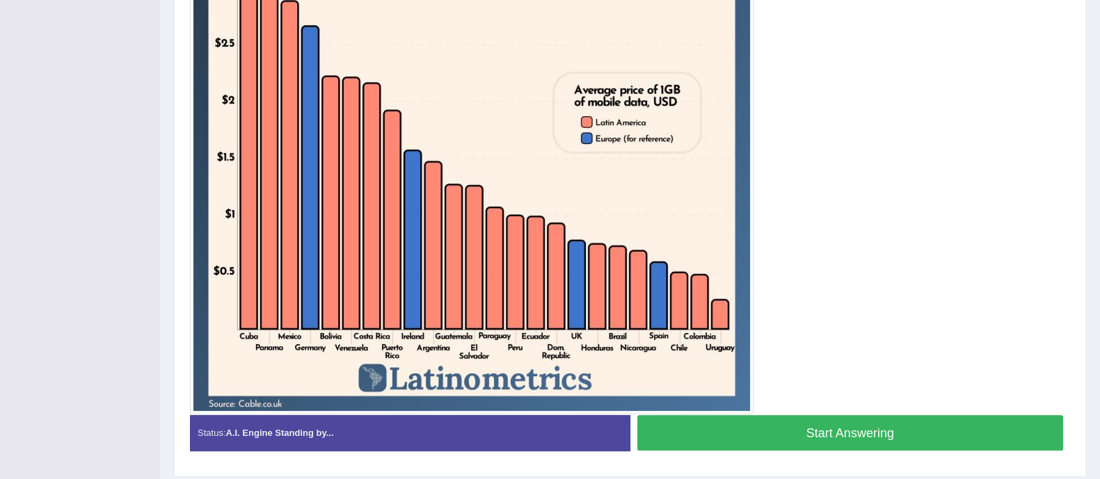
scroll to position [452, 0]
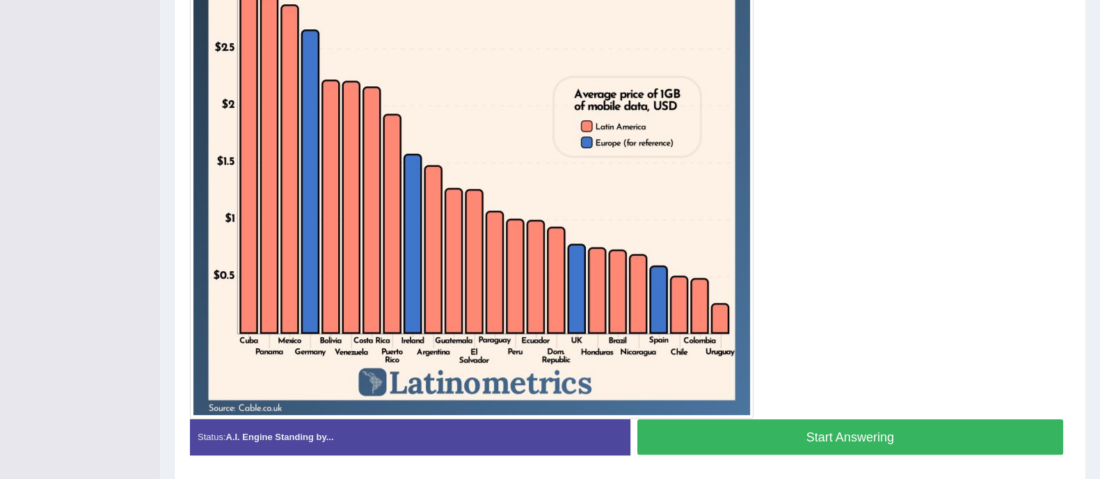
click at [842, 433] on button "Start Answering" at bounding box center [850, 436] width 426 height 35
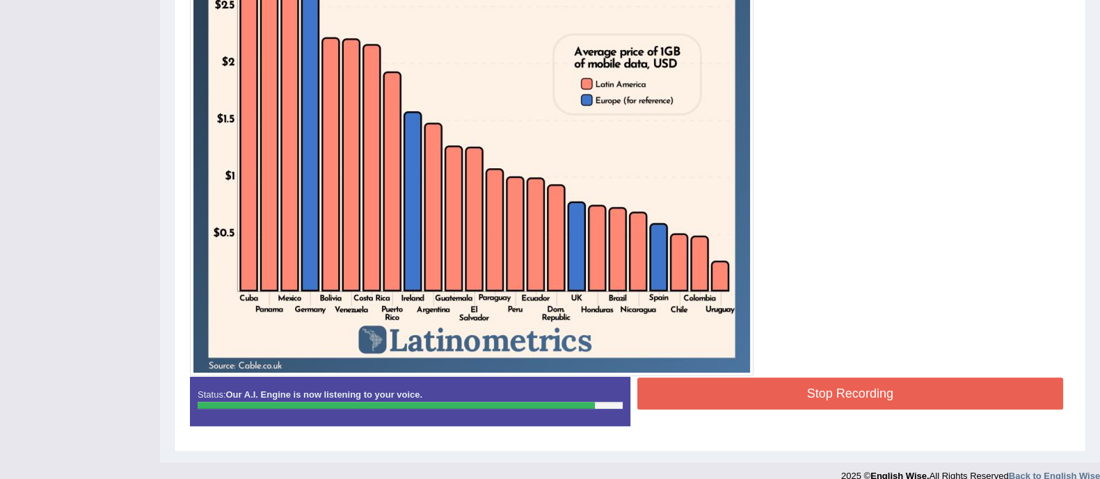
scroll to position [505, 0]
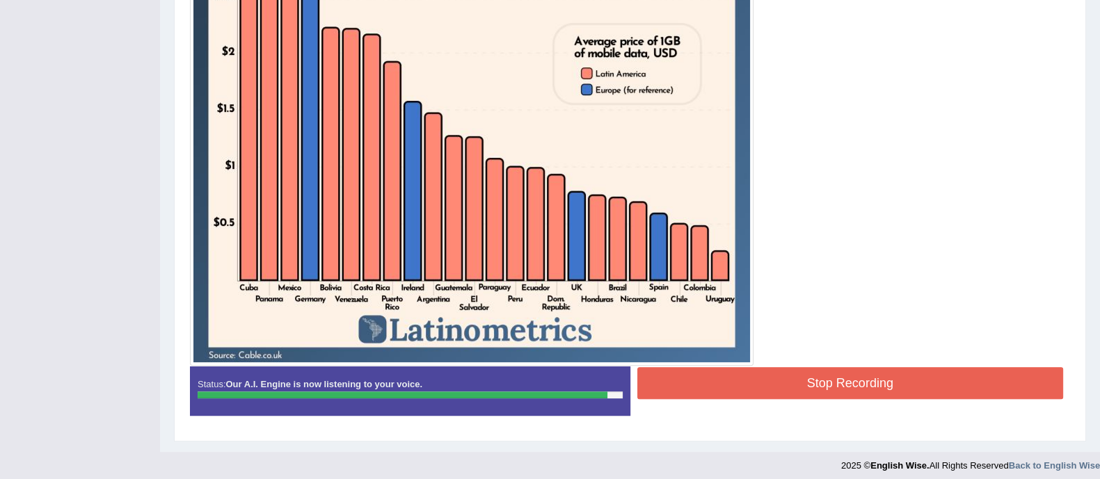
click at [890, 383] on button "Stop Recording" at bounding box center [850, 383] width 426 height 32
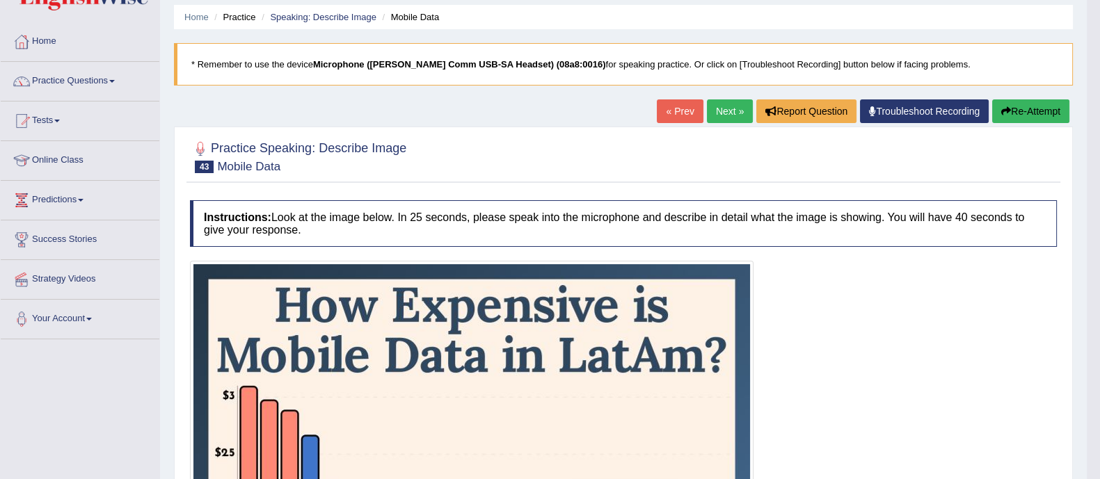
scroll to position [0, 0]
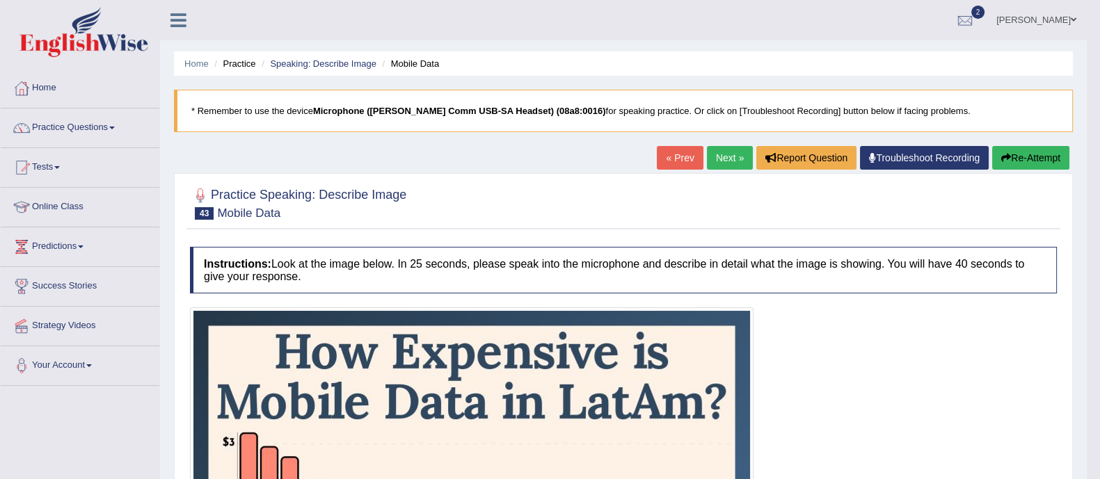
click at [717, 157] on link "Next »" at bounding box center [730, 158] width 46 height 24
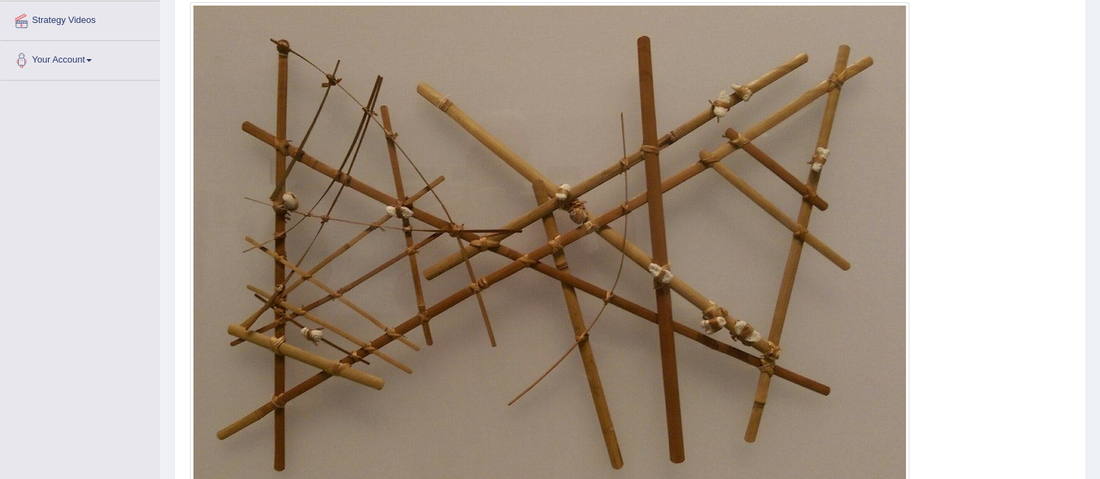
scroll to position [292, 0]
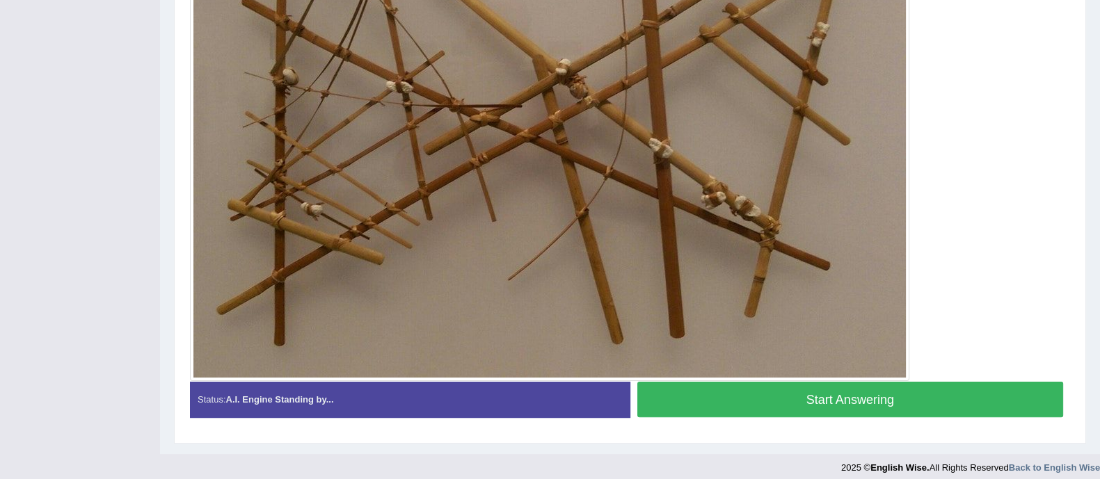
click at [855, 387] on button "Start Answering" at bounding box center [850, 399] width 426 height 35
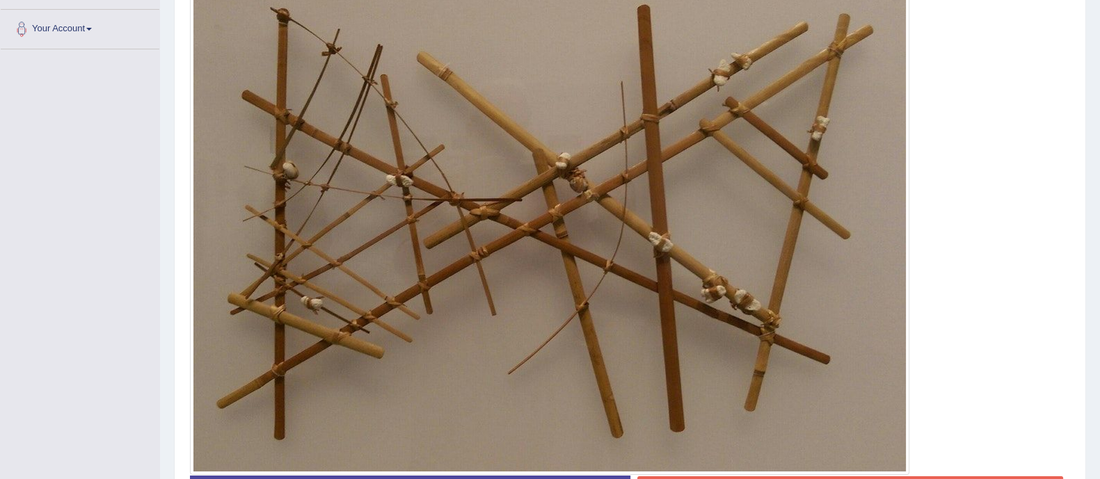
scroll to position [452, 0]
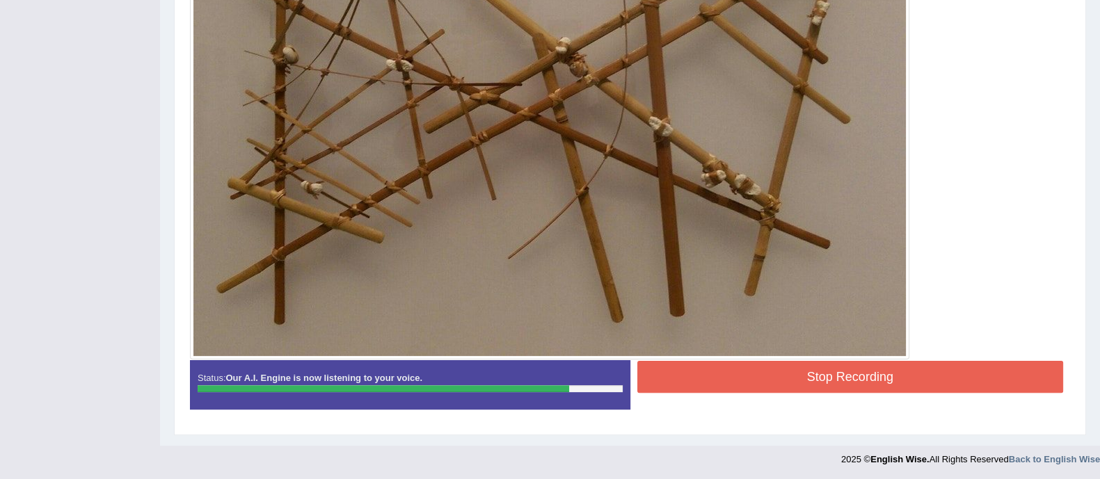
click at [853, 381] on button "Stop Recording" at bounding box center [850, 377] width 426 height 32
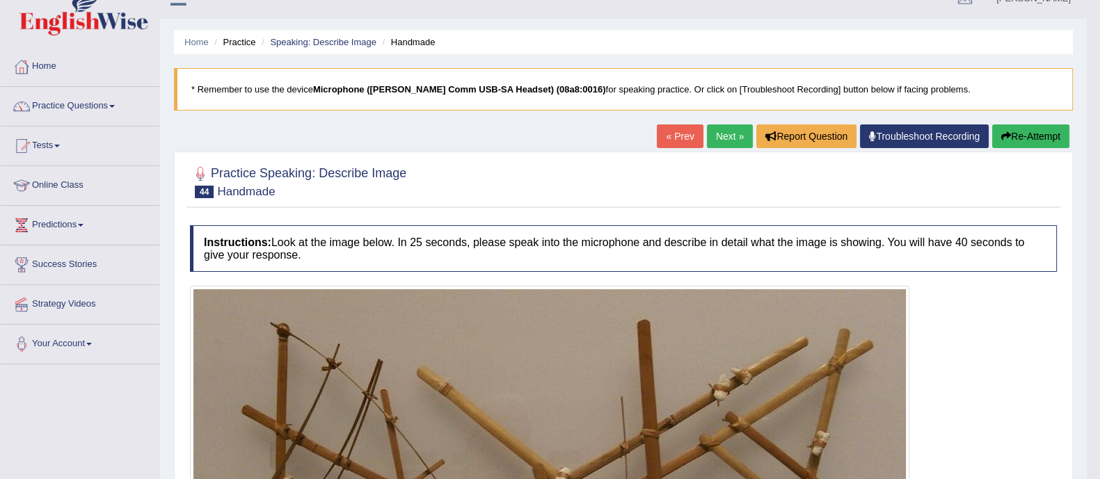
scroll to position [4, 0]
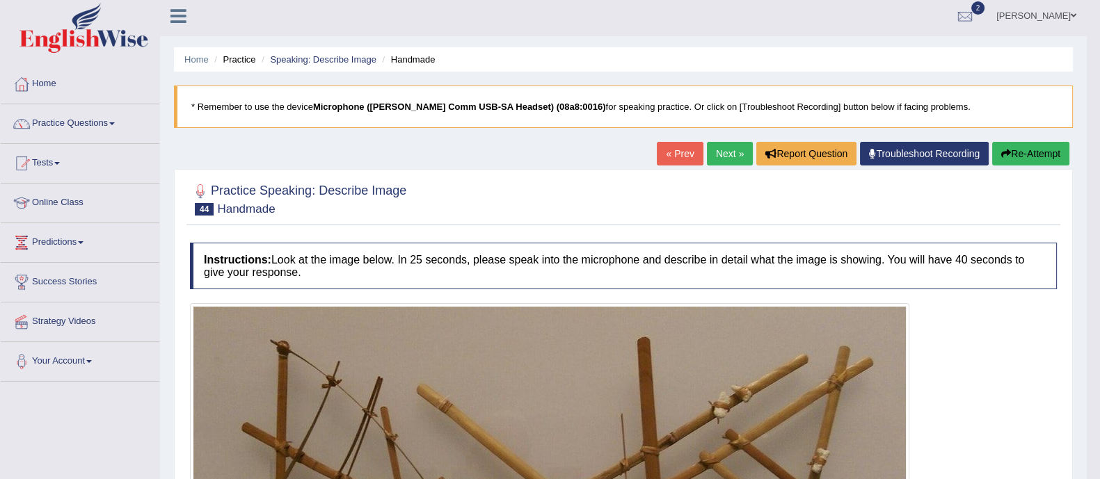
click at [724, 148] on link "Next »" at bounding box center [730, 154] width 46 height 24
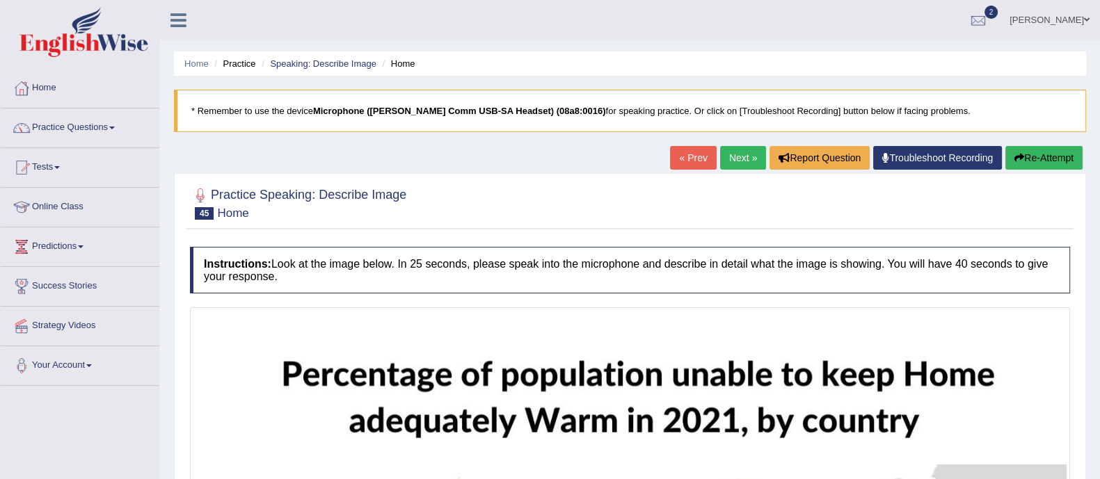
click at [1099, 88] on html "Toggle navigation Home Practice Questions Speaking Practice Read Aloud Repeat S…" at bounding box center [550, 239] width 1100 height 479
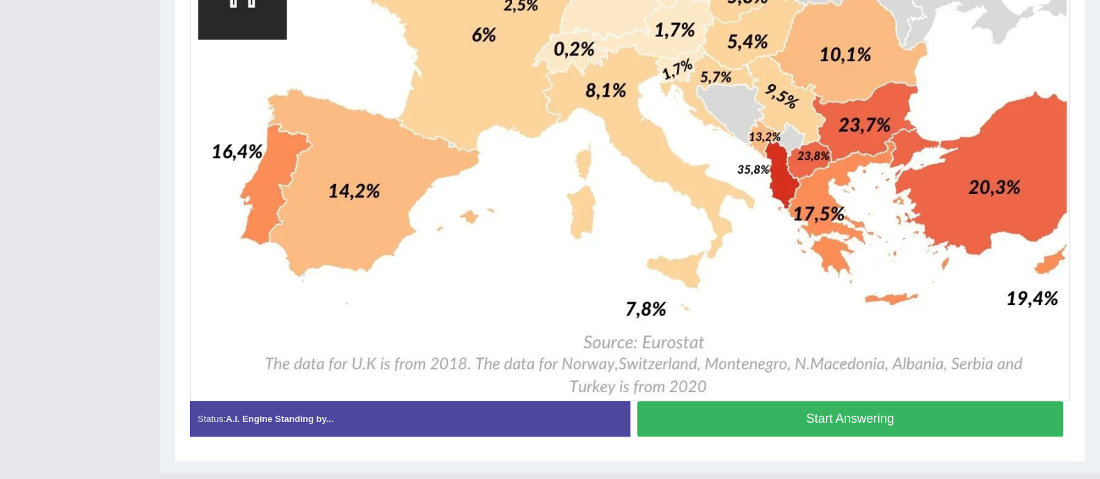
scroll to position [1050, 0]
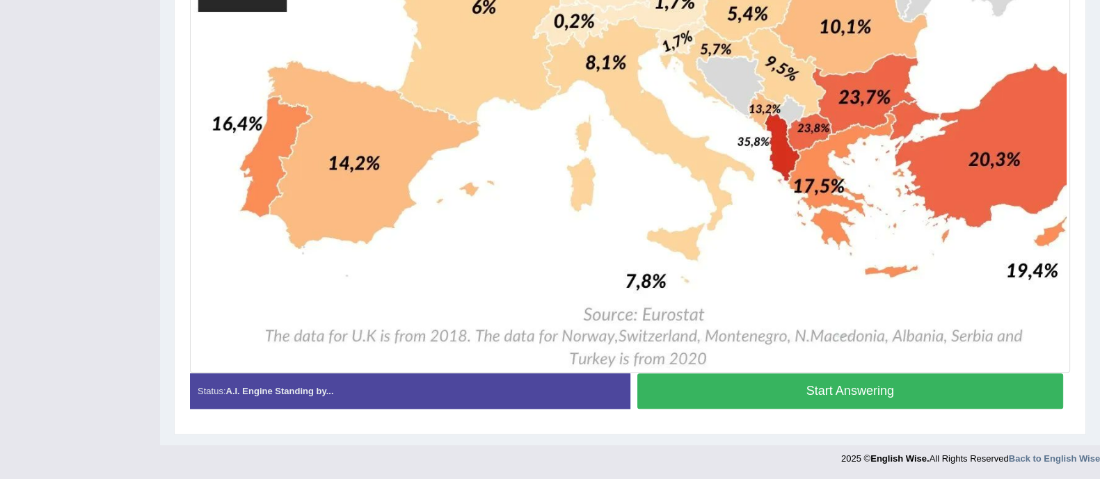
click at [868, 391] on button "Start Answering" at bounding box center [850, 390] width 426 height 35
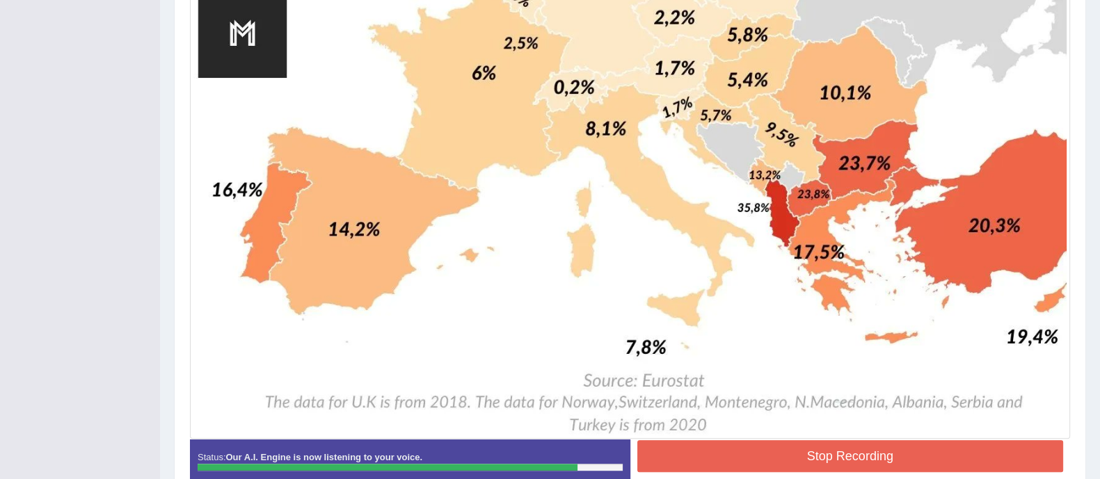
scroll to position [1063, 0]
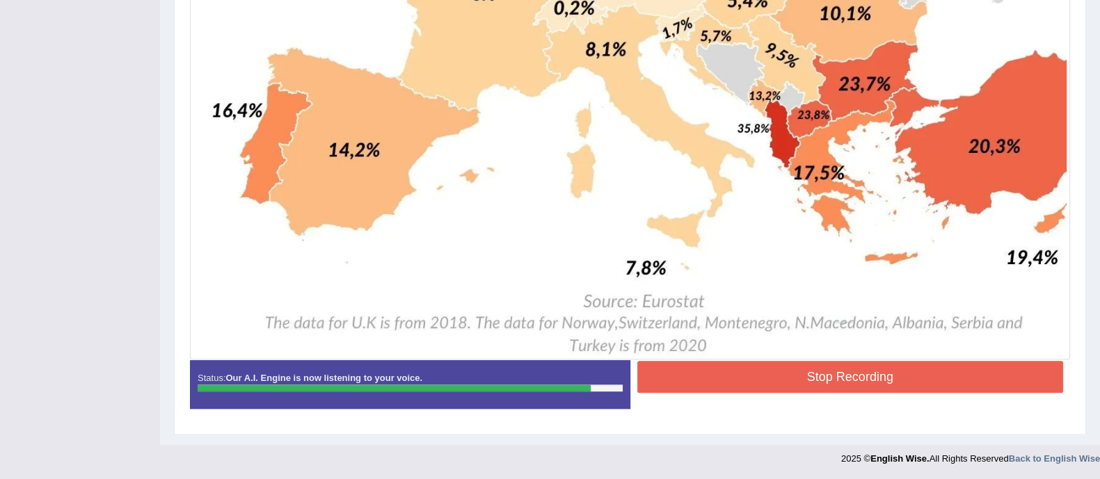
click at [910, 365] on button "Stop Recording" at bounding box center [850, 377] width 426 height 32
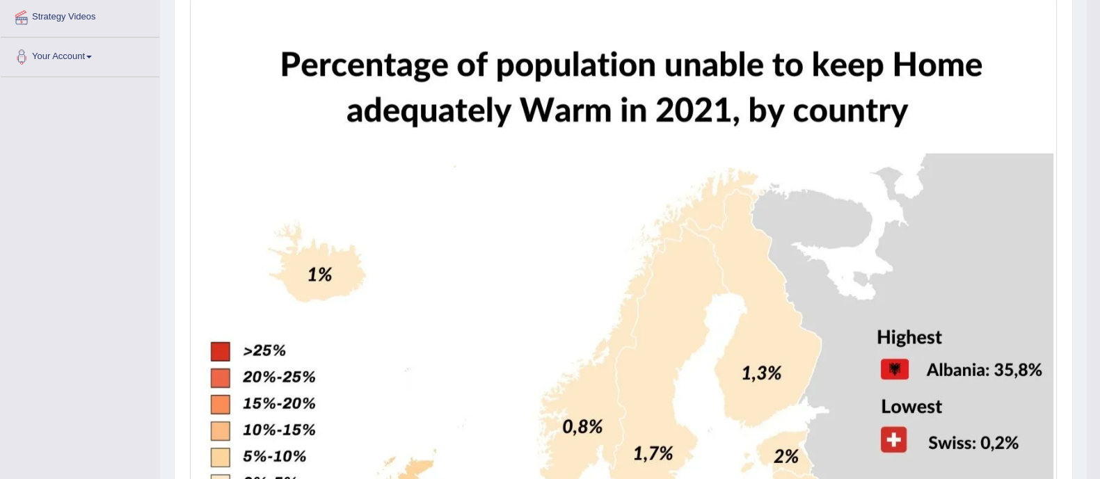
scroll to position [0, 0]
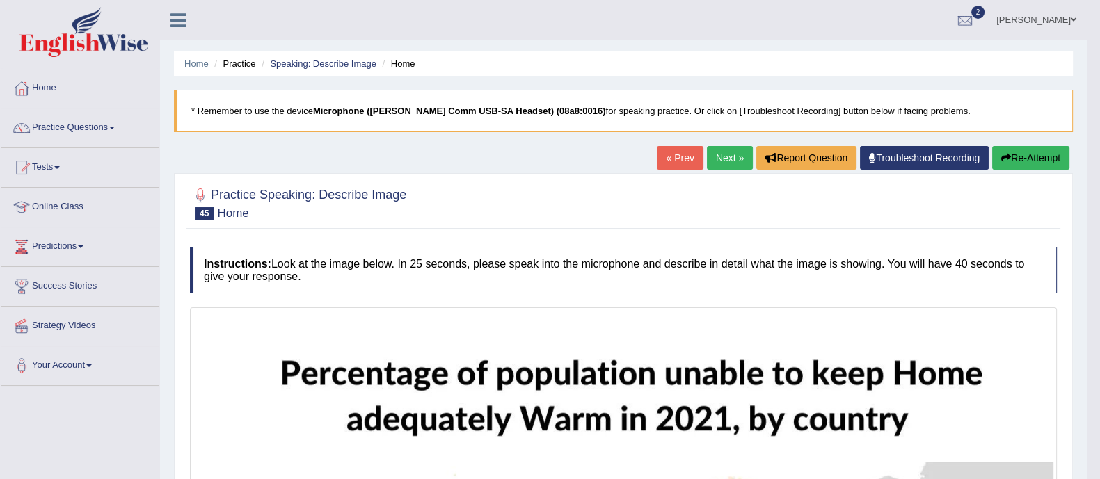
click at [725, 152] on link "Next »" at bounding box center [730, 158] width 46 height 24
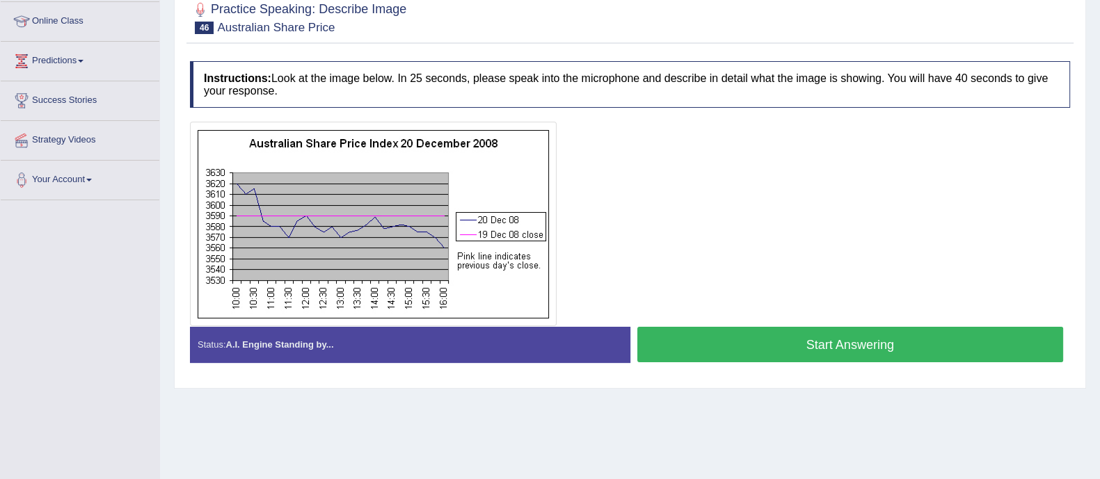
click at [1099, 230] on html "Toggle navigation Home Practice Questions Speaking Practice Read Aloud Repeat S…" at bounding box center [550, 53] width 1100 height 479
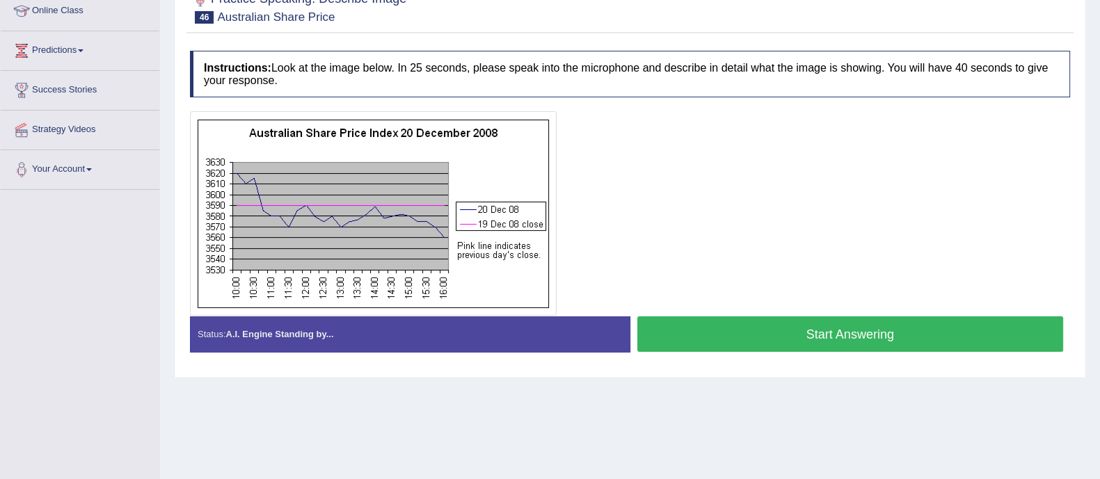
click at [828, 316] on button "Start Answering" at bounding box center [850, 333] width 426 height 35
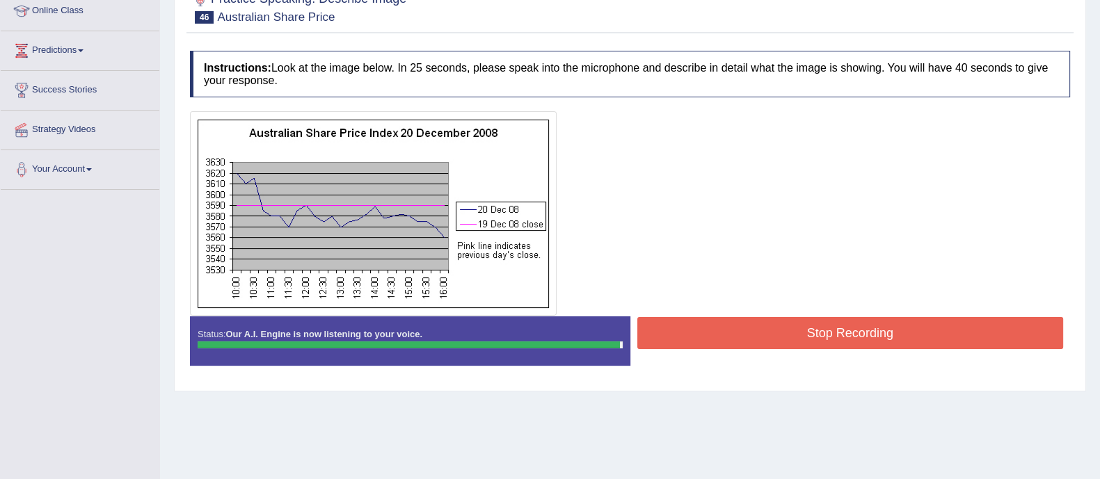
click at [795, 323] on button "Stop Recording" at bounding box center [850, 333] width 426 height 32
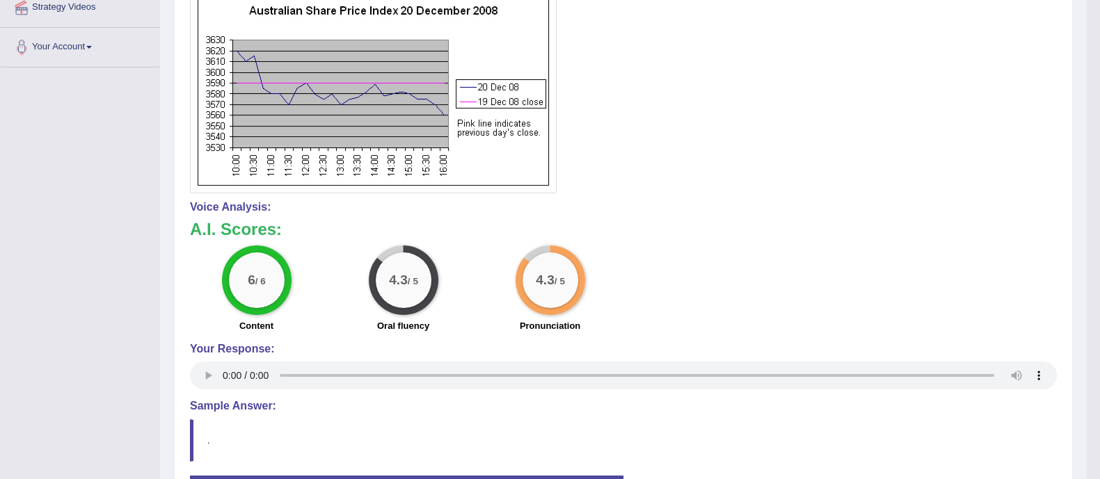
scroll to position [0, 0]
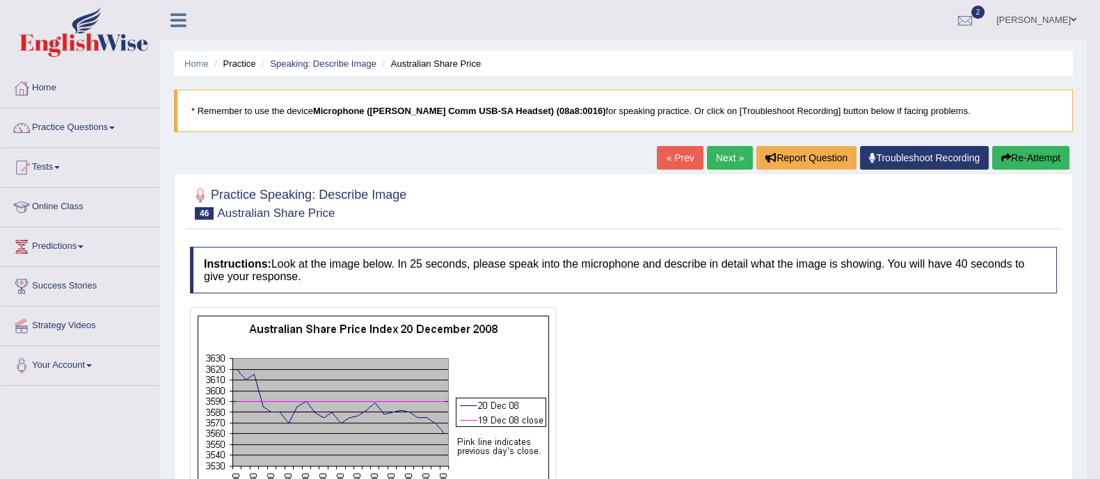
click at [727, 154] on link "Next »" at bounding box center [730, 158] width 46 height 24
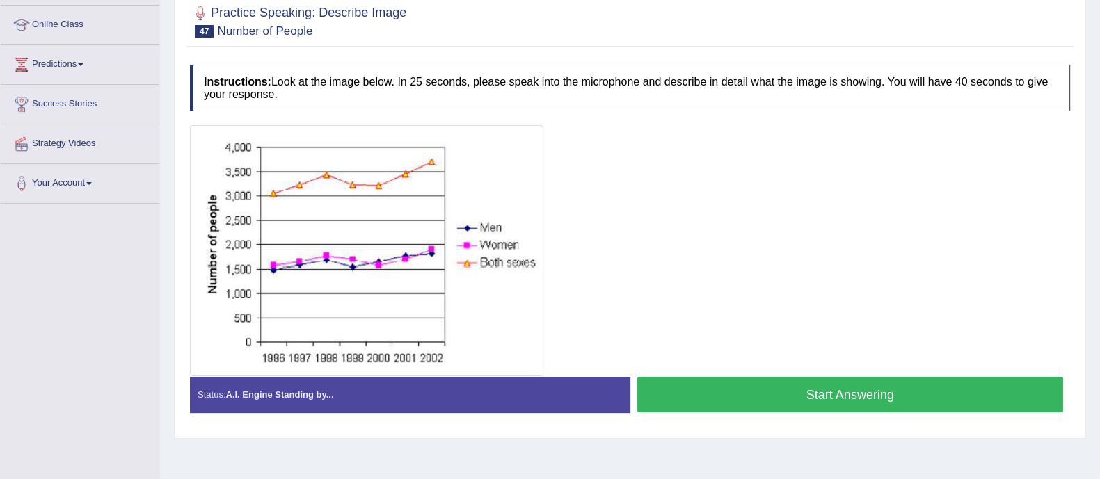
scroll to position [185, 0]
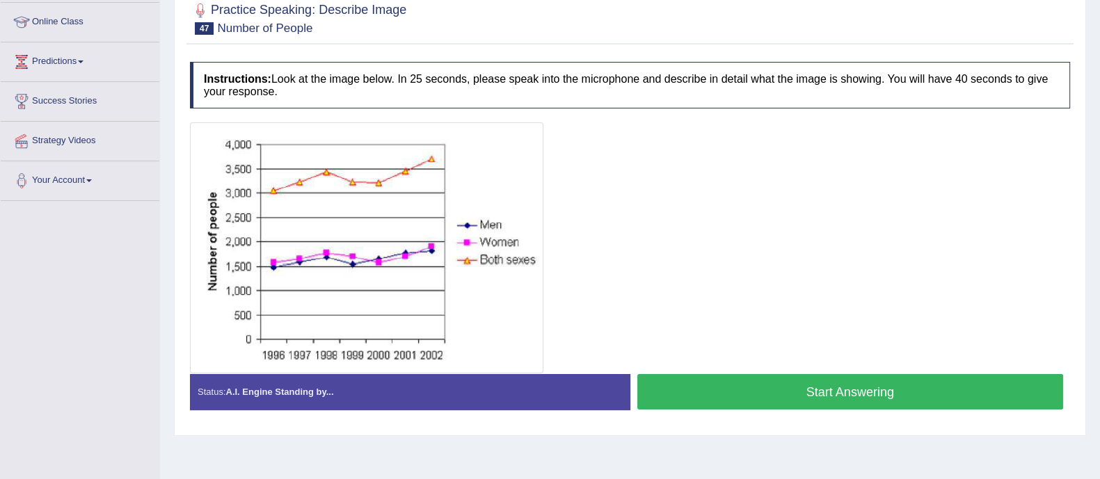
drag, startPoint x: 0, startPoint y: 0, endPoint x: 1112, endPoint y: 249, distance: 1139.7
click at [1099, 249] on html "Toggle navigation Home Practice Questions Speaking Practice Read Aloud Repeat S…" at bounding box center [550, 54] width 1100 height 479
click at [763, 385] on button "Start Answering" at bounding box center [850, 391] width 426 height 35
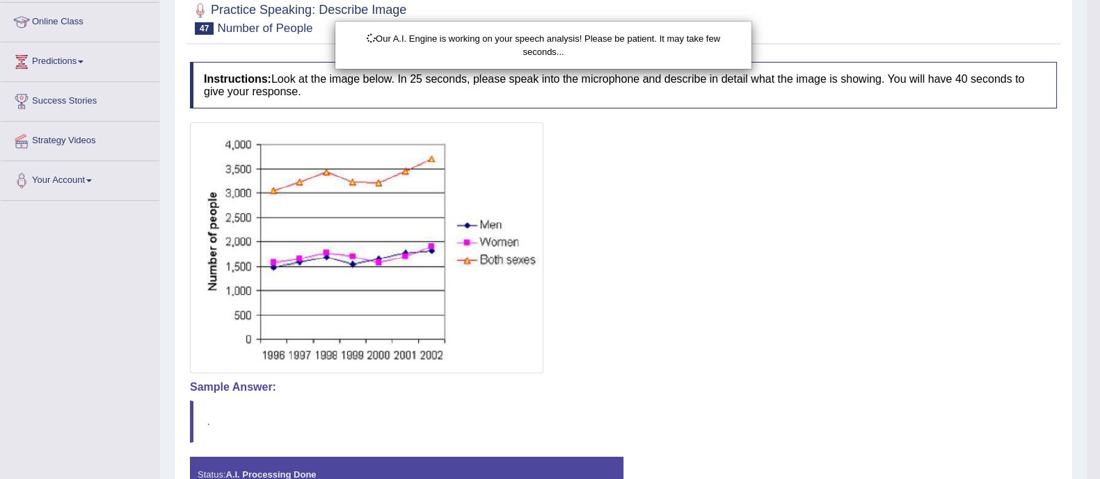
scroll to position [281, 0]
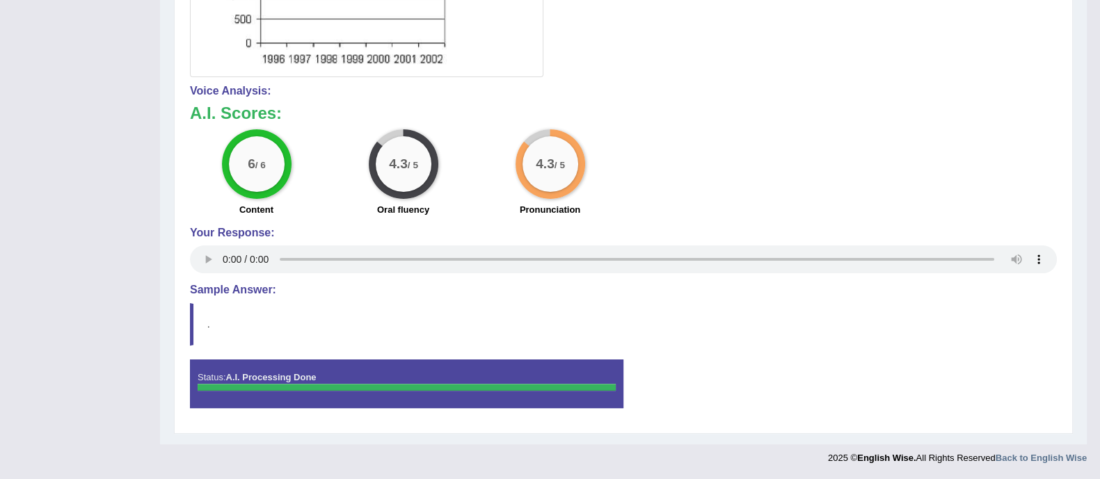
scroll to position [0, 0]
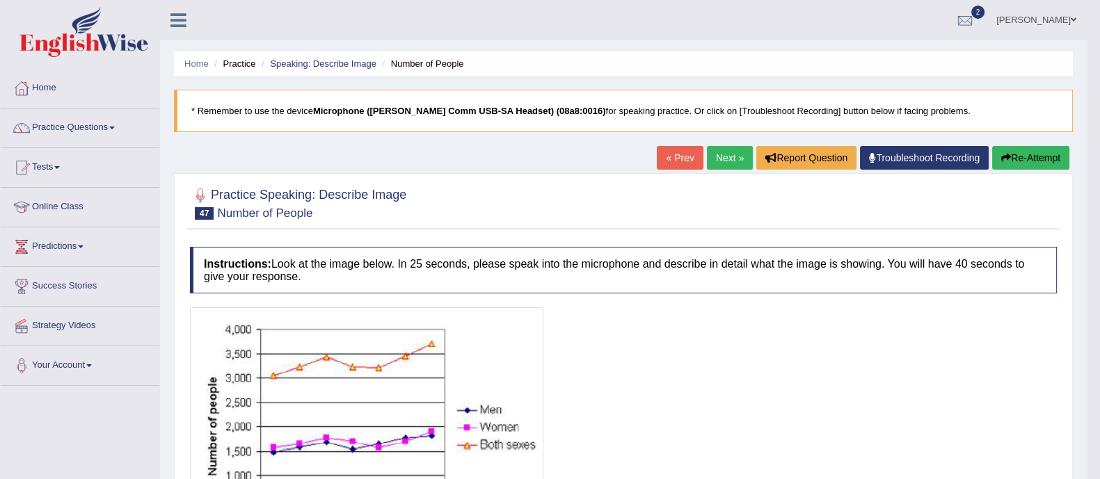
click at [720, 152] on link "Next »" at bounding box center [730, 158] width 46 height 24
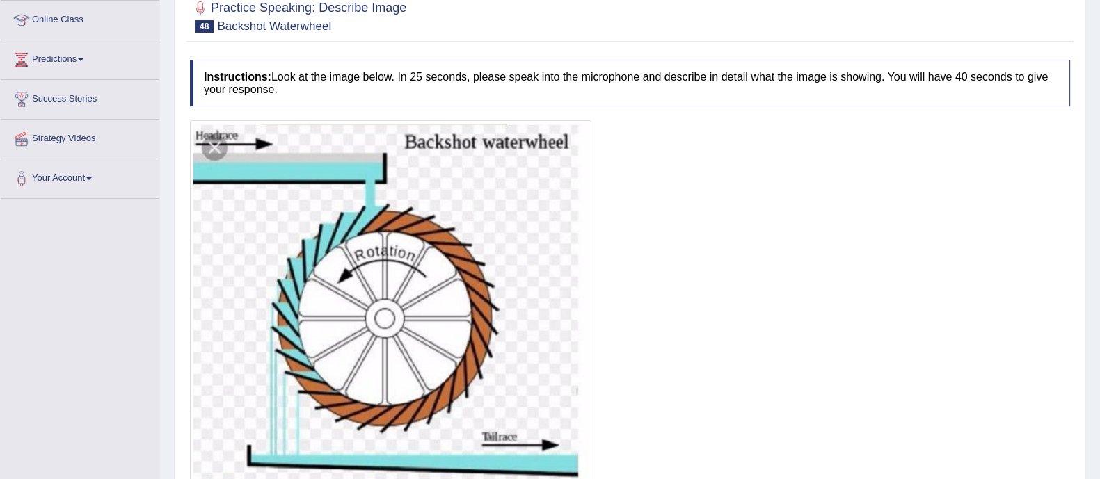
scroll to position [252, 0]
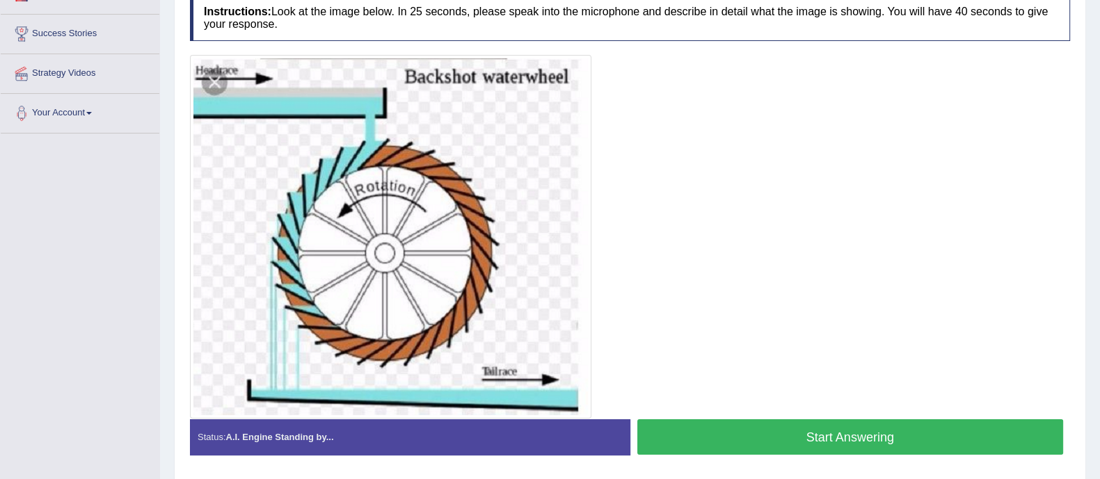
click at [736, 443] on button "Start Answering" at bounding box center [850, 436] width 426 height 35
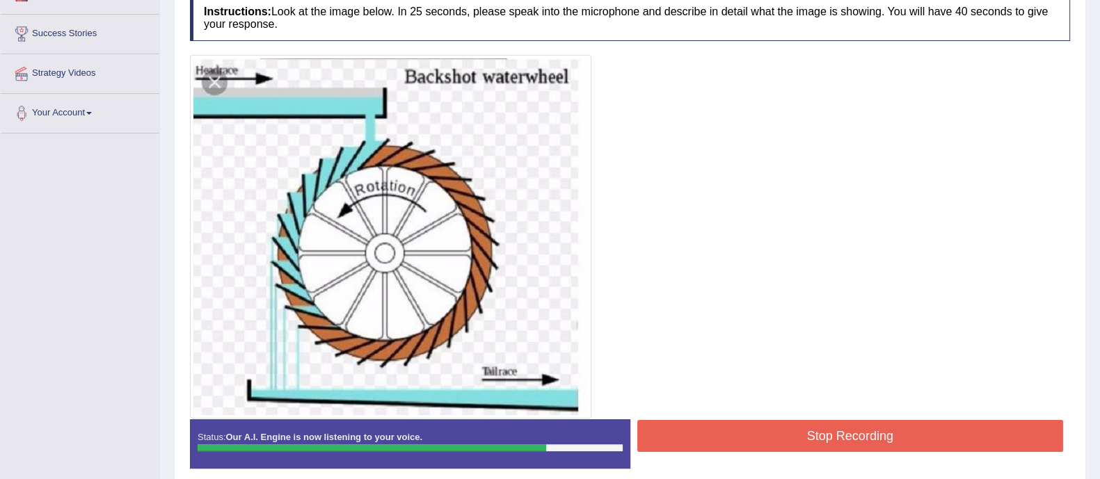
click at [736, 442] on button "Stop Recording" at bounding box center [850, 436] width 426 height 32
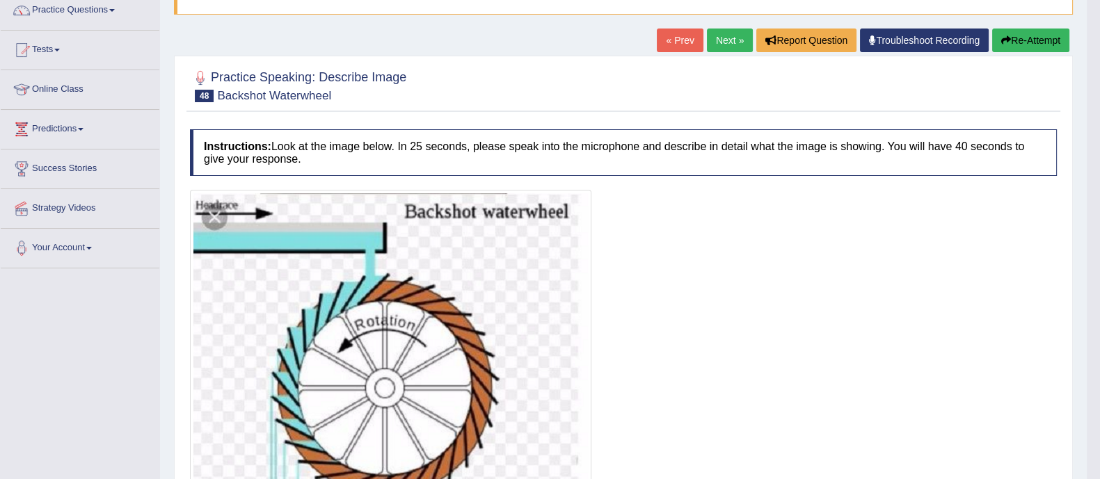
scroll to position [115, 0]
